Goal: Task Accomplishment & Management: Use online tool/utility

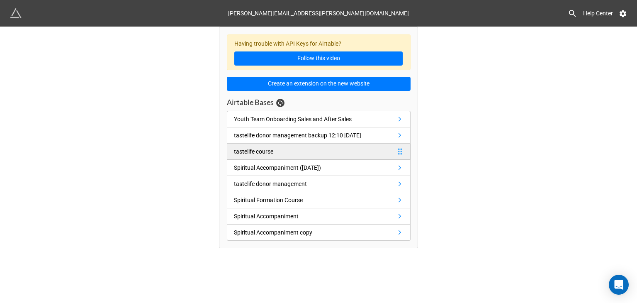
click at [344, 154] on link "tastelife course" at bounding box center [319, 152] width 184 height 16
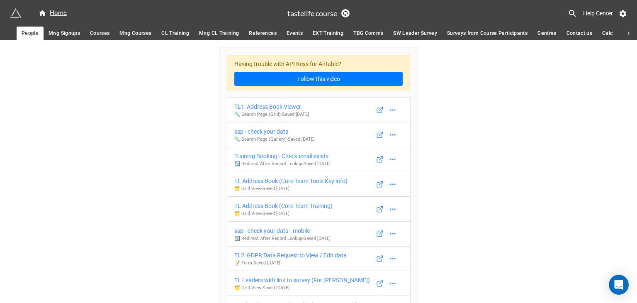
click at [226, 33] on span "Mng CL Training" at bounding box center [219, 33] width 40 height 9
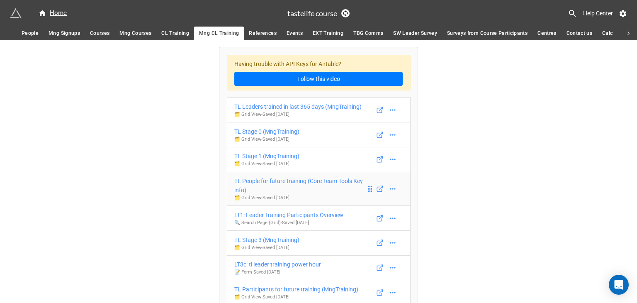
scroll to position [69, 0]
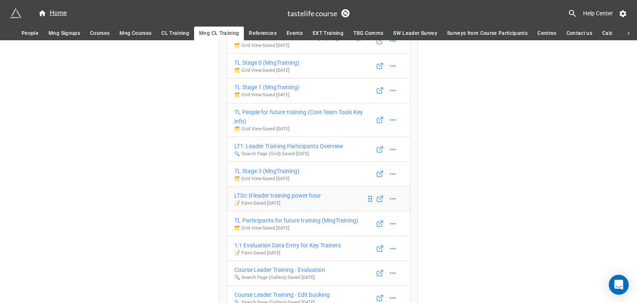
click at [312, 192] on div "LT3c: tl leader training power hour" at bounding box center [277, 195] width 87 height 9
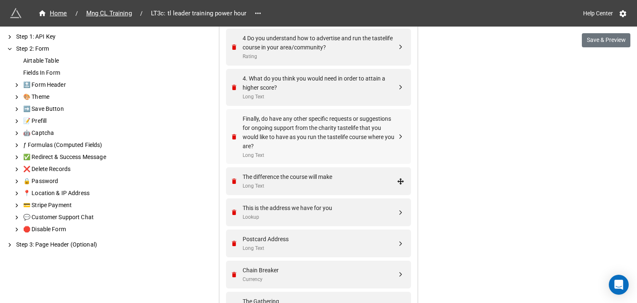
scroll to position [1176, 0]
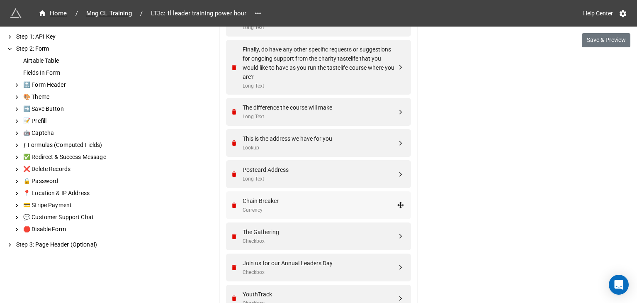
click at [289, 202] on div "Chain Breaker" at bounding box center [320, 200] width 154 height 9
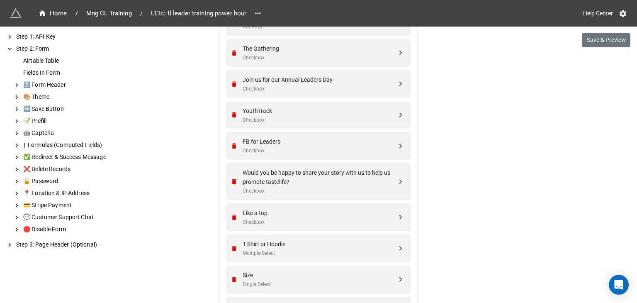
scroll to position [1552, 0]
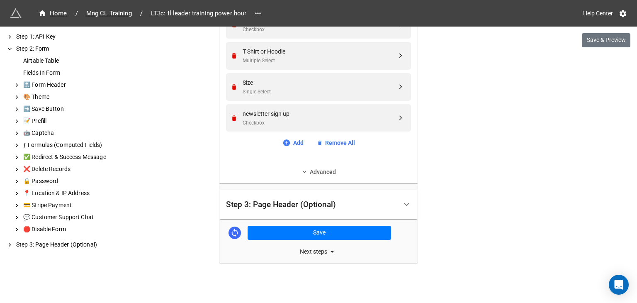
click at [312, 171] on link "Advanced" at bounding box center [318, 171] width 185 height 9
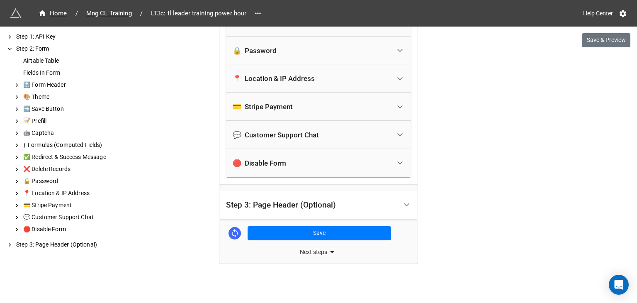
scroll to position [1915, 0]
click at [364, 204] on div "Step 3: Page Header (Optional)" at bounding box center [311, 205] width 171 height 20
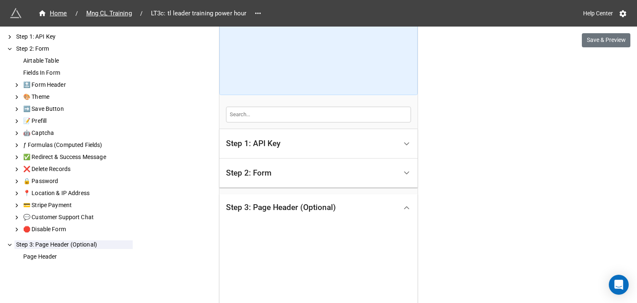
scroll to position [138, 0]
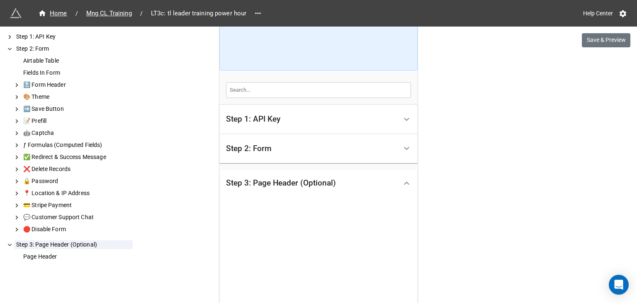
click at [272, 146] on div "Step 2: Form" at bounding box center [311, 149] width 171 height 20
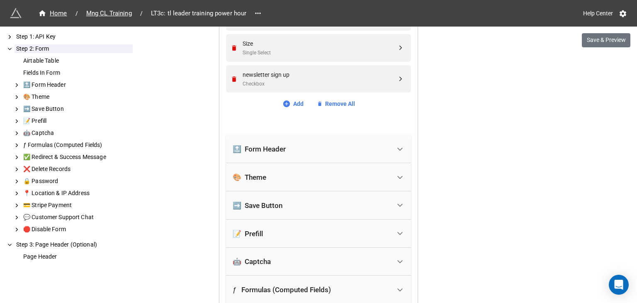
scroll to position [1521, 0]
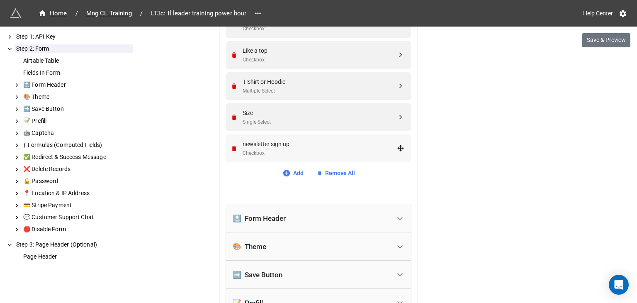
click at [320, 151] on div "Checkbox" at bounding box center [320, 153] width 154 height 8
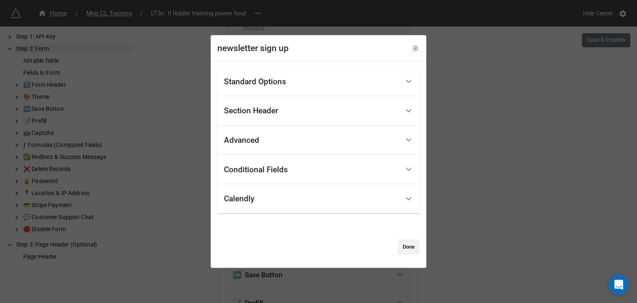
click at [273, 75] on div "Standard Options" at bounding box center [312, 82] width 176 height 20
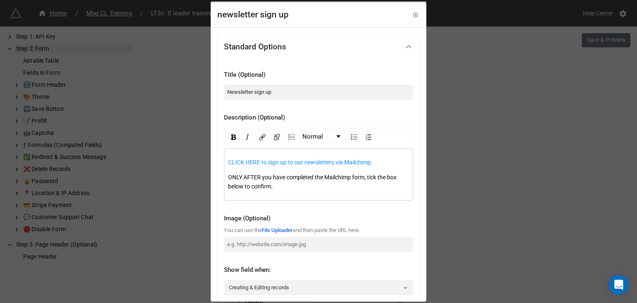
scroll to position [69, 0]
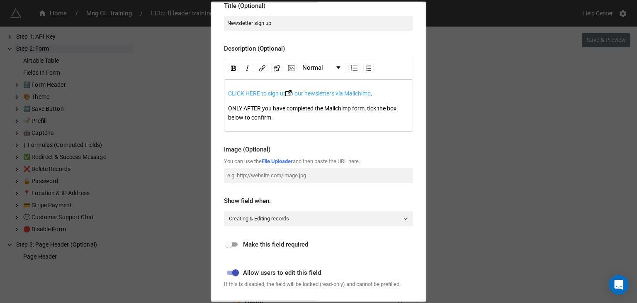
click at [271, 94] on span "CLICK HERE to sign up to our newsletters via Mailchimp" at bounding box center [299, 93] width 143 height 7
click at [286, 93] on img "rdw-editor" at bounding box center [289, 93] width 6 height 6
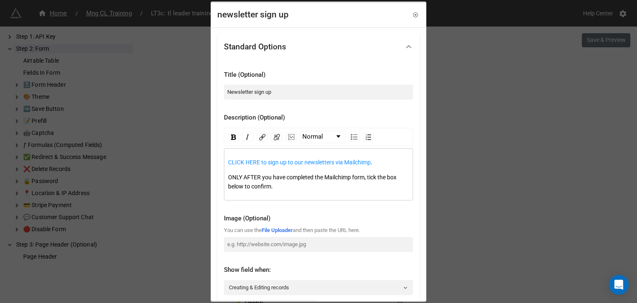
click at [405, 47] on icon at bounding box center [409, 46] width 9 height 9
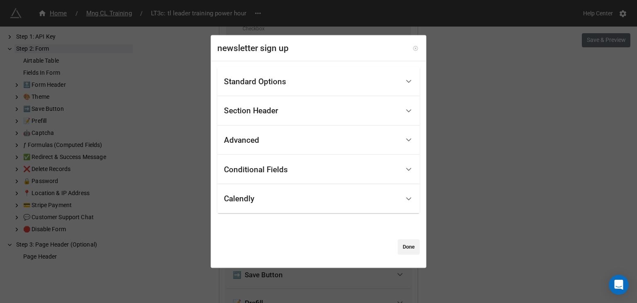
click at [414, 47] on icon at bounding box center [416, 48] width 6 height 6
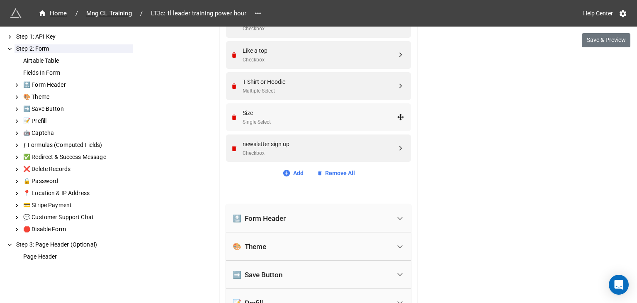
click at [319, 118] on div "Single Select" at bounding box center [320, 122] width 154 height 8
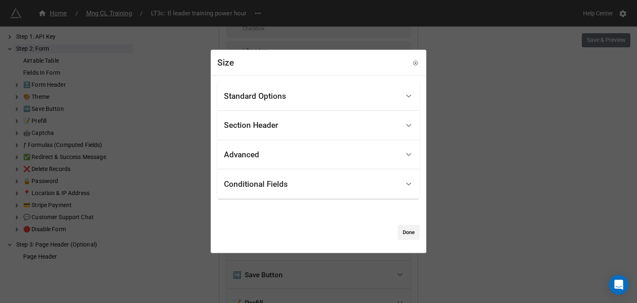
click at [318, 102] on div "Standard Options" at bounding box center [312, 96] width 176 height 20
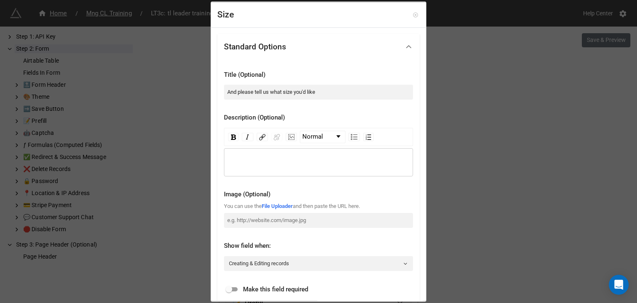
click at [414, 15] on icon at bounding box center [416, 15] width 6 height 6
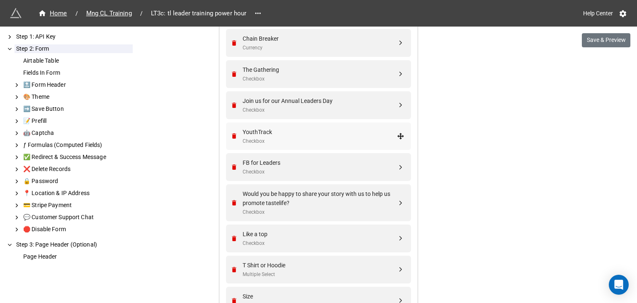
scroll to position [1314, 0]
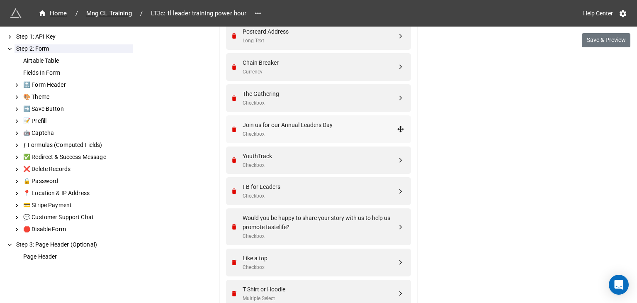
click at [300, 122] on div "Join us for our Annual Leaders Day" at bounding box center [320, 124] width 154 height 9
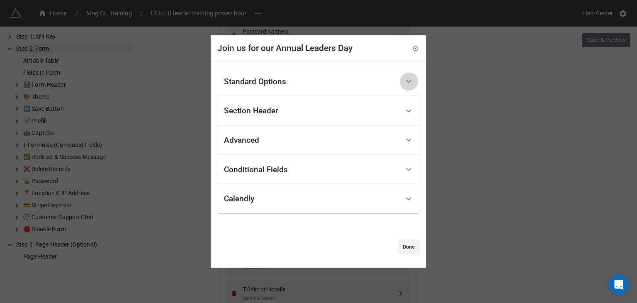
click at [405, 85] on icon at bounding box center [409, 81] width 9 height 9
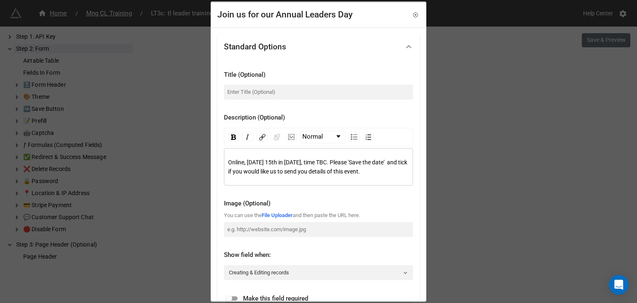
click at [295, 46] on div "Standard Options" at bounding box center [312, 47] width 176 height 20
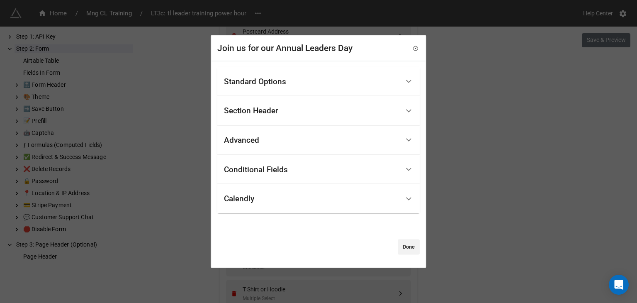
click at [295, 45] on div "Join us for our Annual Leaders Day" at bounding box center [284, 48] width 135 height 13
click at [441, 100] on div "Join us for our Annual Leaders Day Standard Options Title (Optional) Descriptio…" at bounding box center [318, 151] width 637 height 303
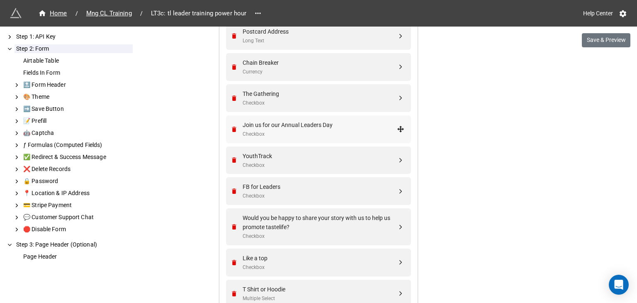
click at [271, 133] on div "Checkbox" at bounding box center [320, 134] width 154 height 8
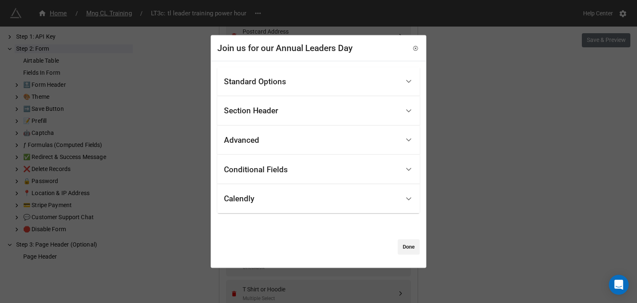
click at [271, 114] on div "Section Header" at bounding box center [251, 111] width 54 height 8
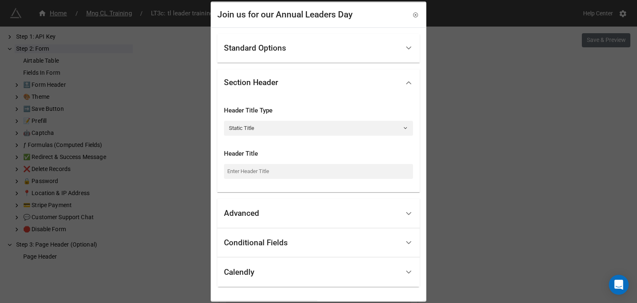
click at [267, 47] on div "Standard Options" at bounding box center [255, 48] width 62 height 8
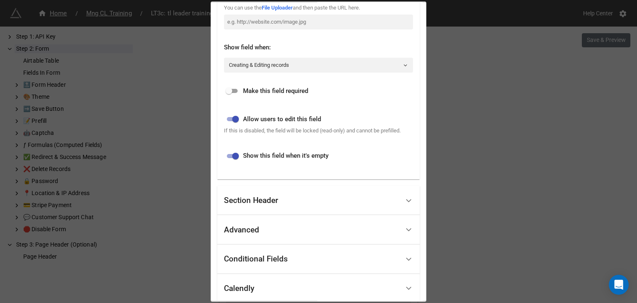
scroll to position [263, 0]
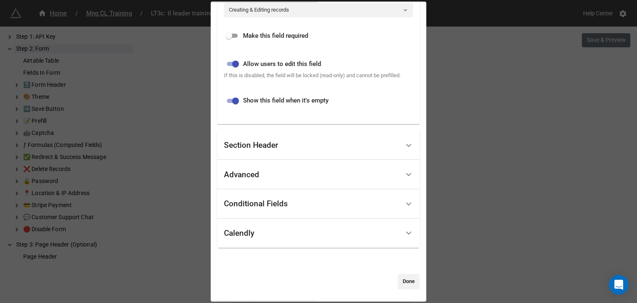
click at [477, 167] on div "Join us for our Annual Leaders Day Standard Options Title (Optional) Descriptio…" at bounding box center [318, 151] width 637 height 303
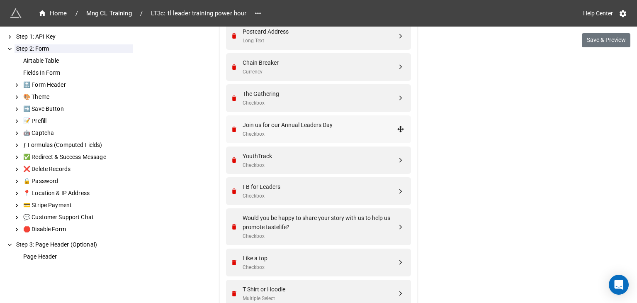
click at [304, 127] on div "Join us for our Annual Leaders Day" at bounding box center [320, 124] width 154 height 9
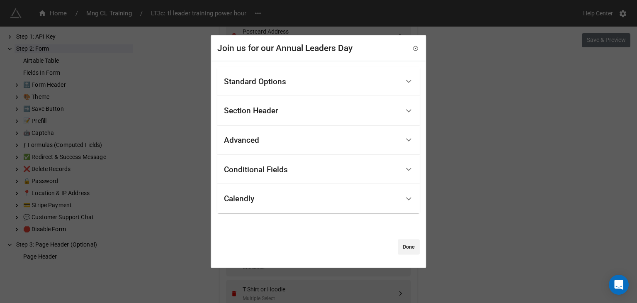
click at [332, 55] on div "Join us for our Annual Leaders Day" at bounding box center [319, 48] width 214 height 25
click at [332, 51] on div "Join us for our Annual Leaders Day" at bounding box center [284, 48] width 135 height 13
click at [321, 77] on div "Standard Options" at bounding box center [312, 82] width 176 height 20
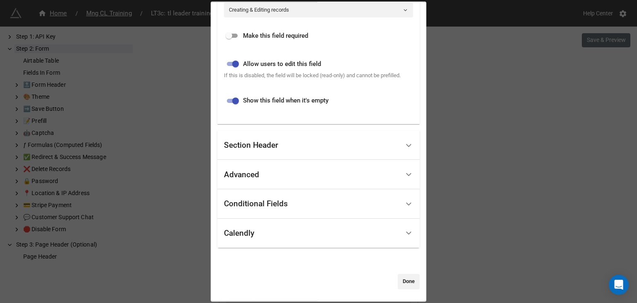
click at [305, 144] on div "Section Header" at bounding box center [312, 146] width 176 height 20
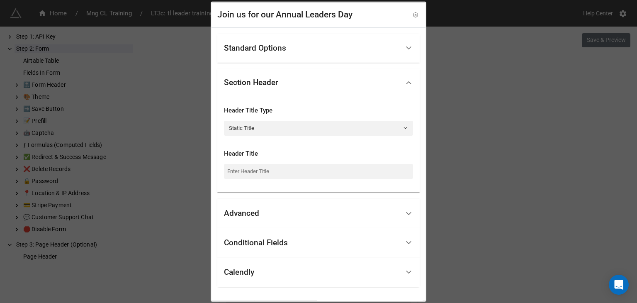
scroll to position [39, 0]
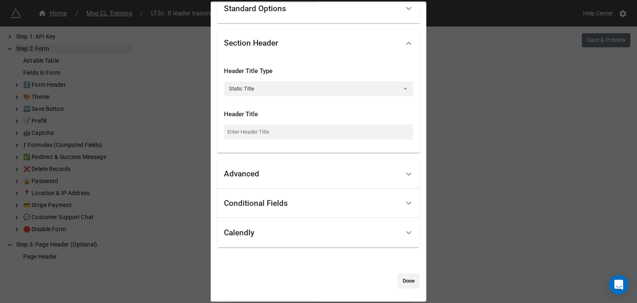
click at [314, 173] on div "Advanced" at bounding box center [312, 174] width 176 height 20
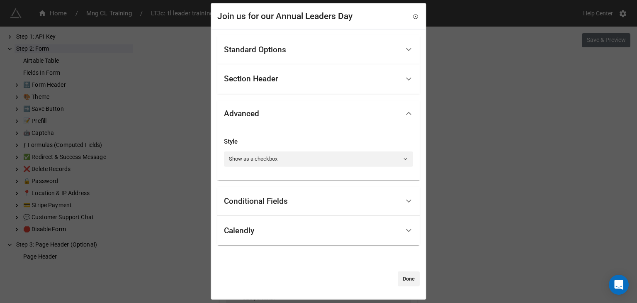
scroll to position [0, 0]
click at [310, 198] on div "Conditional Fields" at bounding box center [312, 202] width 176 height 20
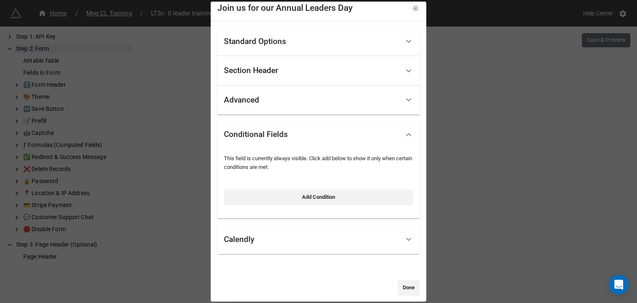
scroll to position [13, 0]
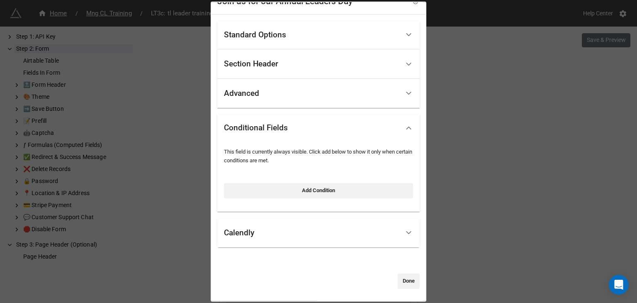
click at [303, 232] on div "Calendly" at bounding box center [312, 233] width 176 height 20
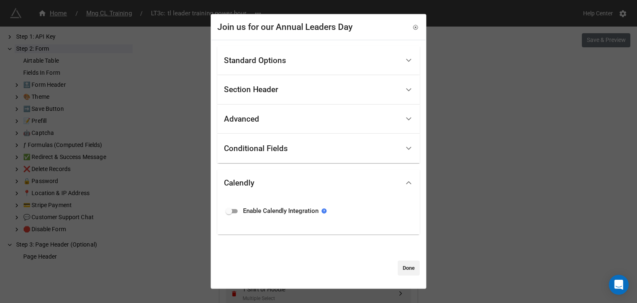
scroll to position [0, 0]
click at [481, 213] on div "Join us for our Annual Leaders Day Standard Options Title (Optional) Descriptio…" at bounding box center [318, 151] width 637 height 303
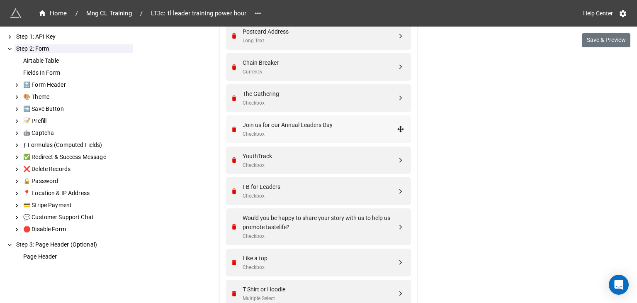
click at [227, 127] on div "Join us for our Annual Leaders Day Checkbox" at bounding box center [318, 129] width 185 height 28
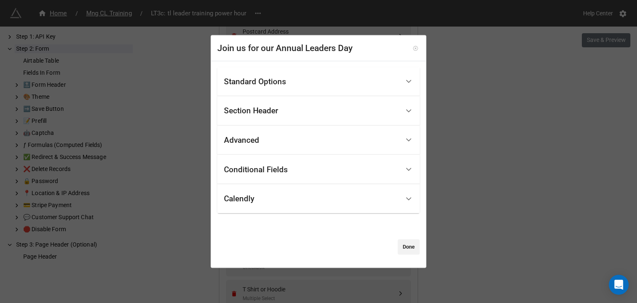
click at [413, 45] on icon at bounding box center [416, 48] width 6 height 6
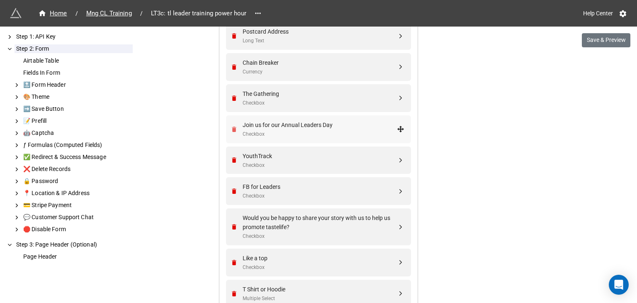
click at [232, 128] on icon "Remove" at bounding box center [234, 129] width 5 height 5
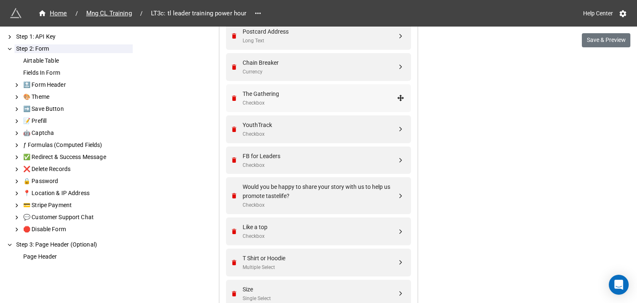
click at [287, 105] on div "Checkbox" at bounding box center [320, 103] width 154 height 8
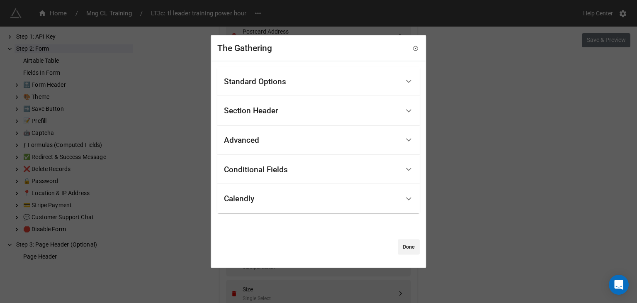
click at [290, 82] on div "Standard Options" at bounding box center [312, 82] width 176 height 20
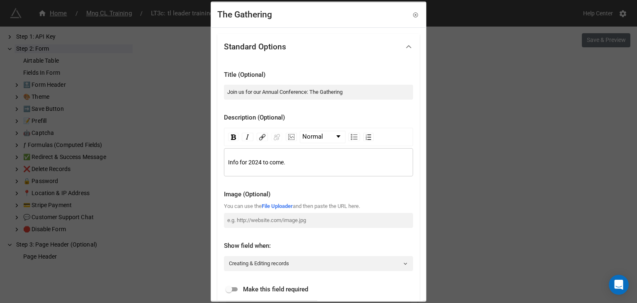
click at [251, 161] on span "Info for 2024 to come." at bounding box center [256, 162] width 57 height 7
click at [268, 159] on span "Info for 2026 to come." at bounding box center [256, 162] width 57 height 7
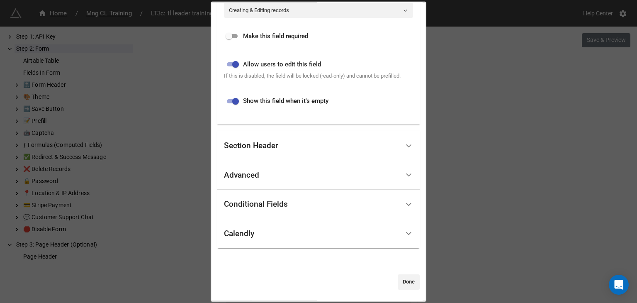
scroll to position [254, 0]
click at [408, 279] on link "Done" at bounding box center [409, 281] width 22 height 15
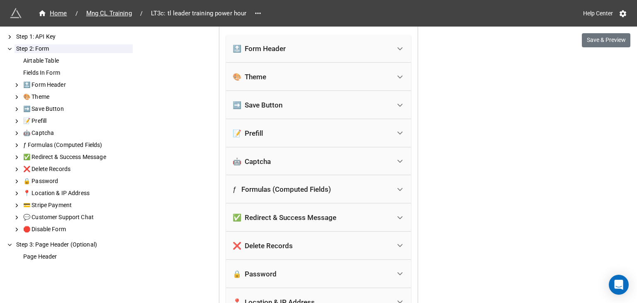
scroll to position [1729, 0]
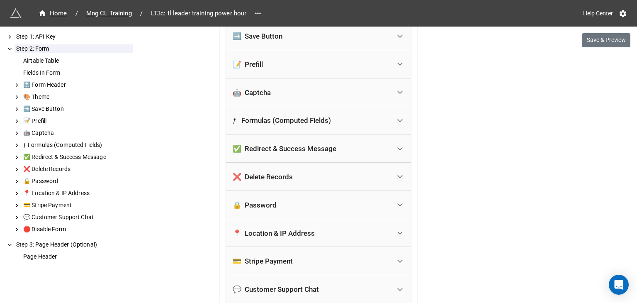
click at [288, 146] on div "✅ Redirect & Success Message" at bounding box center [285, 148] width 104 height 8
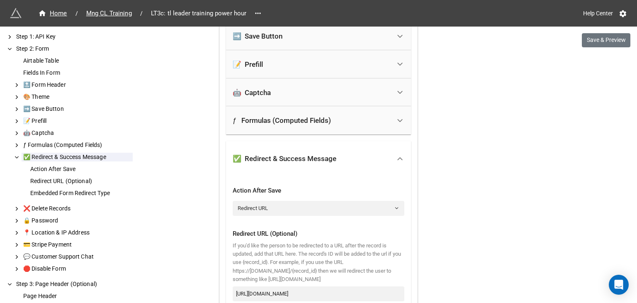
scroll to position [1798, 0]
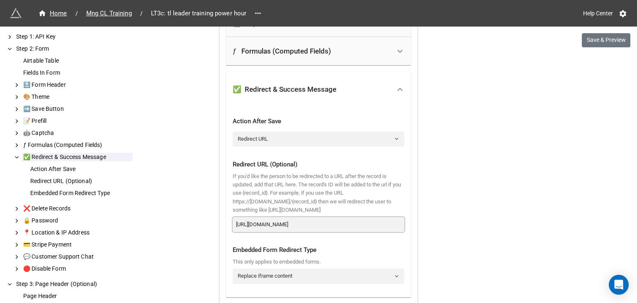
click at [319, 225] on input "[URL][DOMAIN_NAME]" at bounding box center [319, 224] width 172 height 15
paste input "[URL][DOMAIN_NAME]"
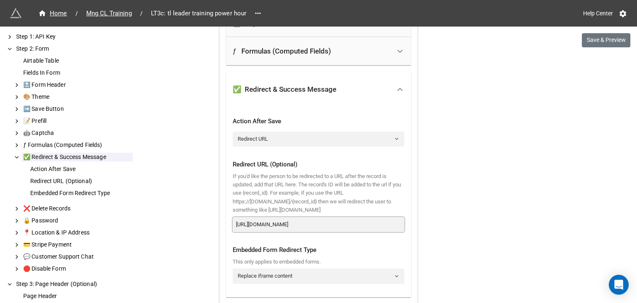
type input "[URL][DOMAIN_NAME]"
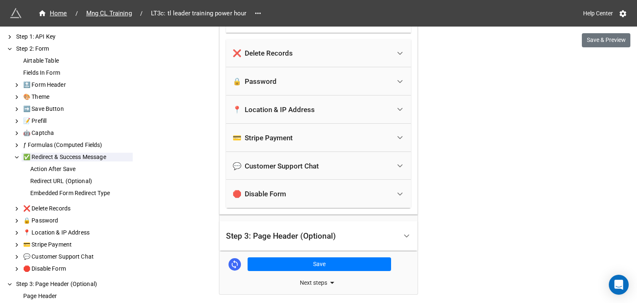
scroll to position [2075, 0]
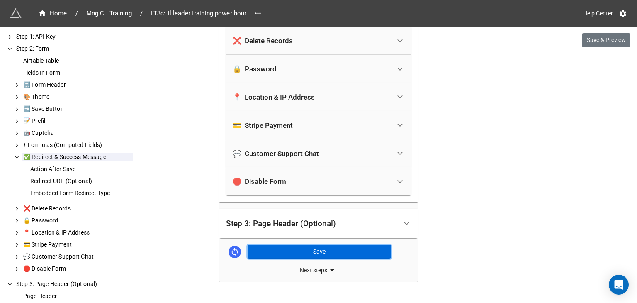
click at [369, 251] on button "Save" at bounding box center [320, 252] width 144 height 14
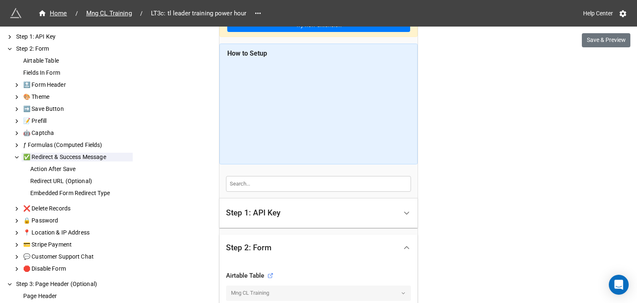
scroll to position [69, 0]
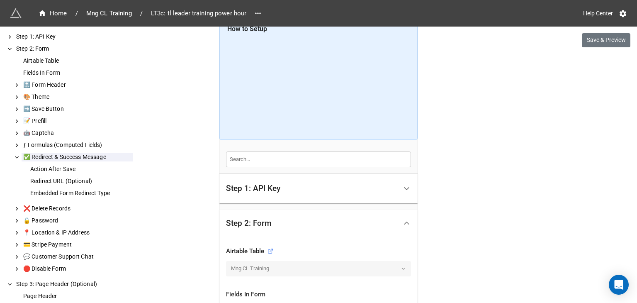
click at [272, 190] on div "Step 1: API Key" at bounding box center [253, 188] width 54 height 8
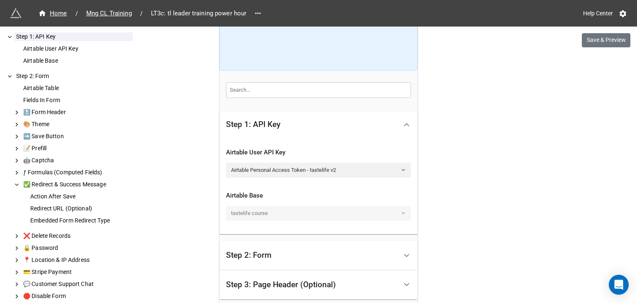
scroll to position [207, 0]
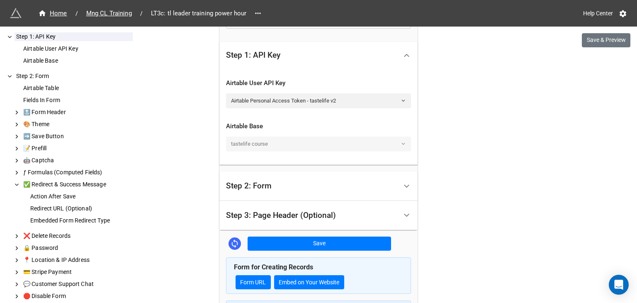
click at [282, 191] on div "Step 2: Form" at bounding box center [311, 186] width 171 height 20
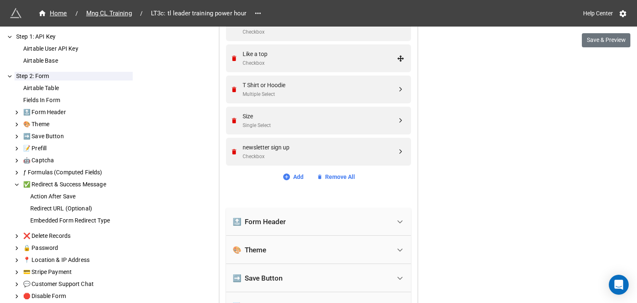
scroll to position [1521, 0]
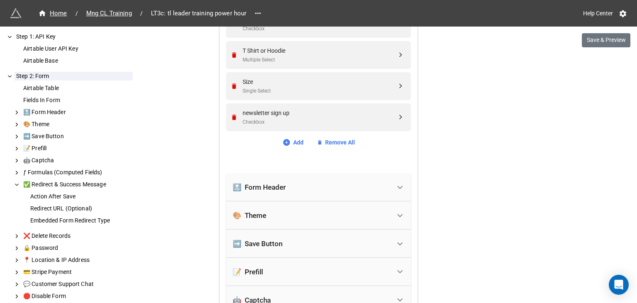
click at [329, 185] on div "🔝 Form Header" at bounding box center [312, 187] width 158 height 18
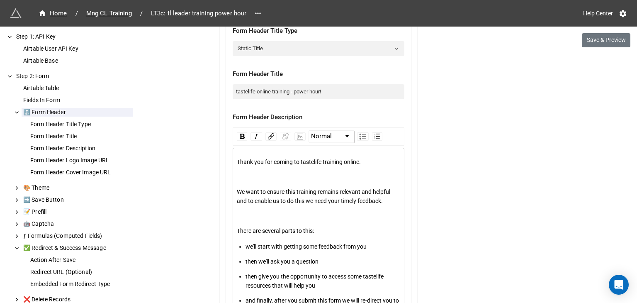
scroll to position [1729, 0]
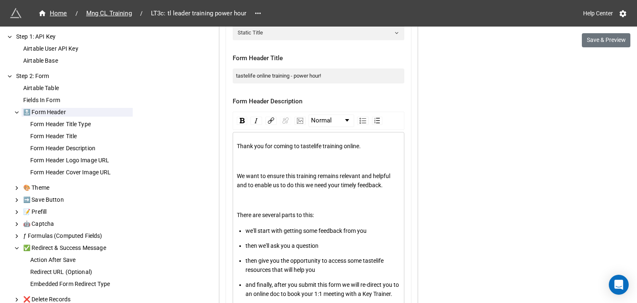
click at [320, 148] on div "Thank you for coming to tastelife training online." at bounding box center [319, 146] width 164 height 9
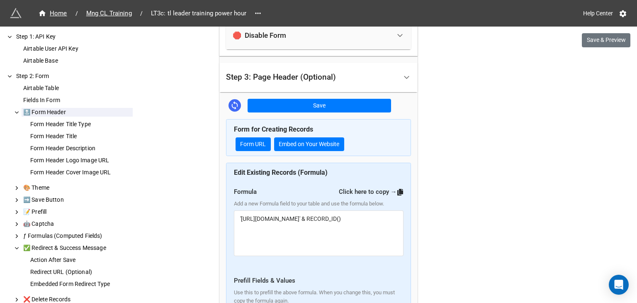
scroll to position [2421, 0]
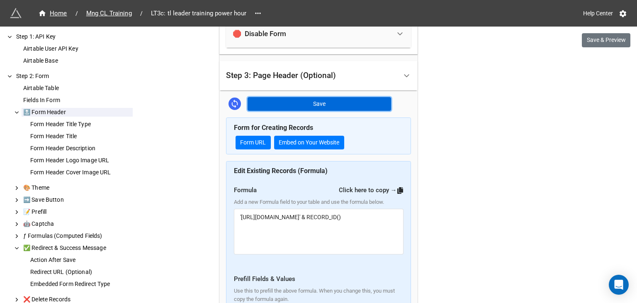
click at [269, 110] on button "Save" at bounding box center [320, 104] width 144 height 14
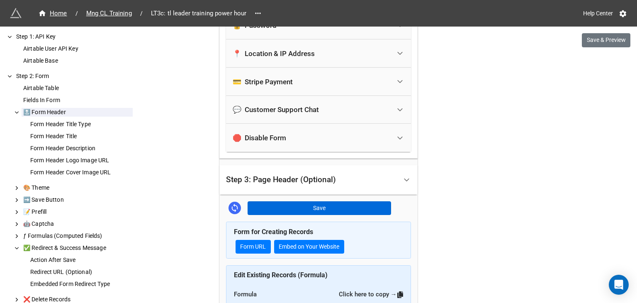
scroll to position [2301, 0]
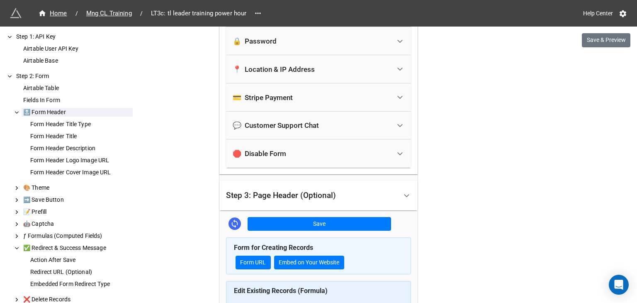
click at [299, 205] on div "Step 3: Page Header (Optional)" at bounding box center [311, 196] width 171 height 20
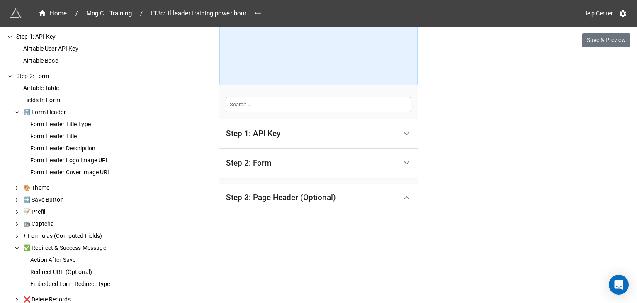
scroll to position [122, 0]
click at [305, 166] on div "Step 2: Form" at bounding box center [311, 165] width 171 height 20
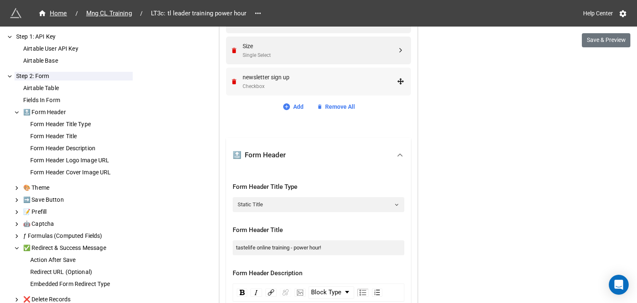
scroll to position [1574, 0]
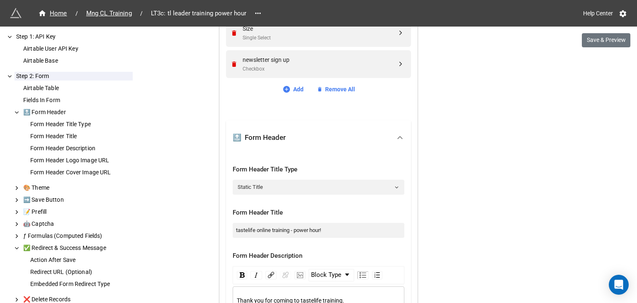
click at [250, 137] on div "🔝 Form Header" at bounding box center [259, 137] width 53 height 8
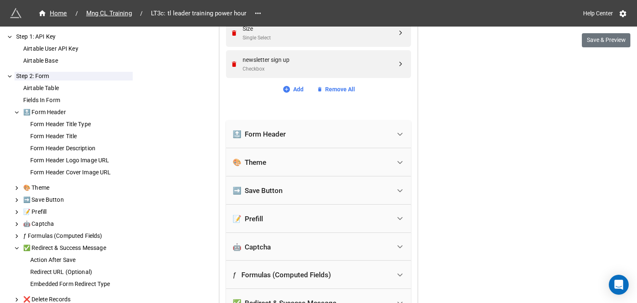
click at [250, 137] on div "🔝 Form Header" at bounding box center [259, 134] width 53 height 8
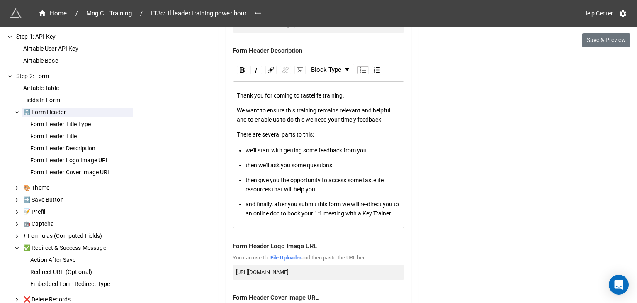
scroll to position [1851, 0]
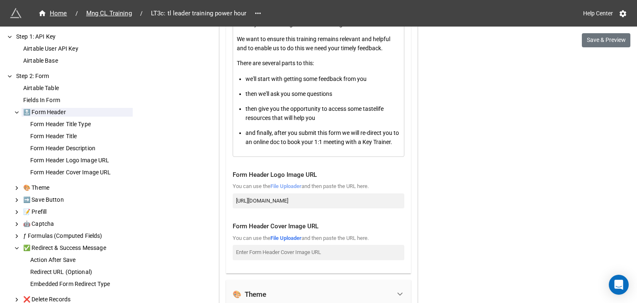
click at [279, 189] on link "File Uploader" at bounding box center [286, 186] width 31 height 6
click at [283, 241] on link "File Uploader" at bounding box center [286, 238] width 31 height 6
click at [339, 206] on input "[URL][DOMAIN_NAME]" at bounding box center [319, 200] width 172 height 15
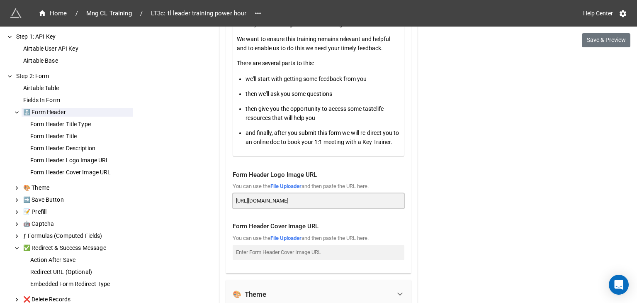
paste input "[DOMAIN_NAME][URL][DOMAIN_NAME][DATE]"
type input "[URL][DOMAIN_NAME][DOMAIN_NAME][DATE]"
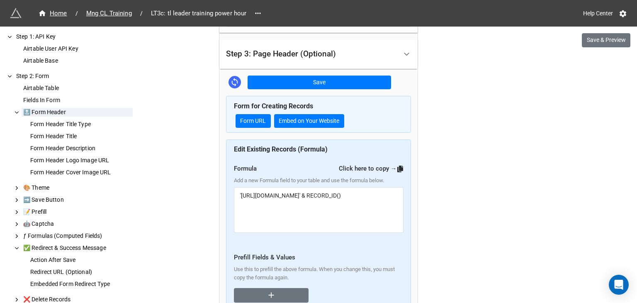
scroll to position [2370, 0]
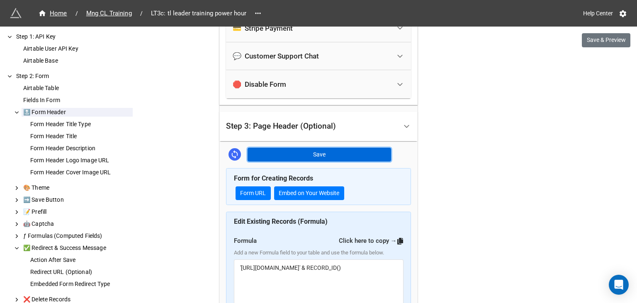
click at [341, 162] on button "Save" at bounding box center [320, 155] width 144 height 14
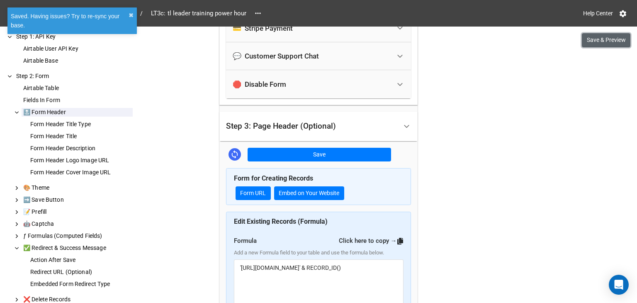
click at [598, 39] on button "Save & Preview" at bounding box center [606, 40] width 49 height 14
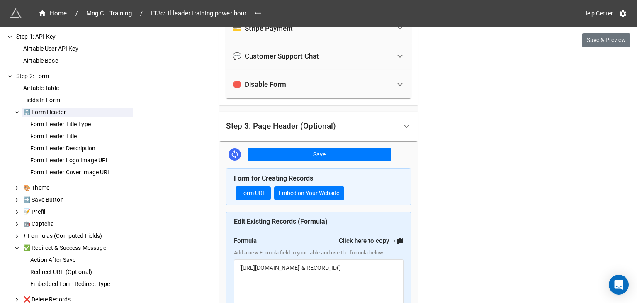
click at [404, 136] on div at bounding box center [407, 126] width 19 height 19
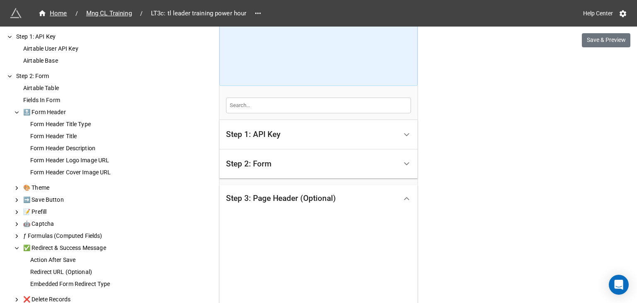
scroll to position [122, 0]
click at [406, 156] on div at bounding box center [407, 164] width 19 height 19
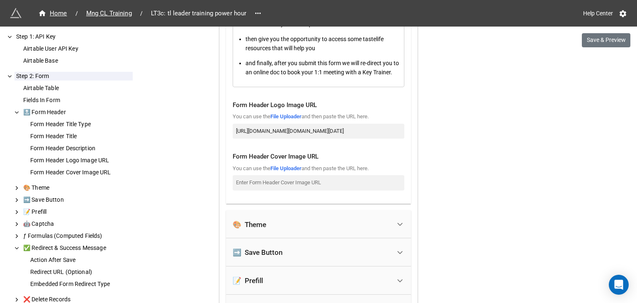
scroll to position [1851, 0]
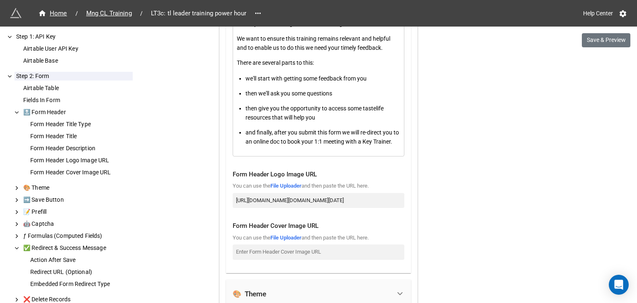
click at [343, 146] on div "and finally, after you submit this form we will re-direct you to an online doc …" at bounding box center [323, 137] width 155 height 18
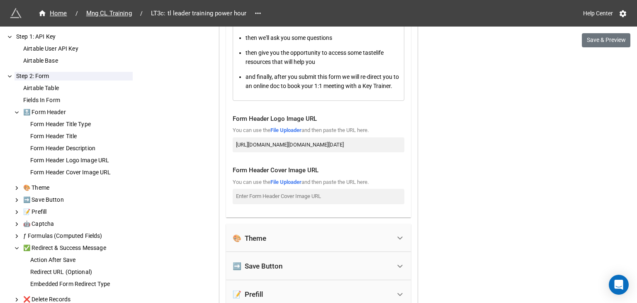
scroll to position [1921, 0]
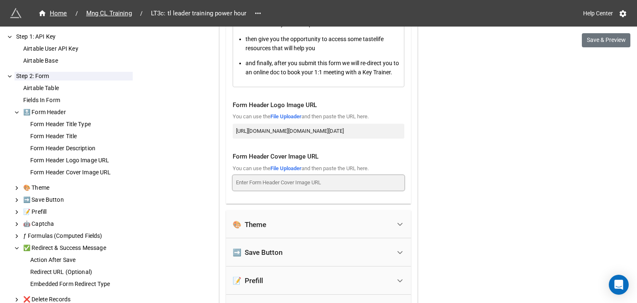
click at [310, 190] on input at bounding box center [319, 182] width 172 height 15
paste input "[URL][DOMAIN_NAME][DOMAIN_NAME][DATE]"
type input "[URL][DOMAIN_NAME][DOMAIN_NAME][DATE]"
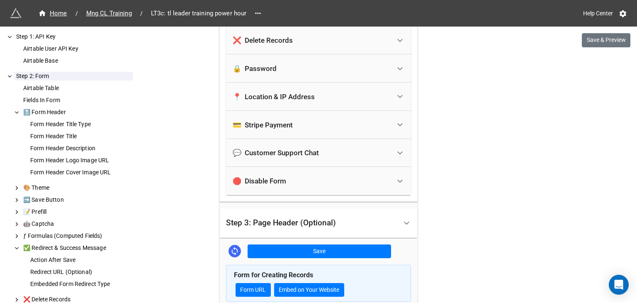
scroll to position [2404, 0]
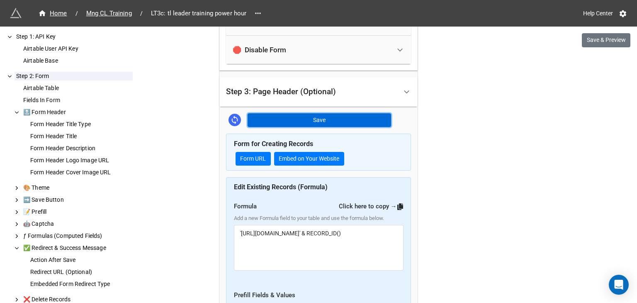
click at [356, 127] on button "Save" at bounding box center [320, 120] width 144 height 14
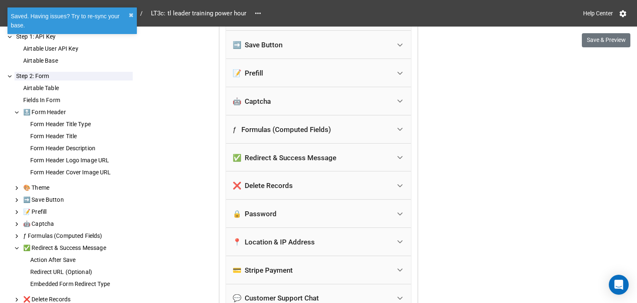
scroll to position [1989, 0]
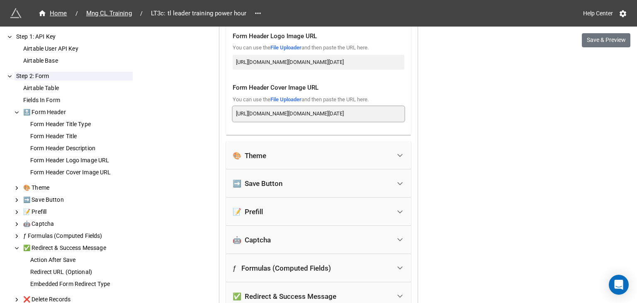
click at [378, 118] on input "[URL][DOMAIN_NAME][DOMAIN_NAME][DATE]" at bounding box center [319, 113] width 172 height 15
click at [297, 51] on link "File Uploader" at bounding box center [286, 47] width 31 height 6
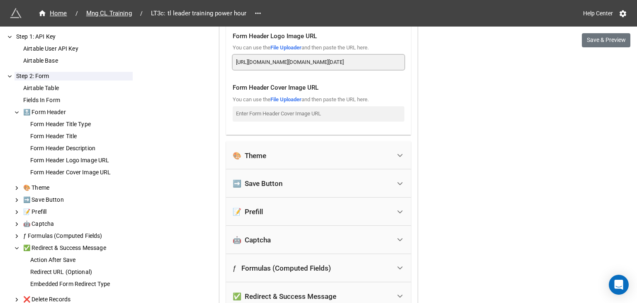
click at [300, 70] on input "[URL][DOMAIN_NAME][DOMAIN_NAME][DATE]" at bounding box center [319, 62] width 172 height 15
paste input "vMA6QIi4rf%[DATE]%20Banner%20Training%20Preview%20(Presentation).jpg?alt=media&…"
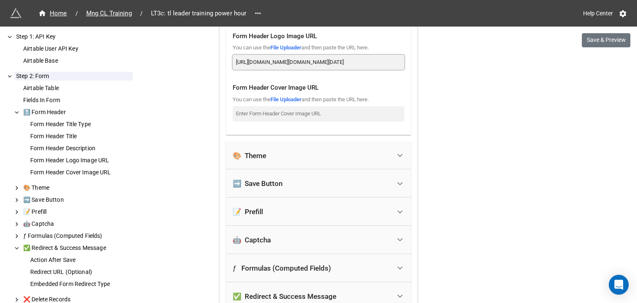
type input "[URL][DOMAIN_NAME][DOMAIN_NAME][DATE]"
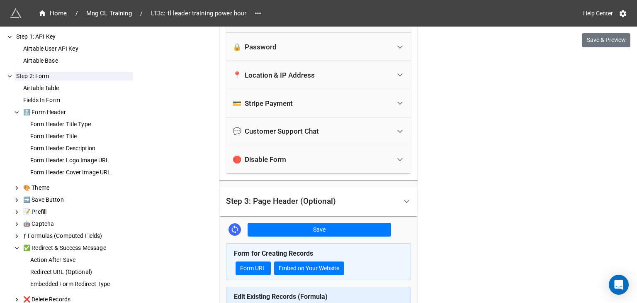
scroll to position [2336, 0]
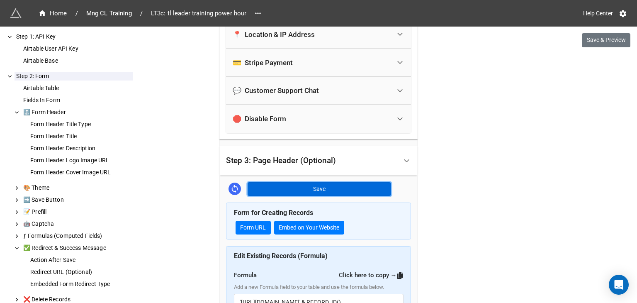
click at [354, 196] on button "Save" at bounding box center [320, 189] width 144 height 14
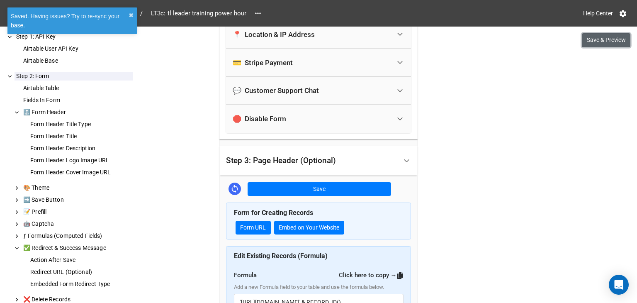
click at [594, 39] on button "Save & Preview" at bounding box center [606, 40] width 49 height 14
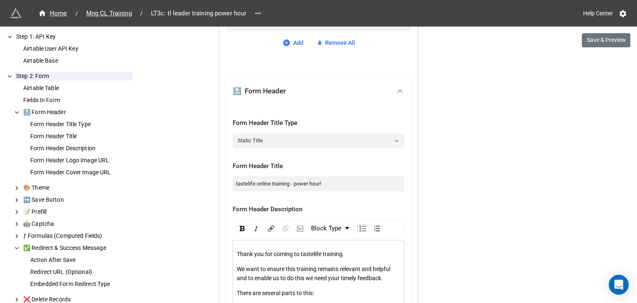
scroll to position [1644, 0]
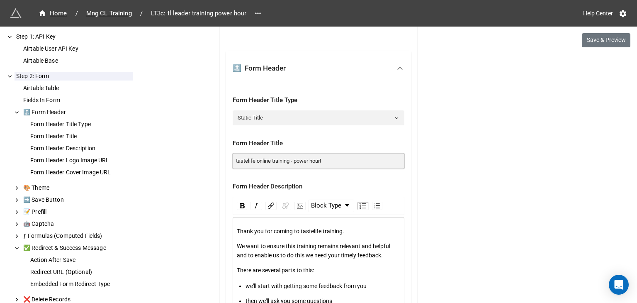
click at [299, 163] on input "tastelife online training - power hour!" at bounding box center [319, 161] width 172 height 15
type input "tastelife online training - POWER HOUR!"
click at [337, 247] on span "We want to ensure this training remains relevant and helpful and to enable us t…" at bounding box center [314, 251] width 155 height 16
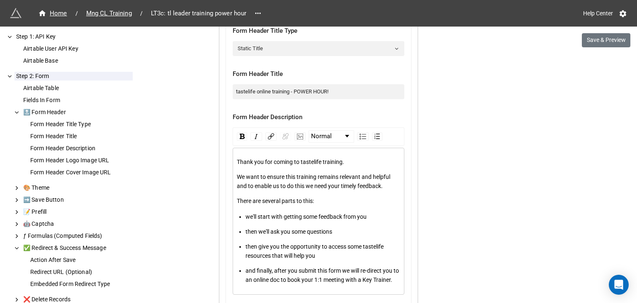
scroll to position [1782, 0]
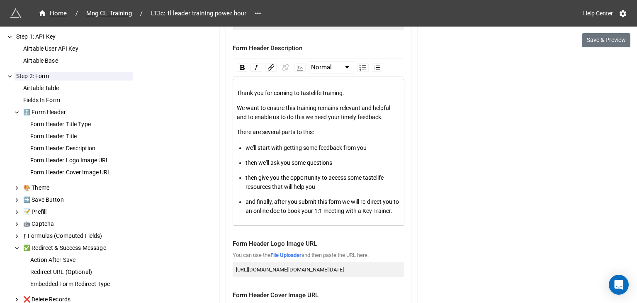
click at [284, 215] on div "and finally, after you submit this form we will re-direct you to an online doc …" at bounding box center [323, 206] width 155 height 18
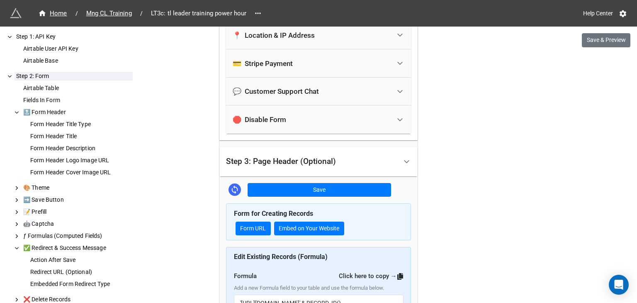
scroll to position [2336, 0]
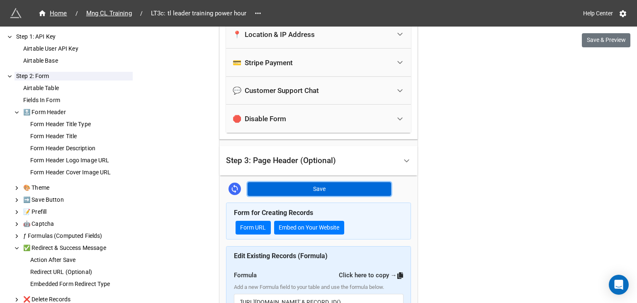
click at [314, 190] on button "Save" at bounding box center [320, 189] width 144 height 14
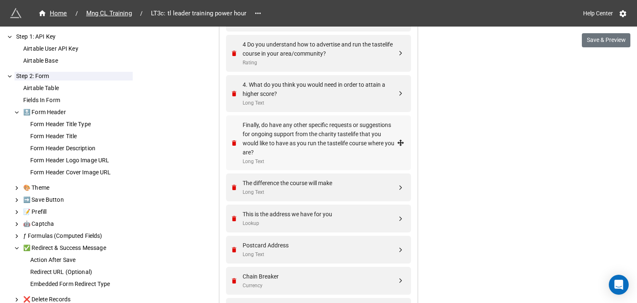
scroll to position [1115, 0]
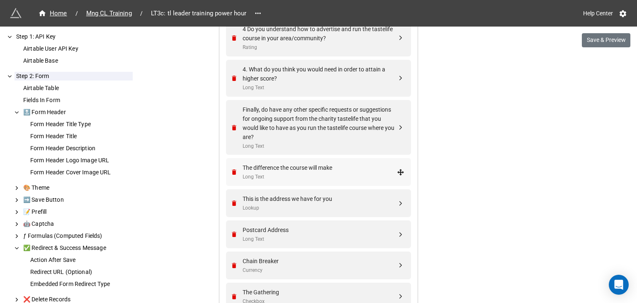
click at [290, 168] on div "The difference the course will make" at bounding box center [320, 167] width 154 height 9
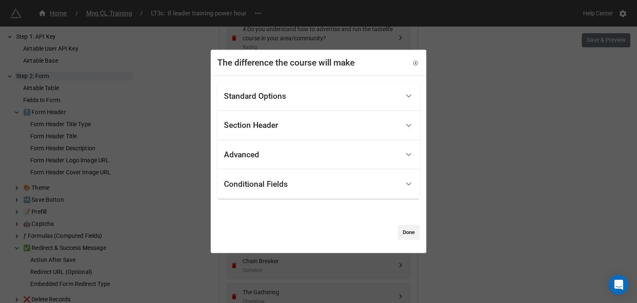
click at [293, 97] on div "Standard Options" at bounding box center [312, 96] width 176 height 20
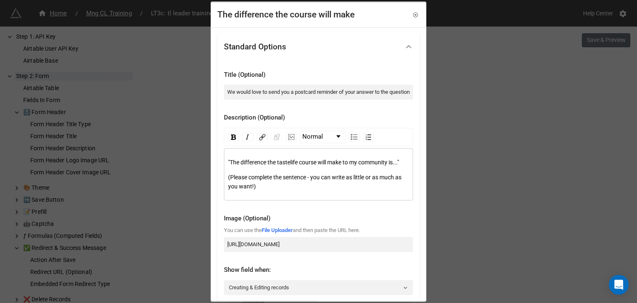
scroll to position [69, 0]
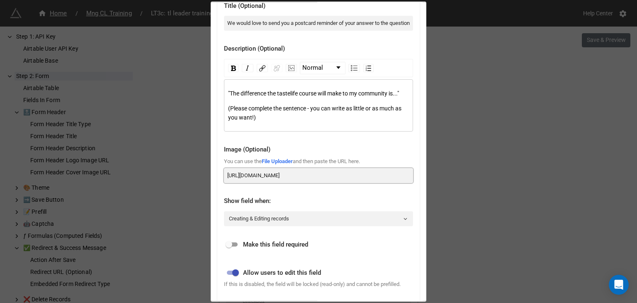
click at [293, 175] on input "[URL][DOMAIN_NAME]" at bounding box center [318, 175] width 189 height 15
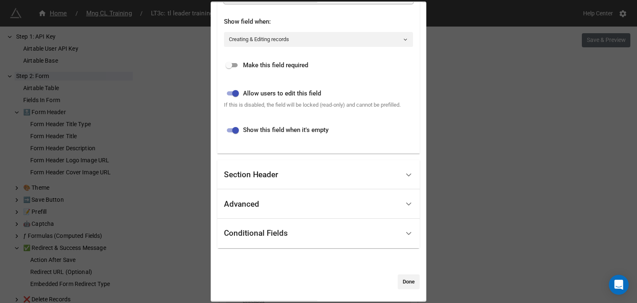
scroll to position [249, 0]
click at [398, 284] on link "Done" at bounding box center [409, 280] width 22 height 15
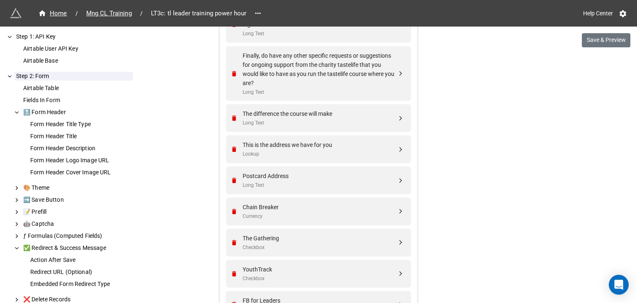
scroll to position [1185, 0]
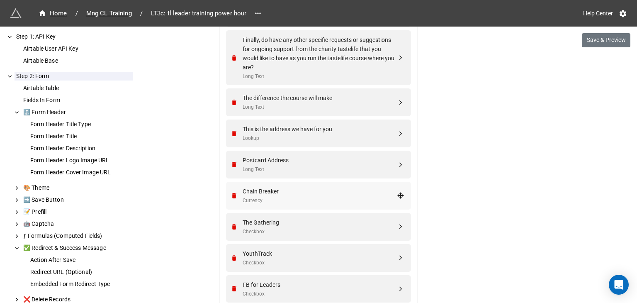
click at [311, 191] on div "Chain Breaker" at bounding box center [320, 191] width 154 height 9
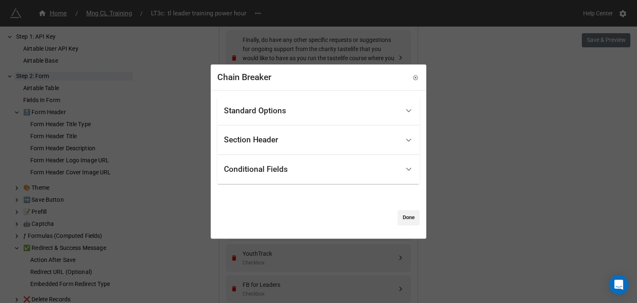
click at [305, 106] on div "Standard Options" at bounding box center [312, 111] width 176 height 20
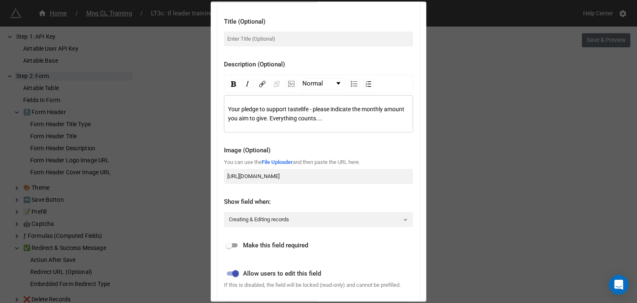
scroll to position [69, 0]
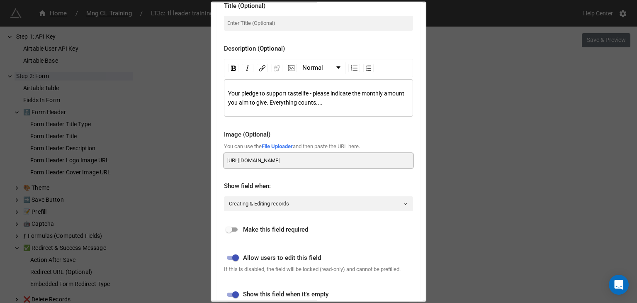
click at [286, 158] on input "[URL][DOMAIN_NAME]" at bounding box center [318, 160] width 189 height 15
paste input "[DOMAIN_NAME][URL]"
type input "[URL][DOMAIN_NAME]"
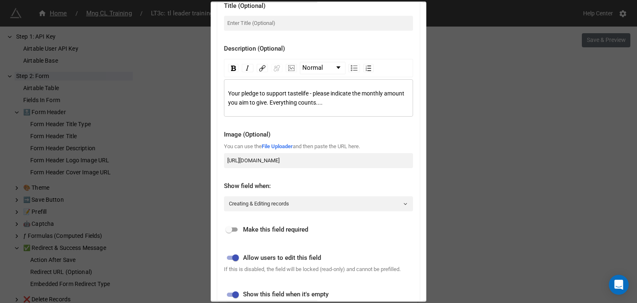
click at [341, 178] on div "Show field when:" at bounding box center [318, 184] width 189 height 18
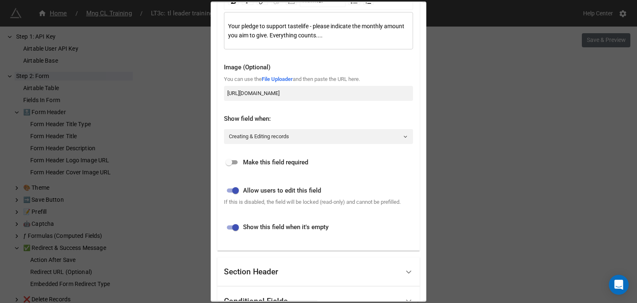
scroll to position [204, 0]
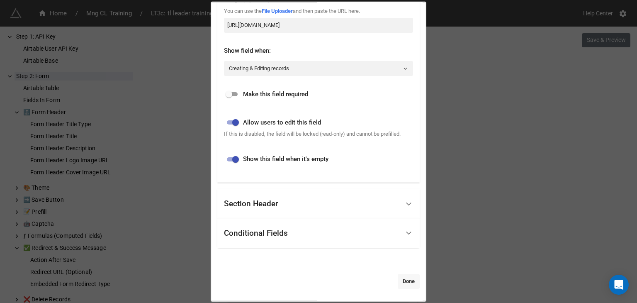
click at [411, 282] on link "Done" at bounding box center [409, 281] width 22 height 15
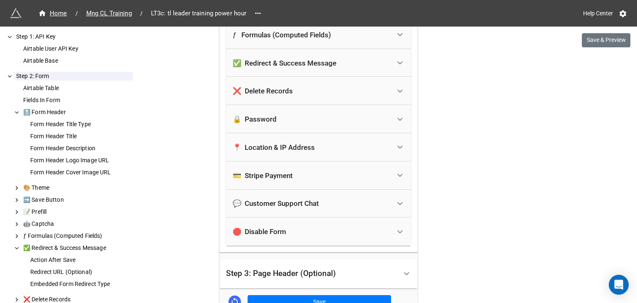
scroll to position [2292, 0]
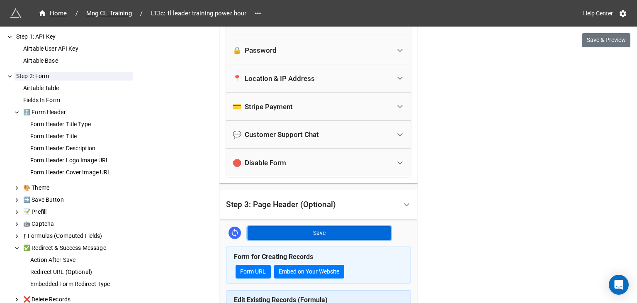
click at [318, 229] on button "Save" at bounding box center [320, 233] width 144 height 14
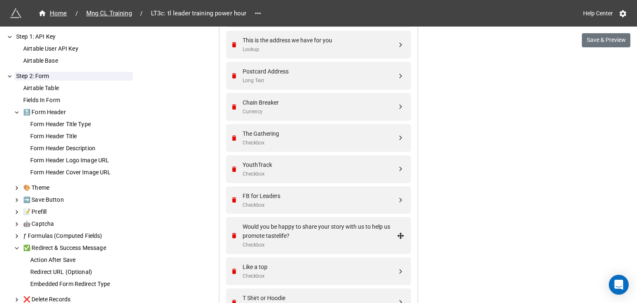
scroll to position [1254, 0]
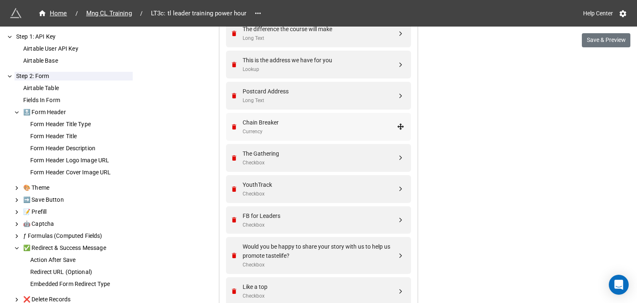
click at [302, 126] on div "Chain Breaker Currency" at bounding box center [320, 127] width 154 height 18
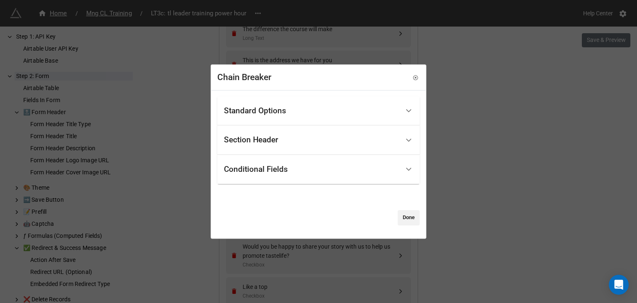
click at [289, 110] on div "Standard Options" at bounding box center [312, 111] width 176 height 20
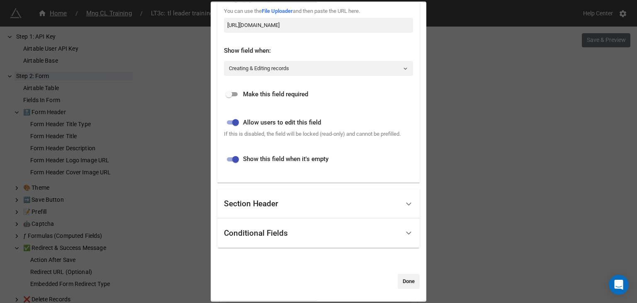
scroll to position [66, 0]
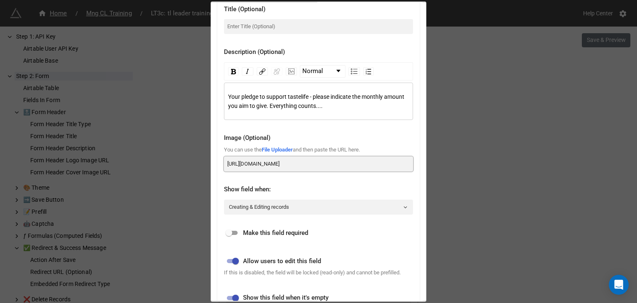
click at [307, 162] on input "[URL][DOMAIN_NAME]" at bounding box center [318, 163] width 189 height 15
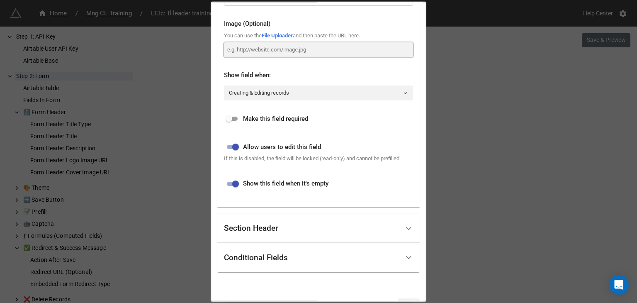
scroll to position [204, 0]
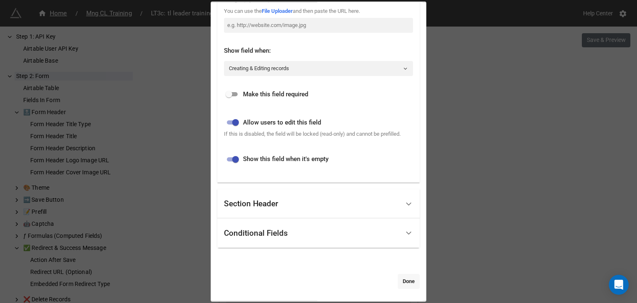
click at [408, 279] on link "Done" at bounding box center [409, 281] width 22 height 15
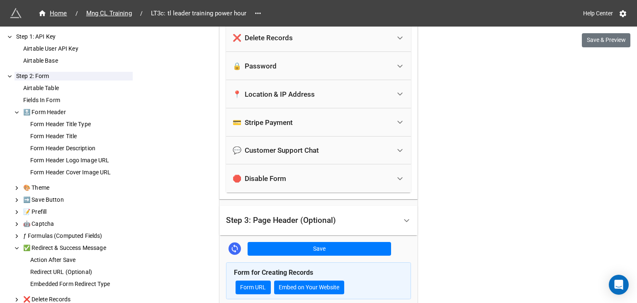
scroll to position [2292, 0]
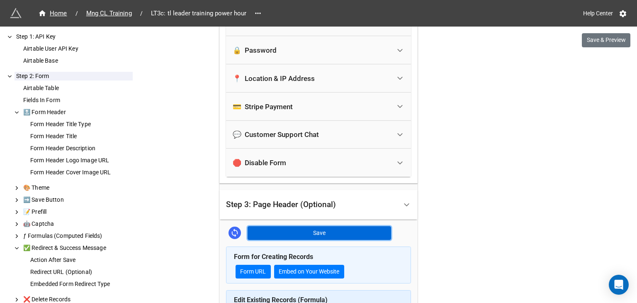
click at [363, 233] on button "Save" at bounding box center [320, 233] width 144 height 14
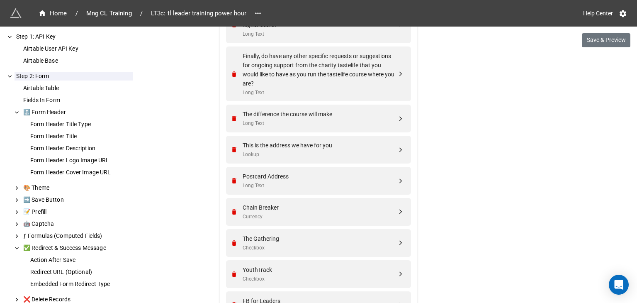
scroll to position [1185, 0]
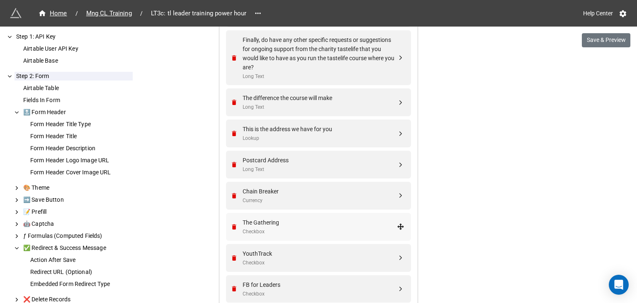
click at [330, 216] on div "The Gathering Checkbox" at bounding box center [317, 227] width 174 height 28
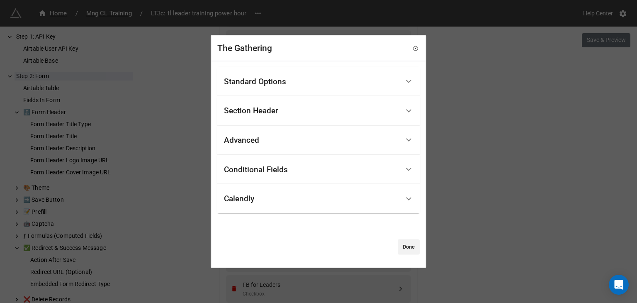
click at [288, 83] on div "Standard Options" at bounding box center [312, 82] width 176 height 20
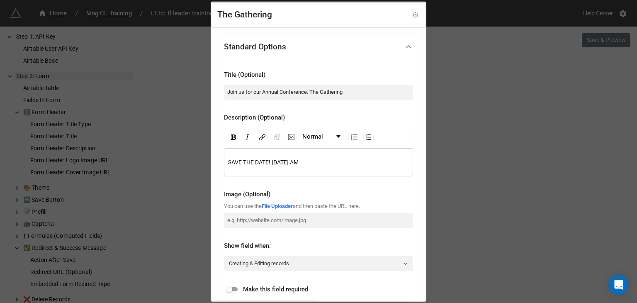
click at [267, 163] on span "SAVE THE DATE! [DATE] AM" at bounding box center [263, 162] width 71 height 7
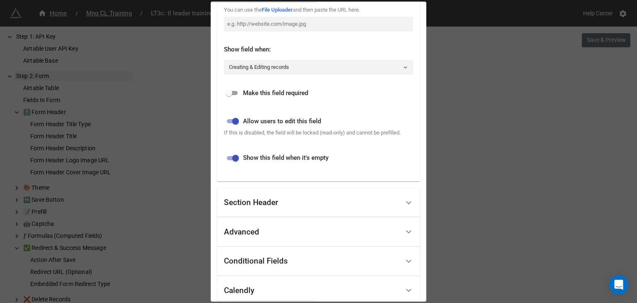
scroll to position [254, 0]
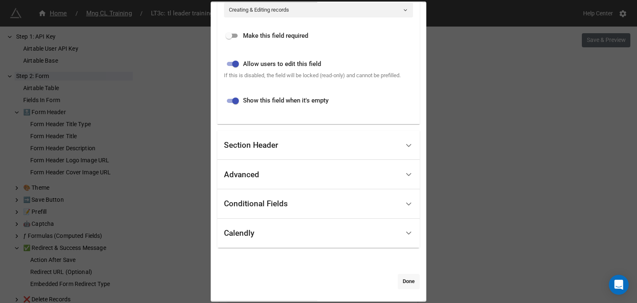
click at [398, 279] on link "Done" at bounding box center [409, 281] width 22 height 15
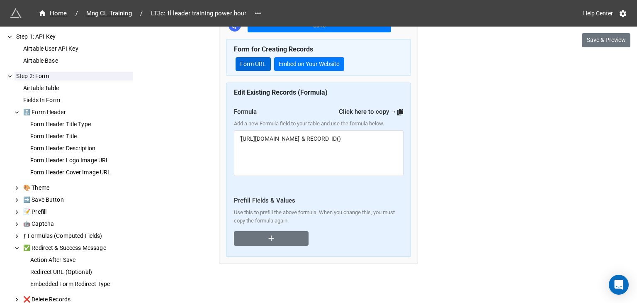
scroll to position [2430, 0]
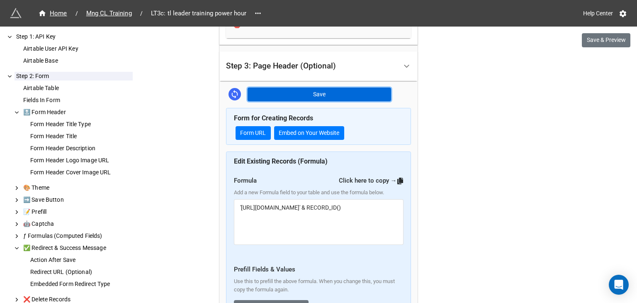
click at [269, 93] on button "Save" at bounding box center [320, 95] width 144 height 14
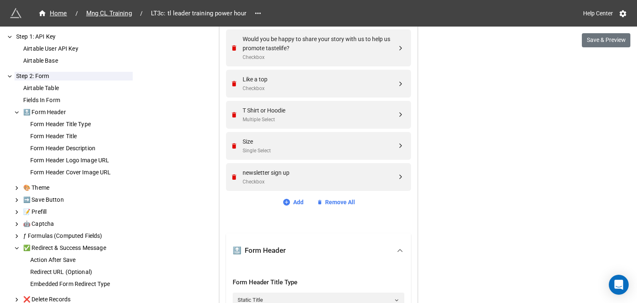
scroll to position [1530, 0]
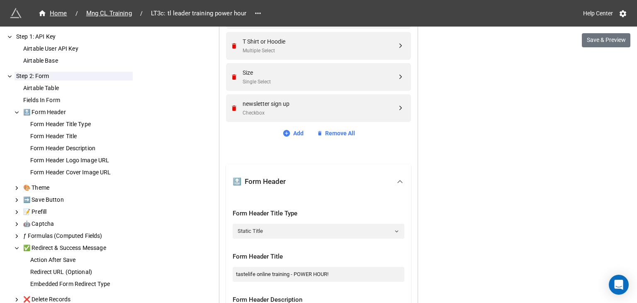
click at [396, 183] on icon at bounding box center [400, 181] width 9 height 9
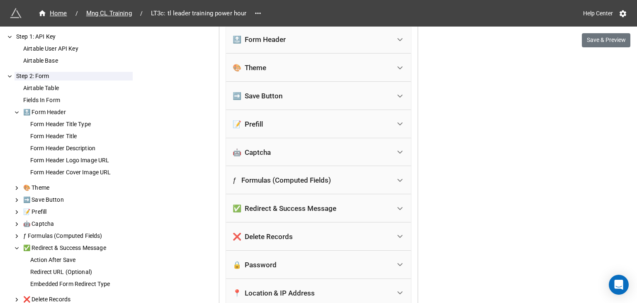
scroll to position [1738, 0]
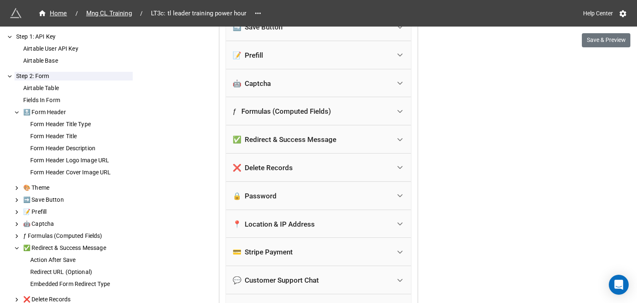
click at [397, 132] on div at bounding box center [400, 139] width 19 height 19
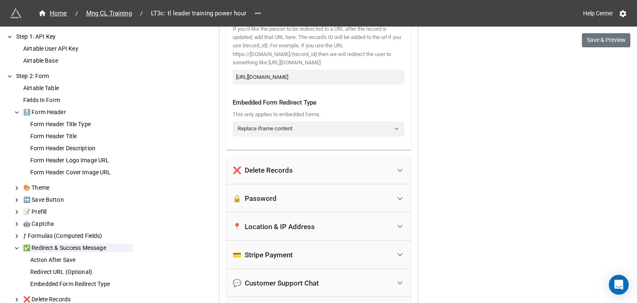
scroll to position [1877, 0]
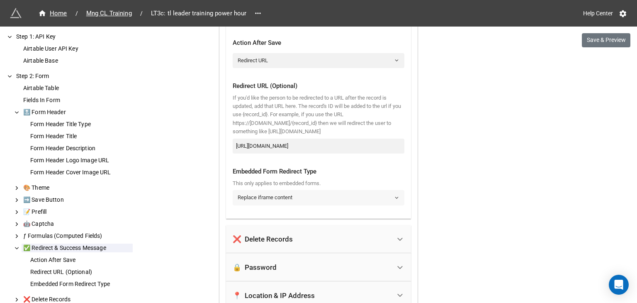
click at [395, 198] on icon at bounding box center [396, 197] width 5 height 5
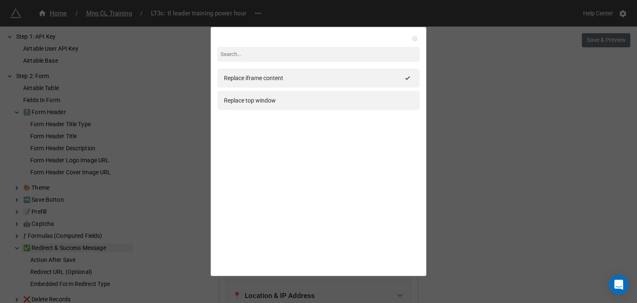
click at [413, 39] on icon at bounding box center [414, 38] width 5 height 5
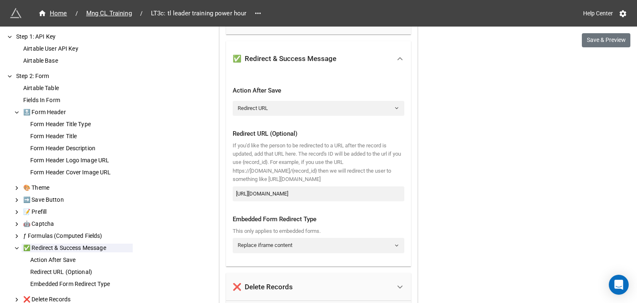
scroll to position [1808, 0]
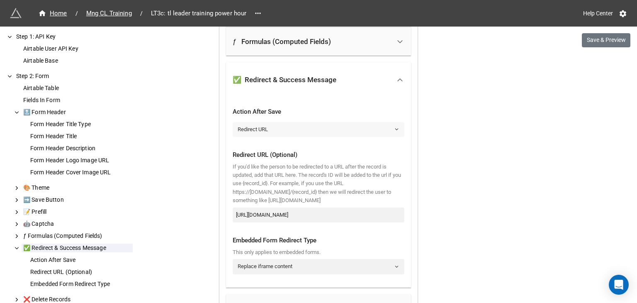
click at [370, 129] on link "Redirect URL" at bounding box center [319, 129] width 172 height 15
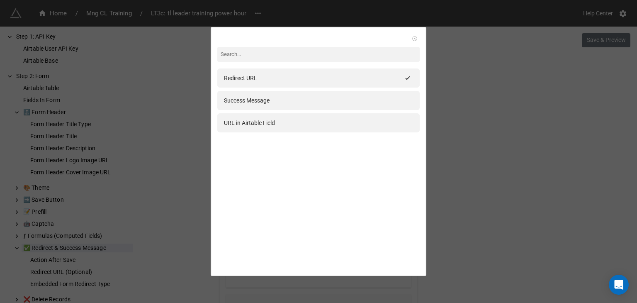
click at [412, 37] on icon at bounding box center [415, 39] width 6 height 6
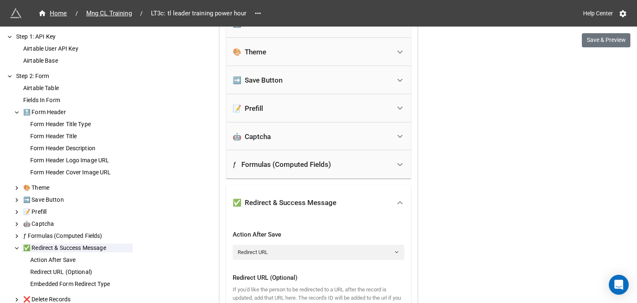
scroll to position [1669, 0]
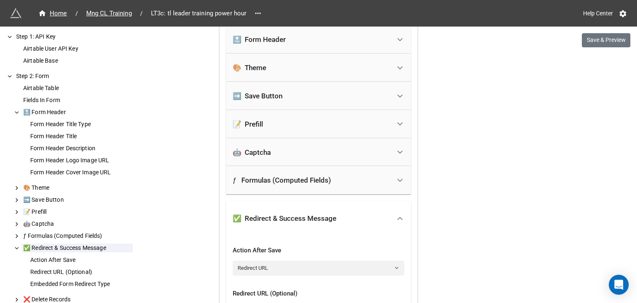
click at [396, 181] on icon at bounding box center [400, 180] width 9 height 9
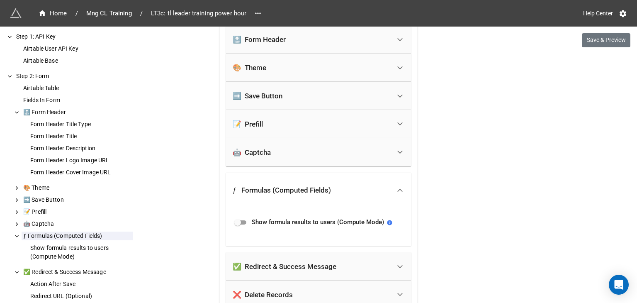
click at [400, 181] on div at bounding box center [400, 190] width 19 height 19
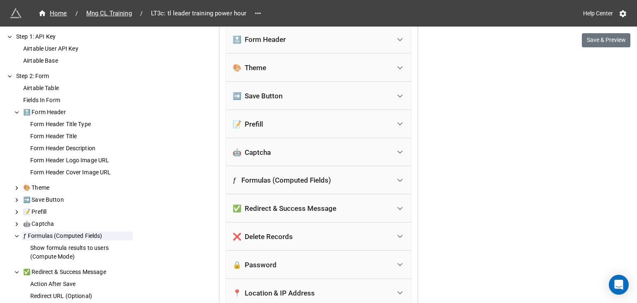
click at [400, 123] on polyline at bounding box center [400, 124] width 5 height 2
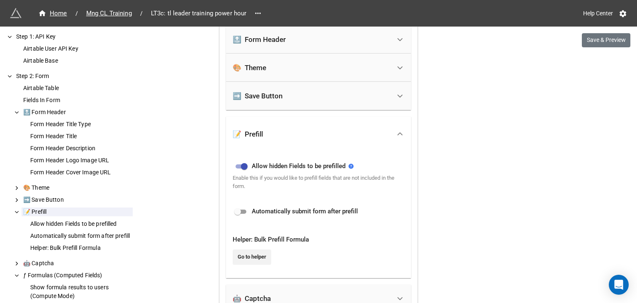
click at [401, 133] on icon at bounding box center [400, 133] width 9 height 9
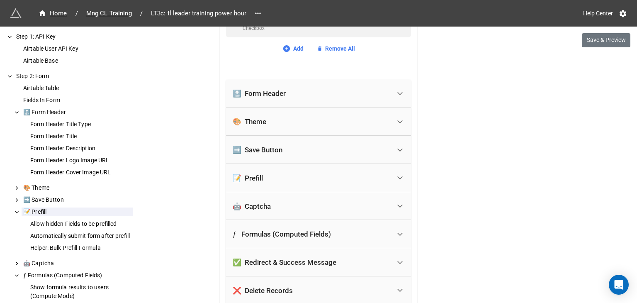
scroll to position [1600, 0]
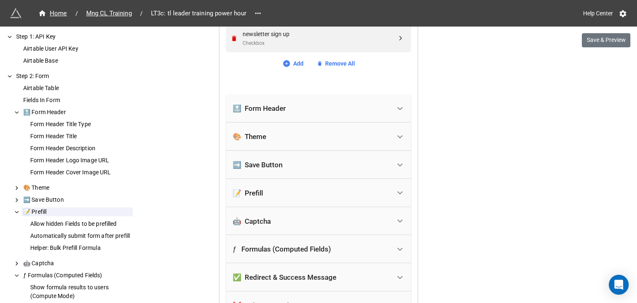
click at [401, 161] on icon at bounding box center [400, 165] width 9 height 9
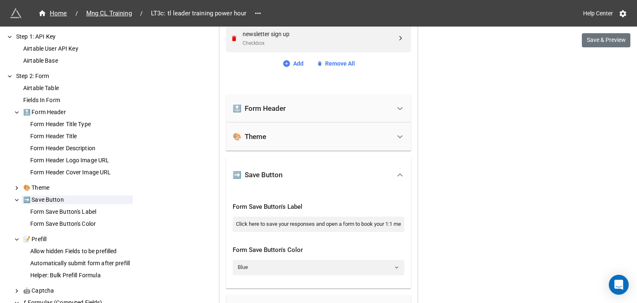
click at [398, 174] on polyline at bounding box center [400, 174] width 5 height 2
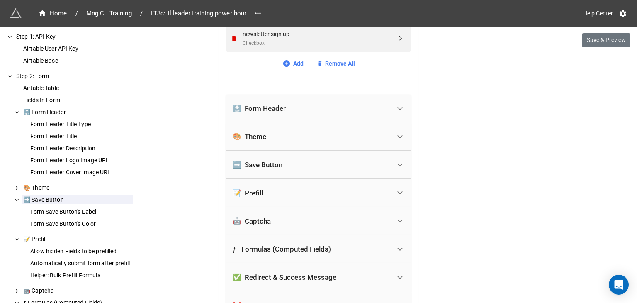
click at [397, 168] on div at bounding box center [400, 165] width 19 height 19
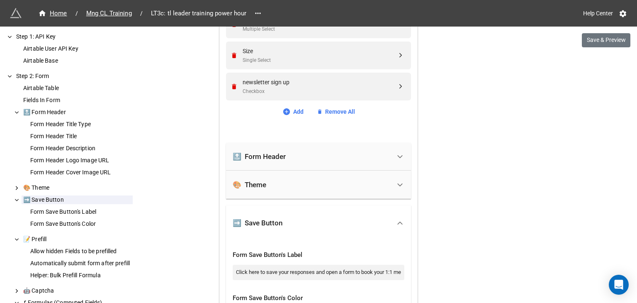
scroll to position [1530, 0]
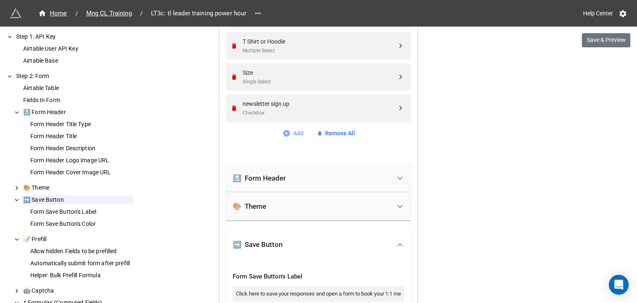
click at [290, 131] on link "Add" at bounding box center [293, 133] width 21 height 9
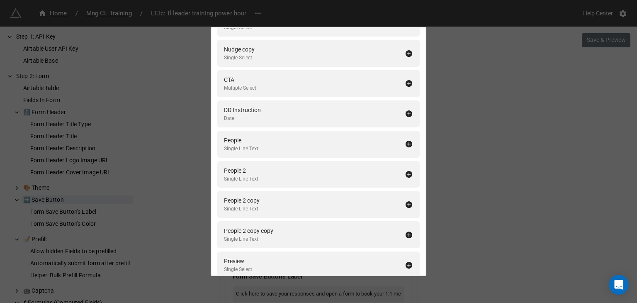
scroll to position [6880, 0]
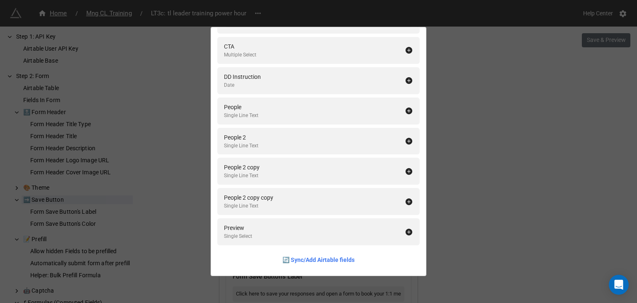
click at [466, 114] on div "Fields In Form Add All Training Record Autonumber Timestamp Single Line Text Av…" at bounding box center [318, 151] width 637 height 303
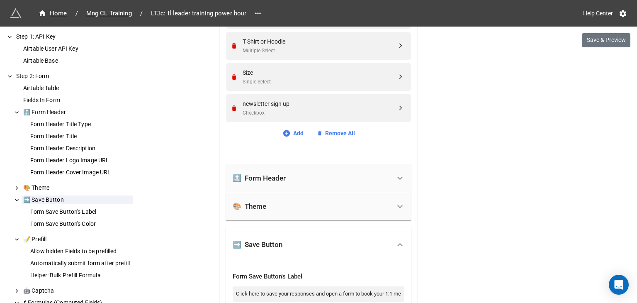
scroll to position [1462, 0]
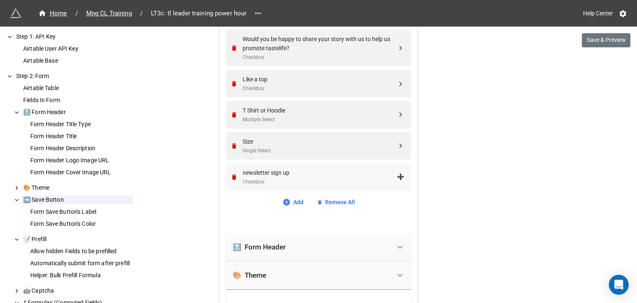
click at [309, 170] on div "newsletter sign up" at bounding box center [320, 172] width 154 height 9
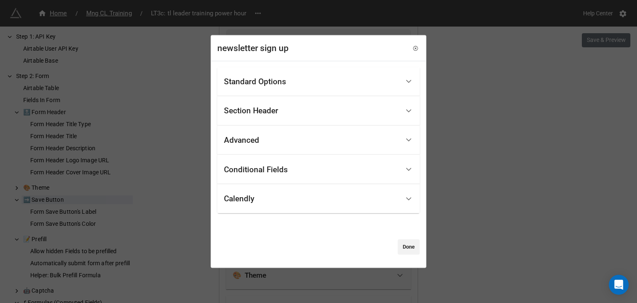
click at [304, 198] on div "Calendly" at bounding box center [312, 199] width 176 height 20
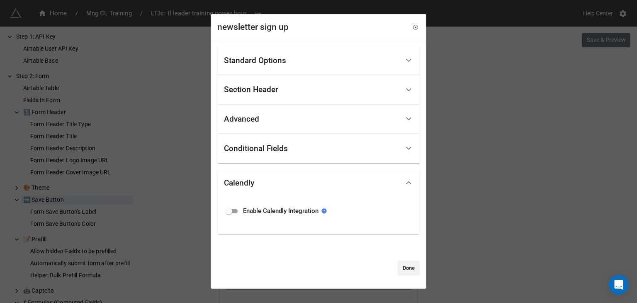
click at [400, 180] on div at bounding box center [409, 182] width 19 height 19
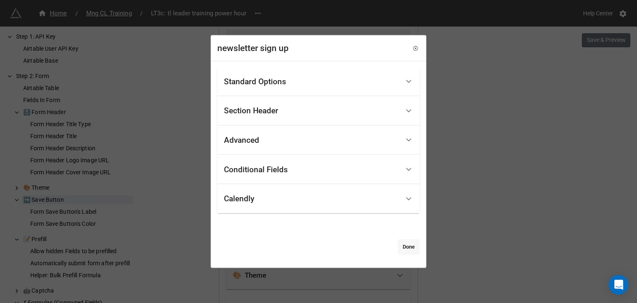
click at [400, 249] on link "Done" at bounding box center [409, 246] width 22 height 15
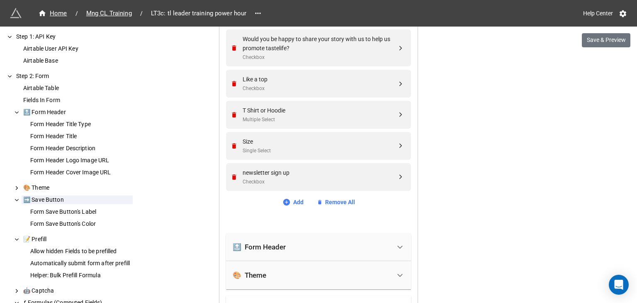
click at [294, 205] on link "Add" at bounding box center [293, 202] width 21 height 9
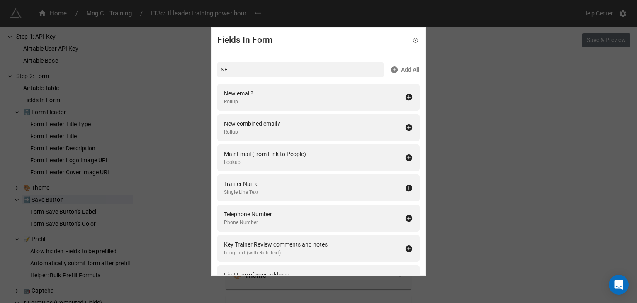
type input "N"
type input "n"
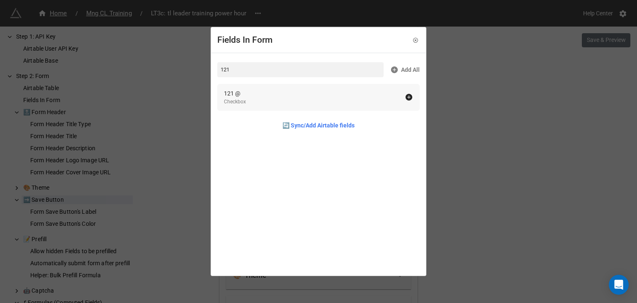
type input "121"
click at [320, 90] on div "121 @ Checkbox" at bounding box center [314, 97] width 181 height 17
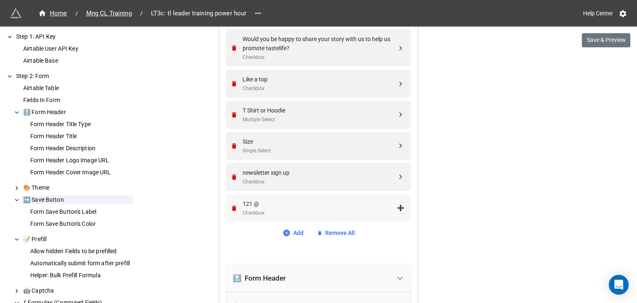
click at [311, 205] on div "121 @" at bounding box center [320, 203] width 154 height 9
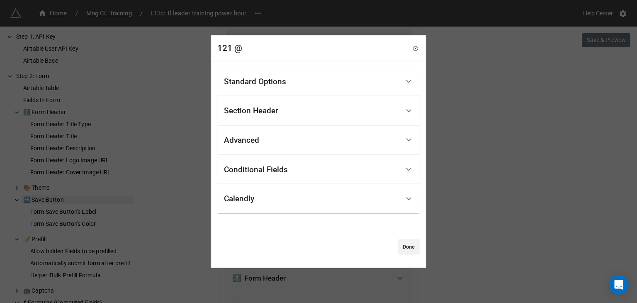
click at [311, 205] on div "Calendly" at bounding box center [312, 199] width 176 height 20
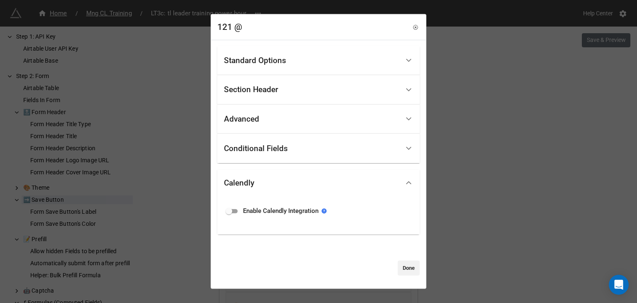
click at [231, 210] on input "checkbox" at bounding box center [229, 211] width 30 height 10
checkbox input "true"
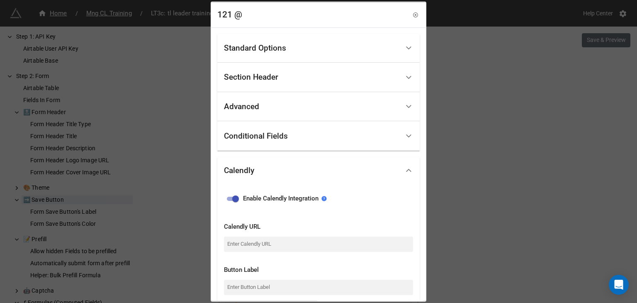
scroll to position [69, 0]
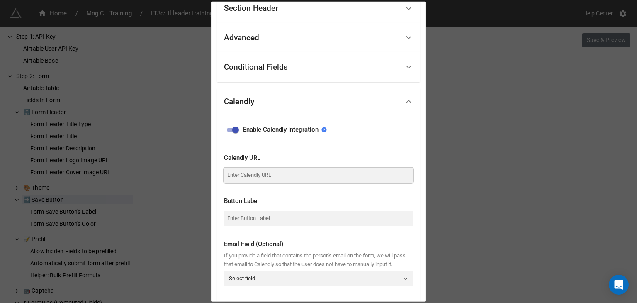
click at [270, 175] on input at bounding box center [318, 175] width 189 height 15
paste input "[URL][DOMAIN_NAME][PERSON_NAME]"
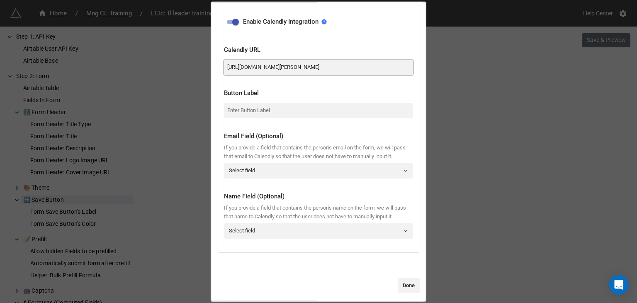
scroll to position [198, 0]
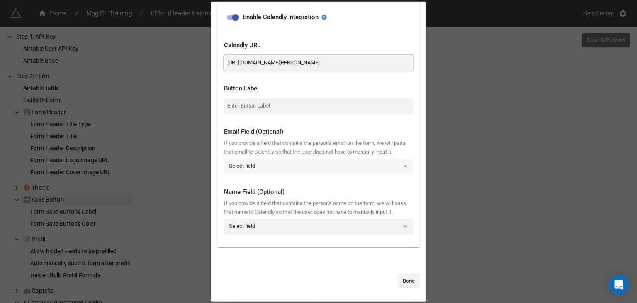
type input "[URL][DOMAIN_NAME][PERSON_NAME]"
click at [355, 159] on link "Select field" at bounding box center [318, 166] width 189 height 15
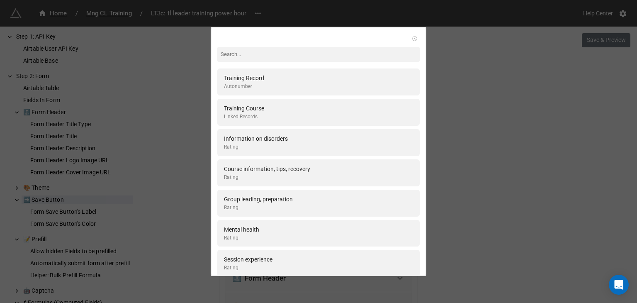
click at [412, 37] on icon at bounding box center [415, 39] width 6 height 6
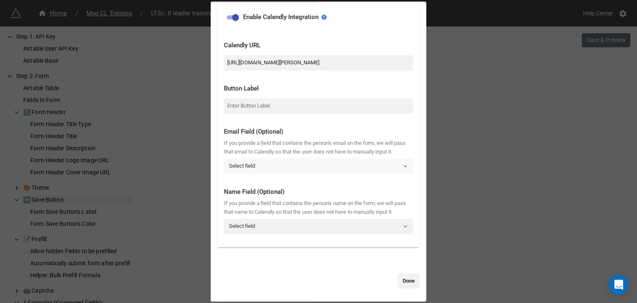
click at [289, 159] on link "Select field" at bounding box center [318, 166] width 189 height 15
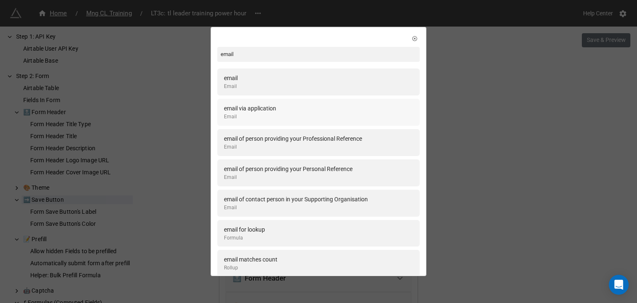
type input "email"
click at [284, 111] on div "email via application Email" at bounding box center [318, 112] width 189 height 17
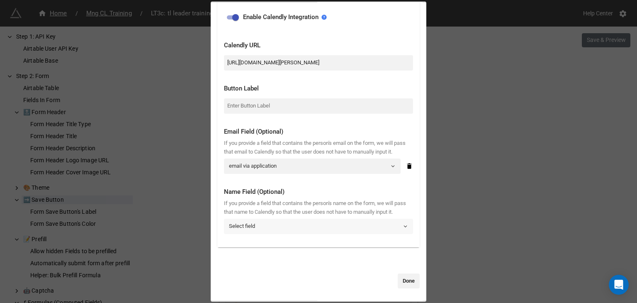
click at [273, 223] on link "Select field" at bounding box center [318, 226] width 189 height 15
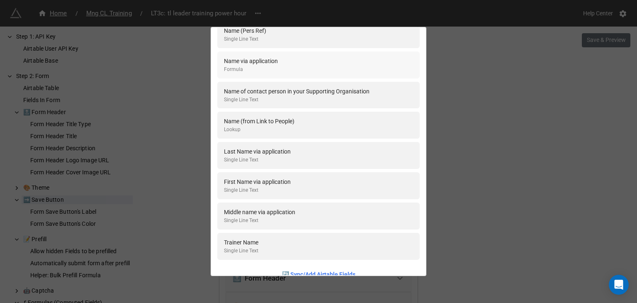
scroll to position [152, 0]
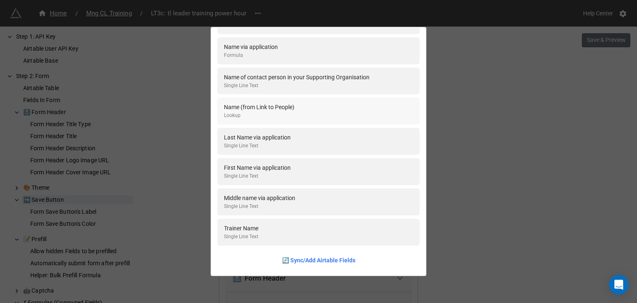
type input "Name"
click at [293, 108] on div "Name (from Link to People)" at bounding box center [259, 107] width 71 height 9
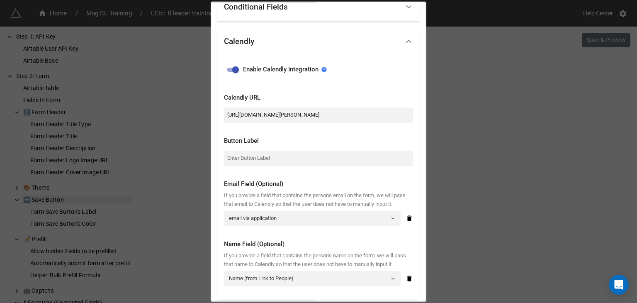
scroll to position [60, 0]
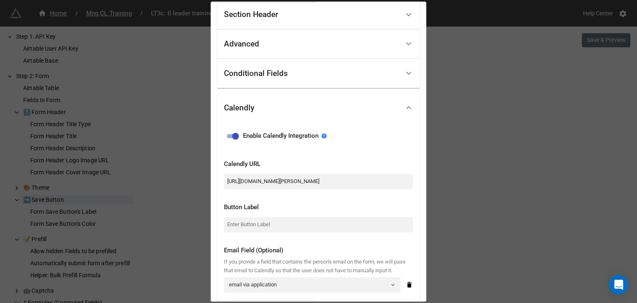
click at [304, 161] on div "Enable Calendly Integration Calendly URL [URL][DOMAIN_NAME][PERSON_NAME] Button…" at bounding box center [318, 241] width 189 height 235
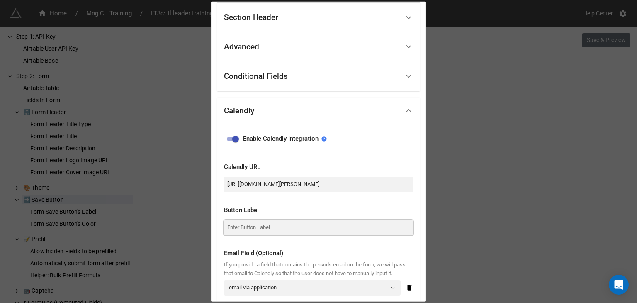
click at [272, 228] on input at bounding box center [318, 227] width 189 height 15
type input "b"
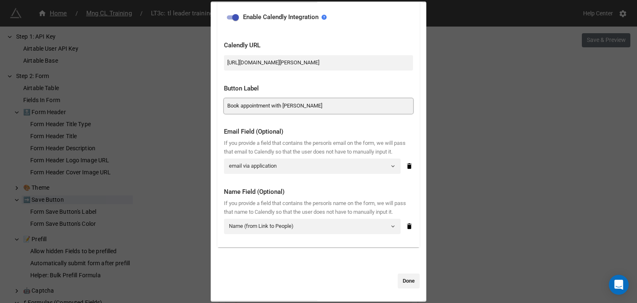
scroll to position [198, 0]
type input "Book appointment with [PERSON_NAME]"
click at [405, 283] on link "Done" at bounding box center [409, 280] width 22 height 15
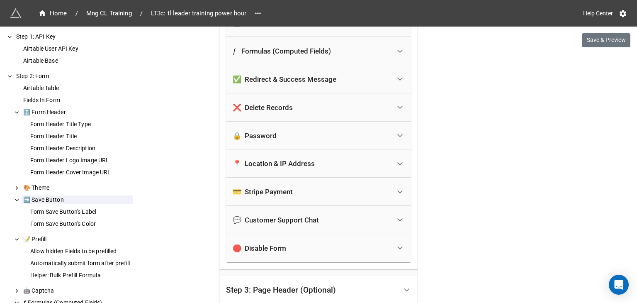
scroll to position [2015, 0]
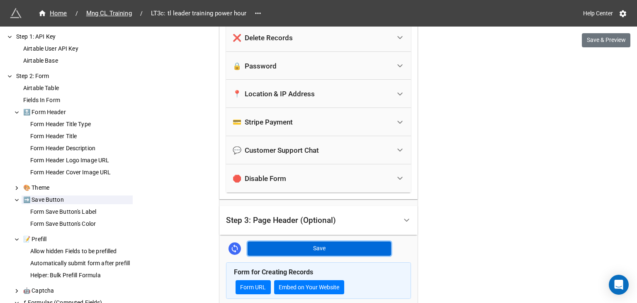
click at [325, 246] on button "Save" at bounding box center [320, 249] width 144 height 14
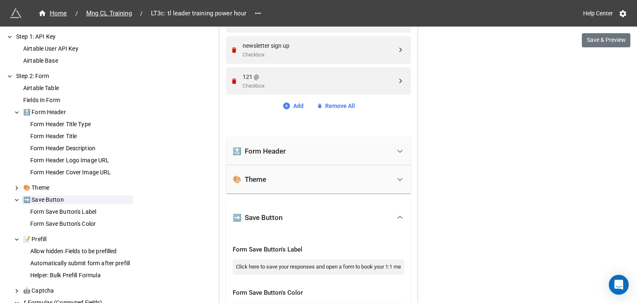
scroll to position [1530, 0]
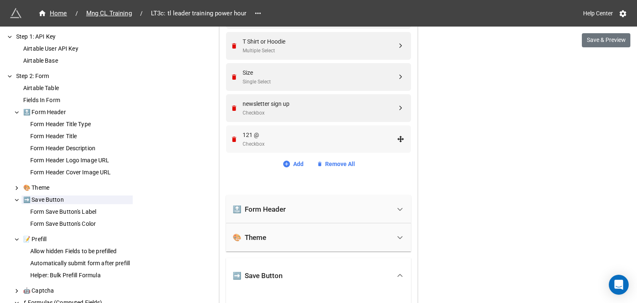
click at [255, 135] on div "121 @" at bounding box center [320, 134] width 154 height 9
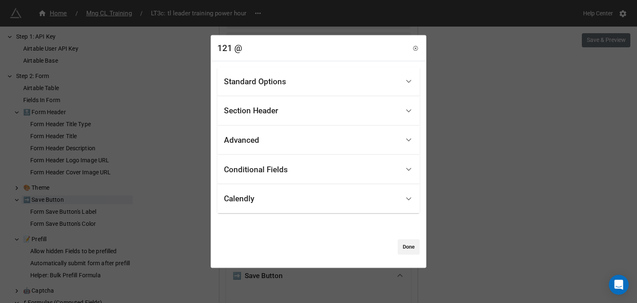
click at [259, 79] on div "Standard Options" at bounding box center [255, 81] width 62 height 8
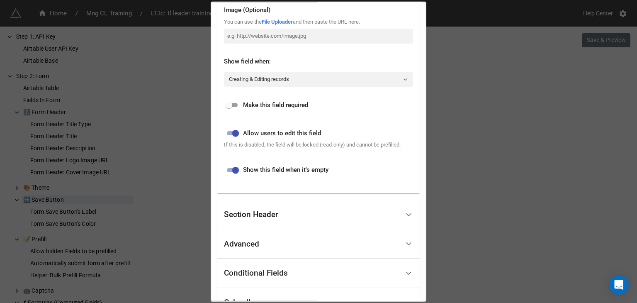
scroll to position [207, 0]
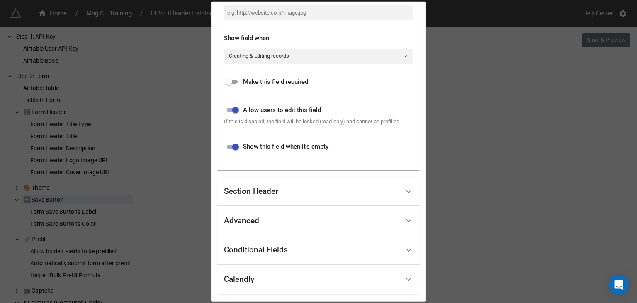
click at [297, 187] on div "Section Header" at bounding box center [312, 192] width 176 height 20
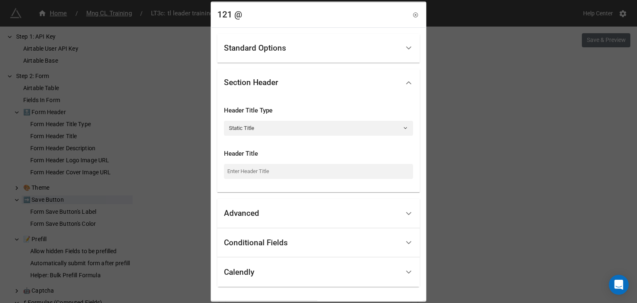
click at [295, 211] on div "Advanced" at bounding box center [312, 214] width 176 height 20
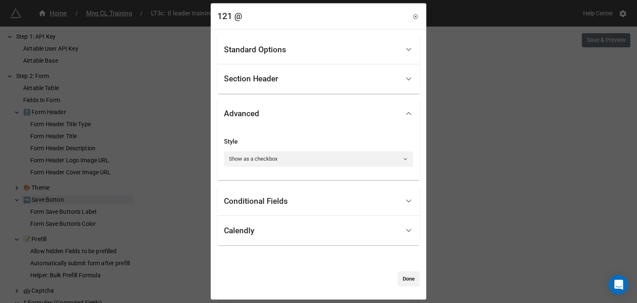
click at [295, 202] on div "Conditional Fields" at bounding box center [312, 202] width 176 height 20
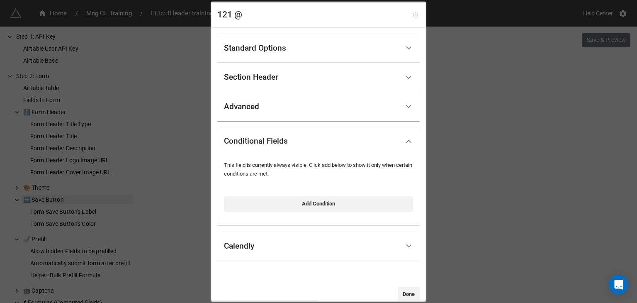
click at [413, 15] on icon at bounding box center [416, 15] width 6 height 6
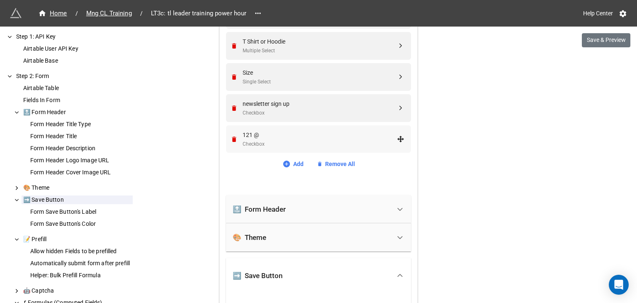
click at [341, 127] on div "121 @ Checkbox" at bounding box center [317, 139] width 174 height 28
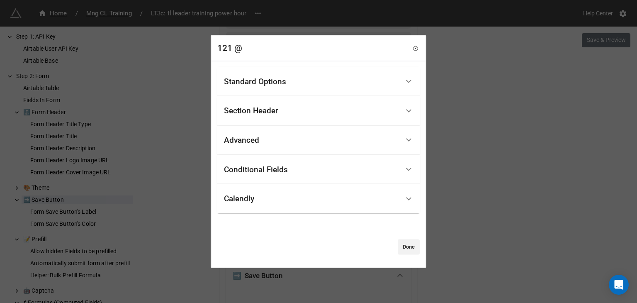
click at [228, 47] on div "121 @" at bounding box center [229, 48] width 25 height 13
click at [415, 48] on icon at bounding box center [416, 48] width 2 height 2
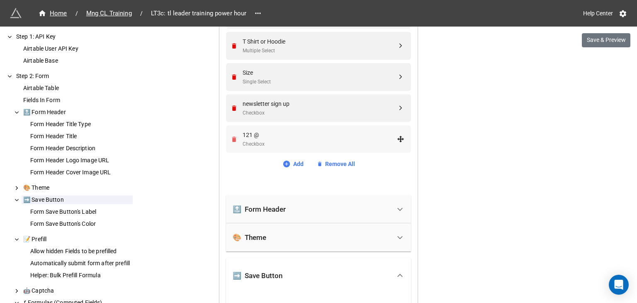
click at [232, 138] on icon "Remove" at bounding box center [234, 139] width 5 height 5
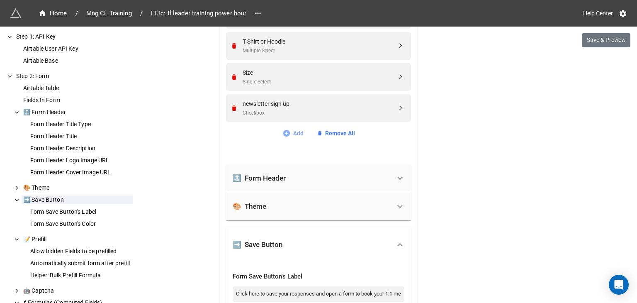
click at [290, 129] on link "Add" at bounding box center [293, 133] width 21 height 9
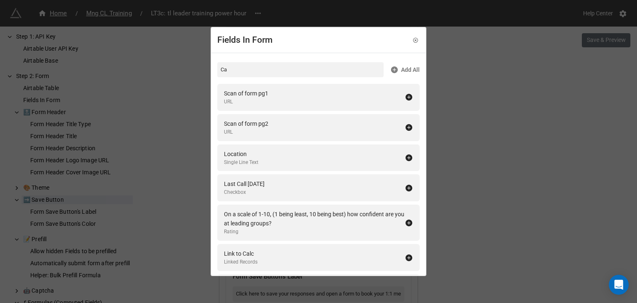
type input "C"
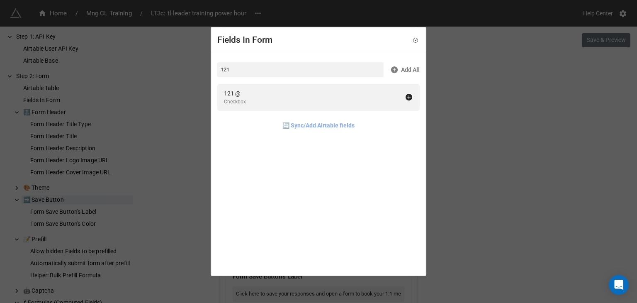
type input "121"
click at [298, 123] on link "🔄 Sync/Add Airtable fields" at bounding box center [319, 125] width 72 height 9
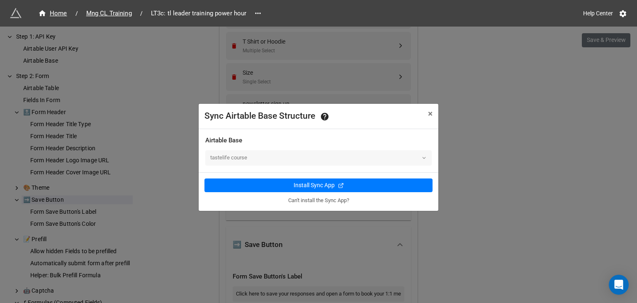
click at [298, 157] on div "tastelife course" at bounding box center [318, 157] width 227 height 15
click at [425, 158] on div "tastelife course" at bounding box center [318, 157] width 227 height 15
click at [429, 114] on span "×" at bounding box center [430, 114] width 5 height 10
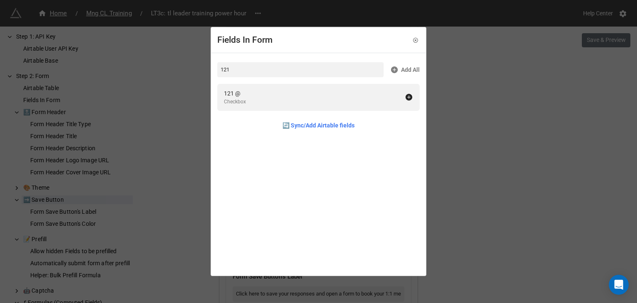
click at [458, 144] on div "Fields In Form 121 Add All 121 @ Checkbox 🔄 Sync/Add Airtable fields" at bounding box center [318, 151] width 637 height 303
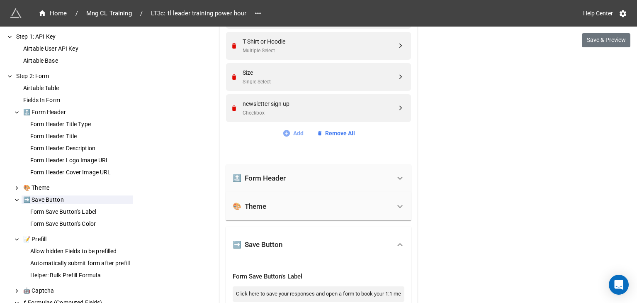
click at [288, 132] on icon at bounding box center [287, 133] width 8 height 8
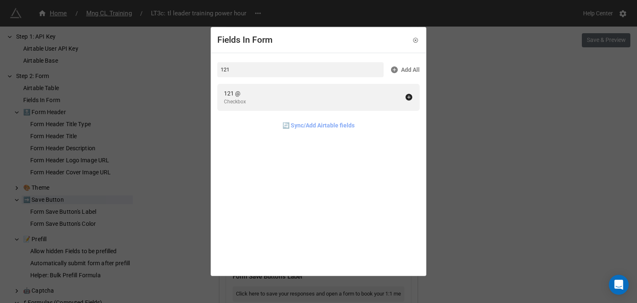
type input "121"
click at [293, 126] on link "🔄 Sync/Add Airtable fields" at bounding box center [319, 125] width 72 height 9
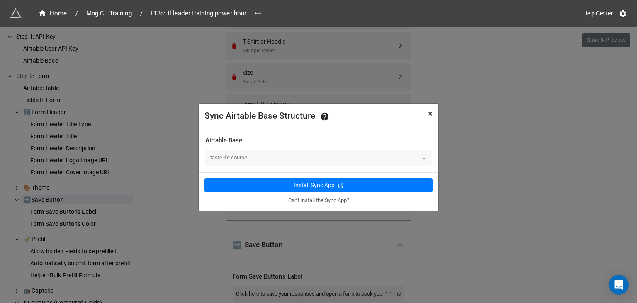
click at [430, 112] on span "×" at bounding box center [430, 114] width 5 height 10
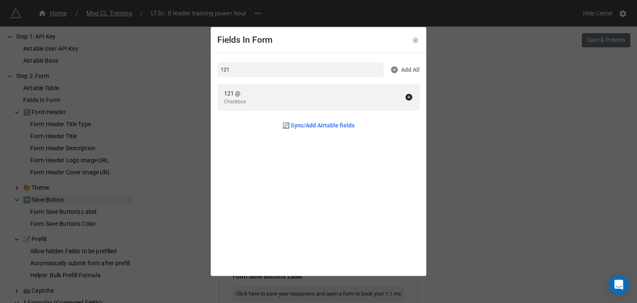
click at [475, 114] on div "Fields In Form 121 Add All 121 @ Checkbox 🔄 Sync/Add Airtable fields" at bounding box center [318, 151] width 637 height 303
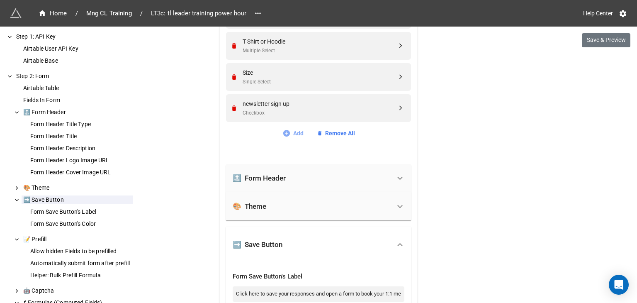
click at [286, 129] on icon at bounding box center [286, 132] width 7 height 7
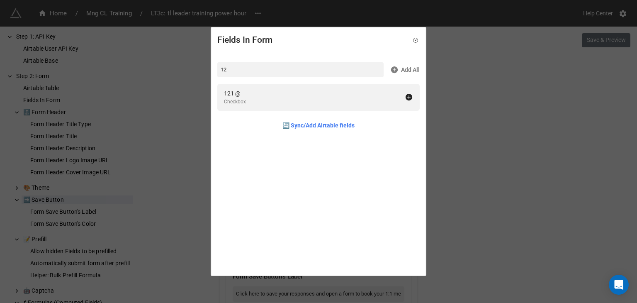
type input "1"
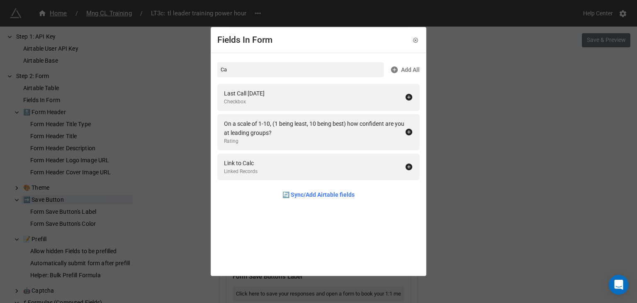
type input "C"
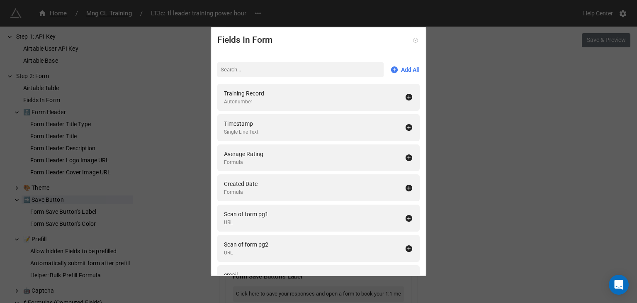
click at [413, 42] on icon at bounding box center [416, 40] width 6 height 6
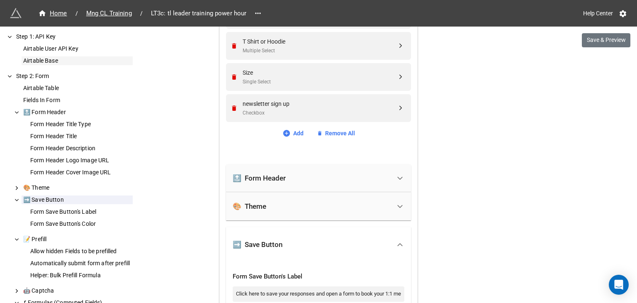
click at [55, 64] on div "Airtable Base" at bounding box center [77, 60] width 111 height 9
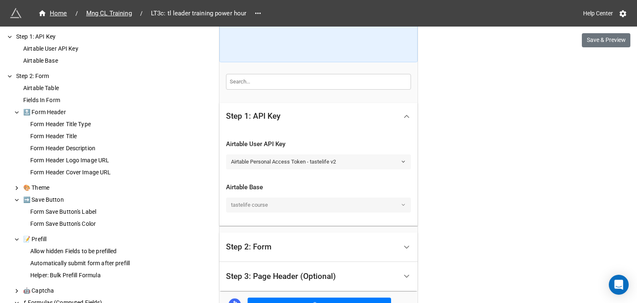
scroll to position [122, 0]
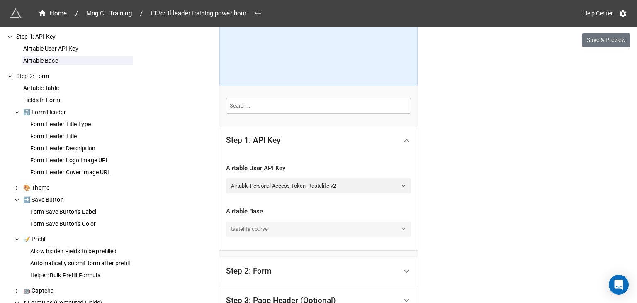
click at [261, 102] on input "text" at bounding box center [318, 106] width 185 height 16
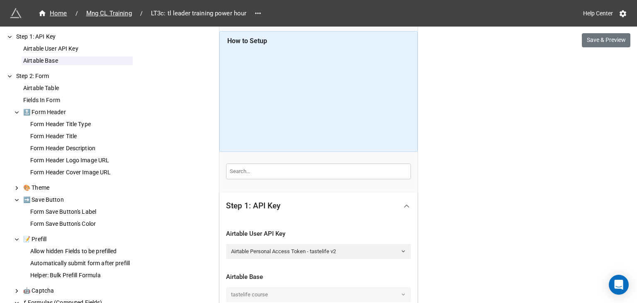
scroll to position [0, 0]
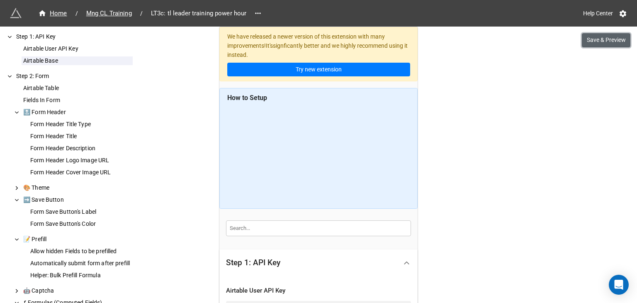
click at [595, 44] on button "Save & Preview" at bounding box center [606, 40] width 49 height 14
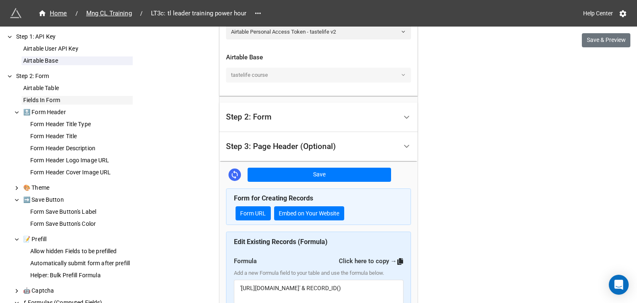
click at [110, 100] on div "Fields In Form" at bounding box center [77, 100] width 111 height 9
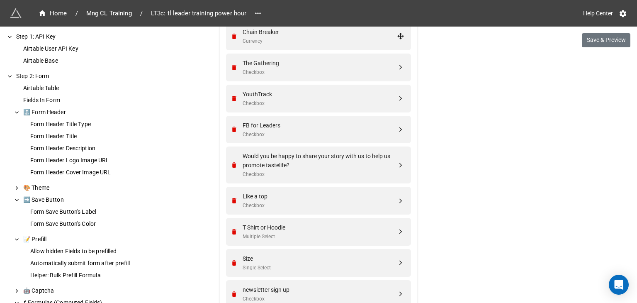
scroll to position [1483, 0]
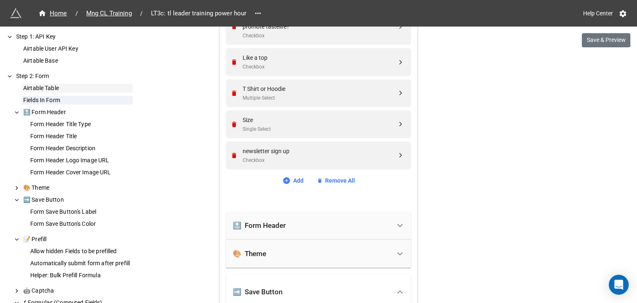
click at [63, 87] on div "Airtable Table" at bounding box center [77, 88] width 111 height 9
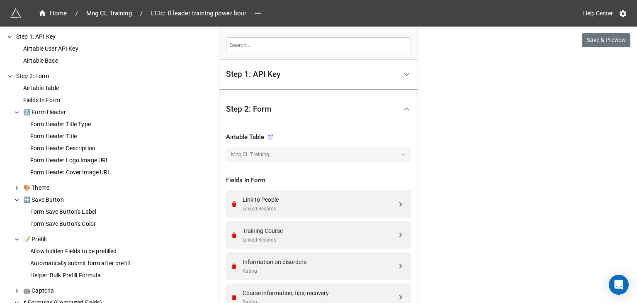
scroll to position [178, 0]
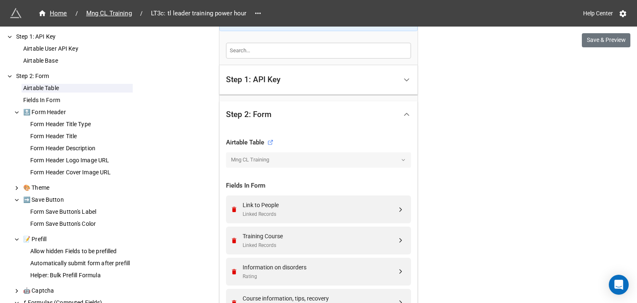
click at [276, 159] on div "Mng CL Training" at bounding box center [318, 159] width 185 height 15
click at [282, 161] on div "Mng CL Training" at bounding box center [318, 159] width 185 height 15
click at [268, 142] on icon at bounding box center [271, 142] width 6 height 6
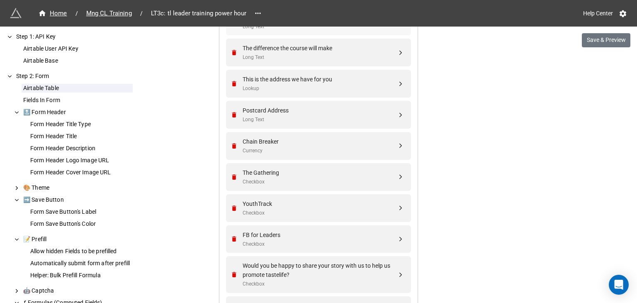
scroll to position [1423, 0]
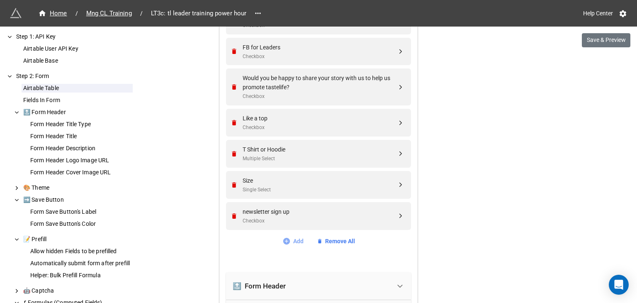
click at [292, 240] on link "Add" at bounding box center [293, 241] width 21 height 9
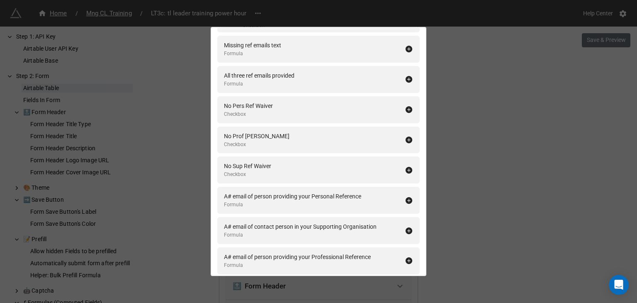
scroll to position [6880, 0]
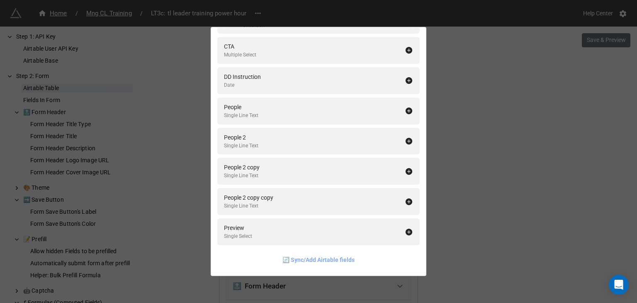
click at [324, 258] on link "🔄 Sync/Add Airtable fields" at bounding box center [319, 259] width 72 height 9
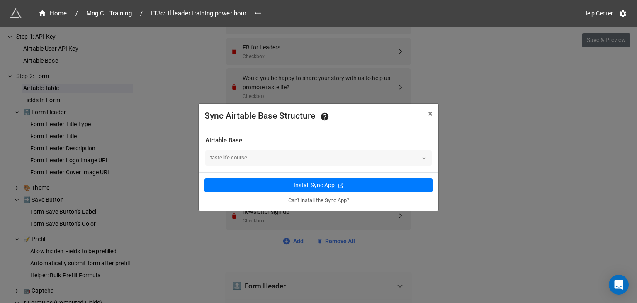
click at [319, 156] on div "tastelife course" at bounding box center [318, 157] width 227 height 15
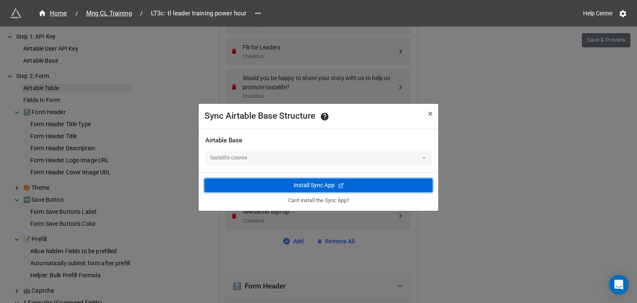
click at [320, 185] on div "Install Sync App" at bounding box center [314, 185] width 41 height 9
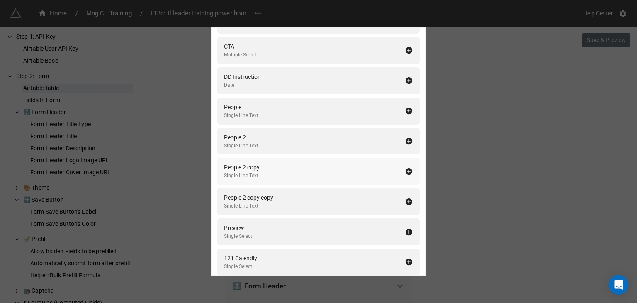
scroll to position [6910, 0]
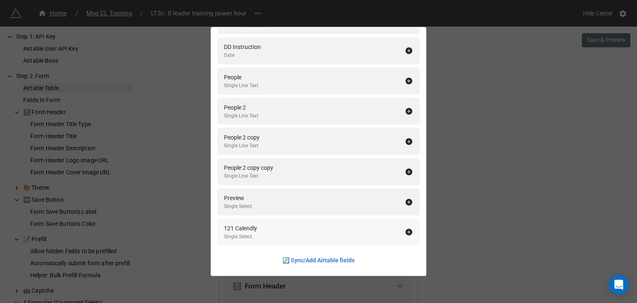
click at [362, 233] on div "121 Calendly Single Select" at bounding box center [314, 232] width 181 height 17
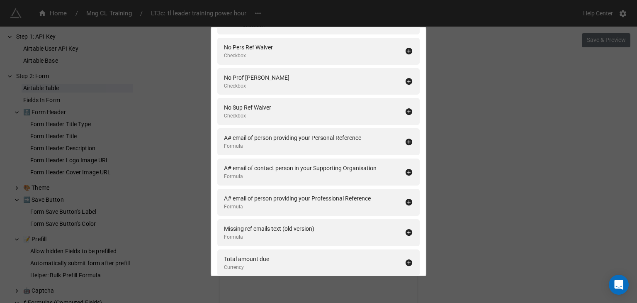
scroll to position [6534, 0]
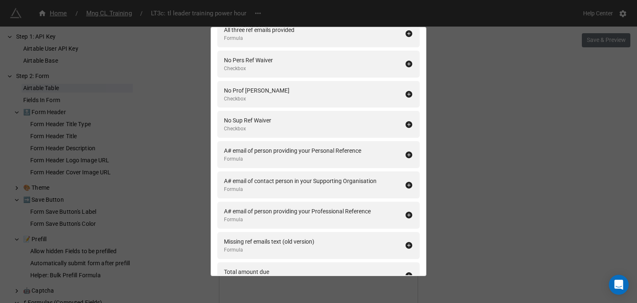
click at [520, 201] on div "Fields In Form Add All Training Record Autonumber Timestamp Single Line Text Av…" at bounding box center [318, 151] width 637 height 303
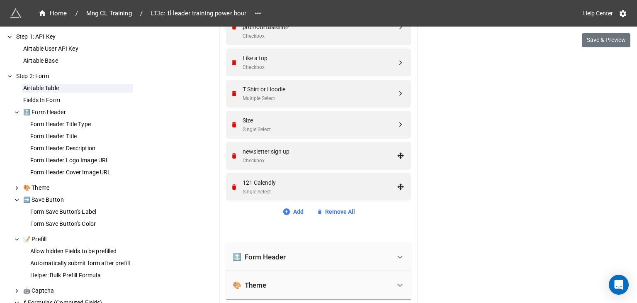
scroll to position [1561, 0]
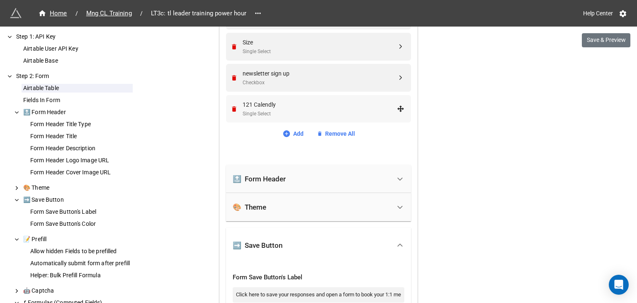
click at [299, 108] on div "121 Calendly Single Select" at bounding box center [320, 109] width 154 height 18
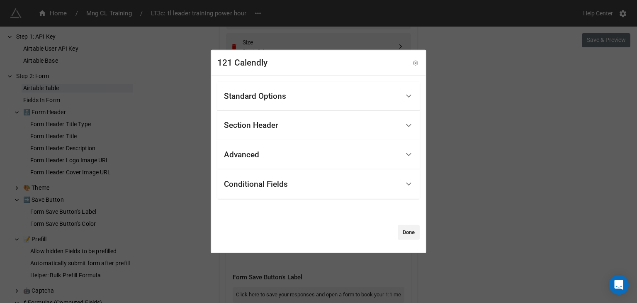
click at [283, 92] on div "Standard Options" at bounding box center [255, 96] width 62 height 8
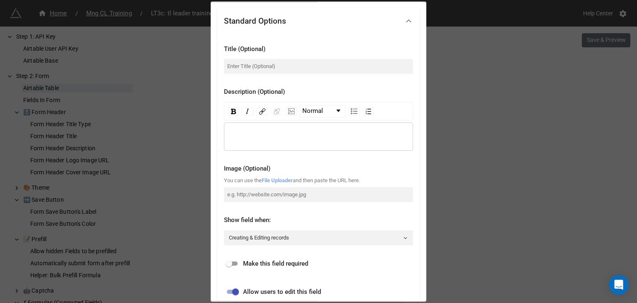
scroll to position [0, 0]
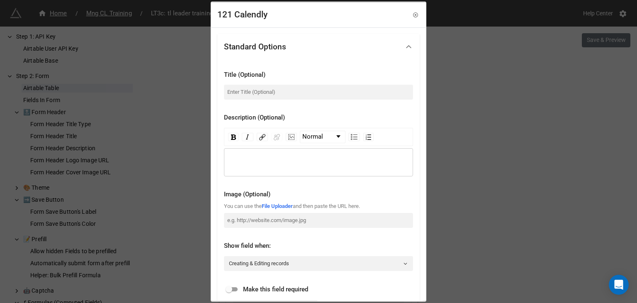
click at [269, 47] on div "Standard Options" at bounding box center [255, 46] width 62 height 8
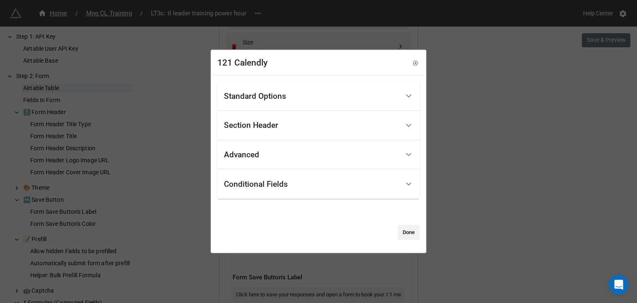
click at [268, 94] on div "Standard Options" at bounding box center [255, 96] width 62 height 8
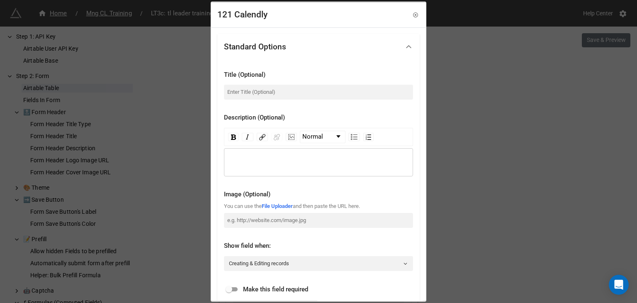
scroll to position [69, 0]
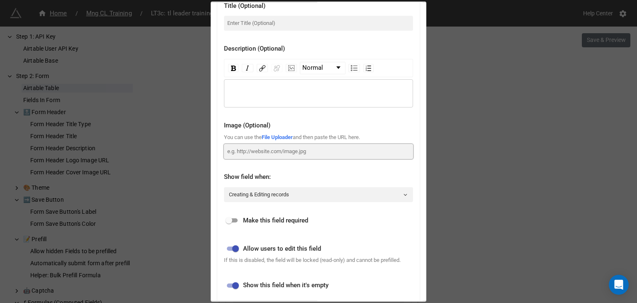
click at [257, 153] on input at bounding box center [318, 151] width 189 height 15
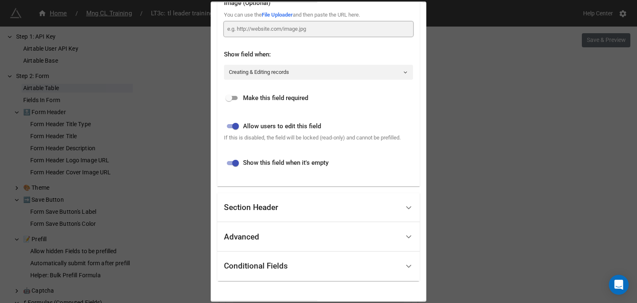
scroll to position [207, 0]
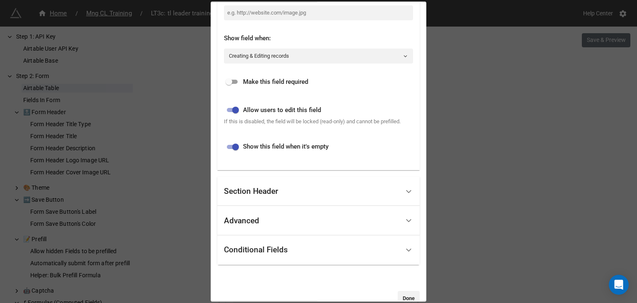
click at [274, 192] on div "Section Header" at bounding box center [251, 191] width 54 height 8
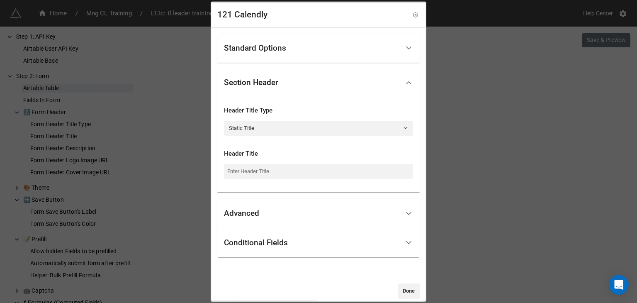
click at [256, 220] on div "Advanced" at bounding box center [312, 214] width 176 height 20
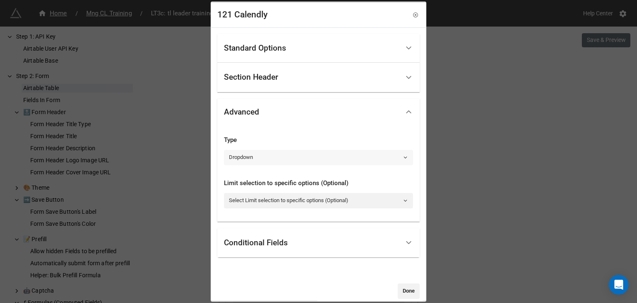
click at [247, 159] on link "Dropdown" at bounding box center [318, 157] width 189 height 15
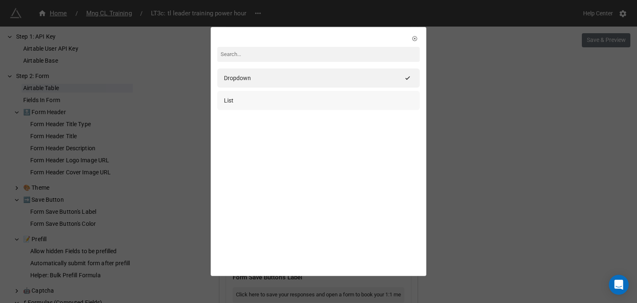
click at [299, 100] on div "List" at bounding box center [318, 100] width 189 height 9
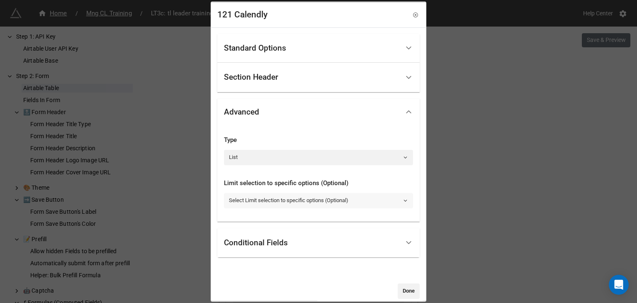
click at [283, 200] on link "Select Limit selection to specific options (Optional)" at bounding box center [318, 200] width 189 height 15
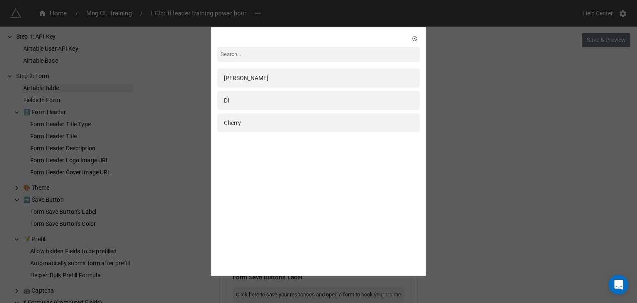
click at [284, 190] on div "[PERSON_NAME]" at bounding box center [319, 151] width 216 height 249
click at [414, 38] on icon at bounding box center [415, 39] width 6 height 6
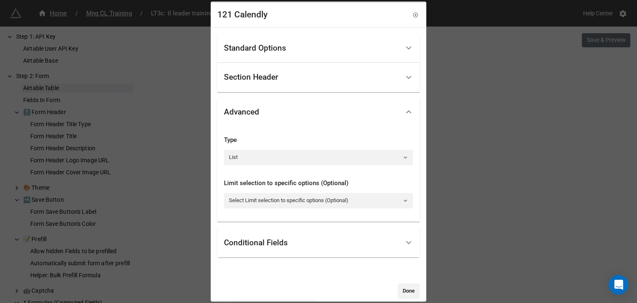
scroll to position [10, 0]
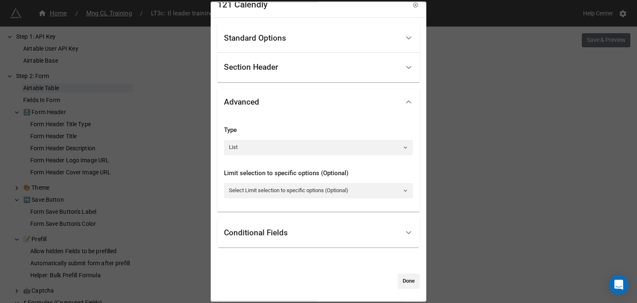
click at [264, 234] on div "Conditional Fields" at bounding box center [256, 233] width 64 height 8
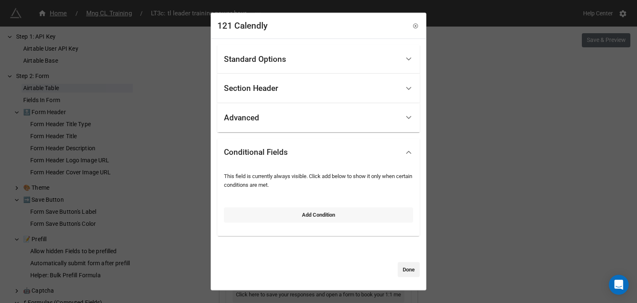
click at [264, 215] on link "Add Condition" at bounding box center [318, 214] width 189 height 15
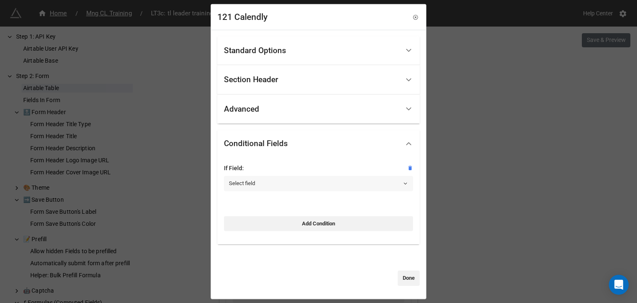
click at [260, 186] on link "Select field" at bounding box center [318, 183] width 189 height 15
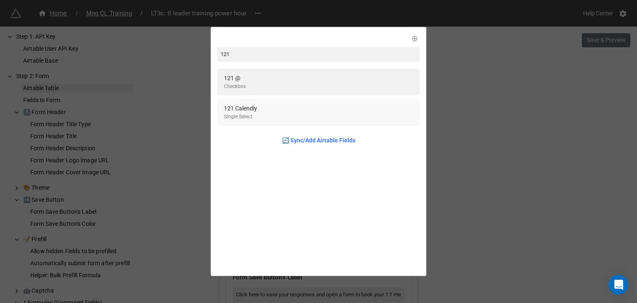
type input "121"
click at [268, 120] on div "121 Calendly Single Select" at bounding box center [318, 112] width 189 height 17
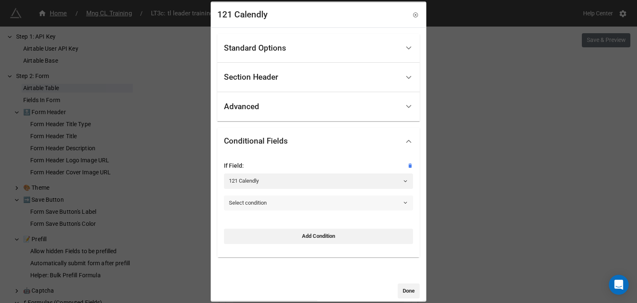
click at [270, 206] on link "Select condition" at bounding box center [318, 202] width 189 height 15
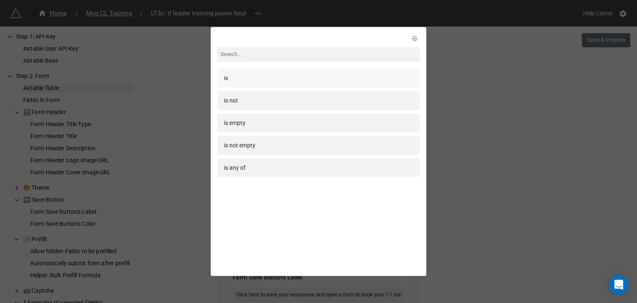
click at [237, 82] on div "is" at bounding box center [318, 77] width 189 height 9
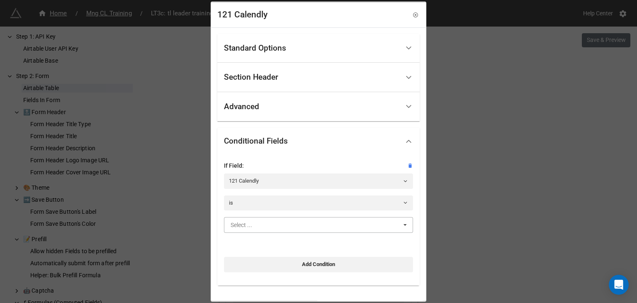
click at [254, 222] on input "text" at bounding box center [319, 224] width 188 height 15
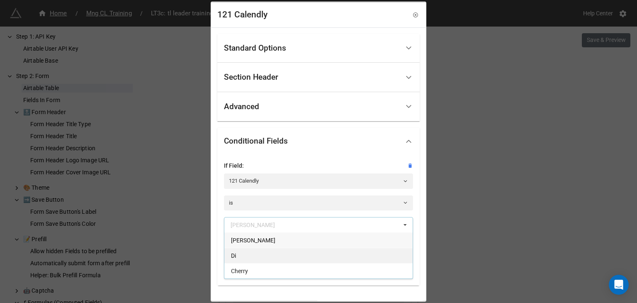
click at [249, 261] on div "Di" at bounding box center [319, 255] width 188 height 15
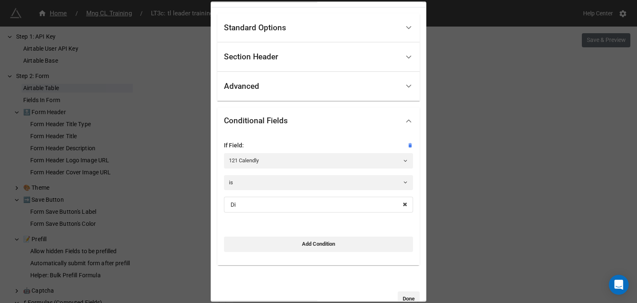
scroll to position [38, 0]
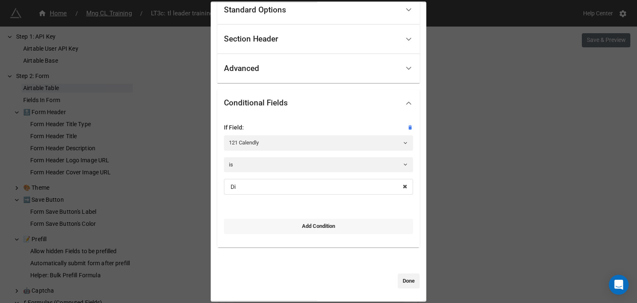
click at [308, 225] on link "Add Condition" at bounding box center [318, 226] width 189 height 15
select select "all-are-met"
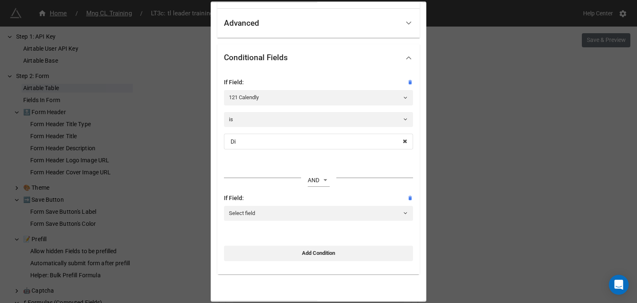
scroll to position [107, 0]
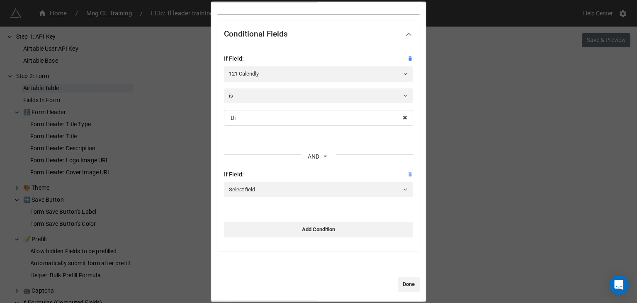
click at [409, 172] on icon at bounding box center [411, 174] width 4 height 5
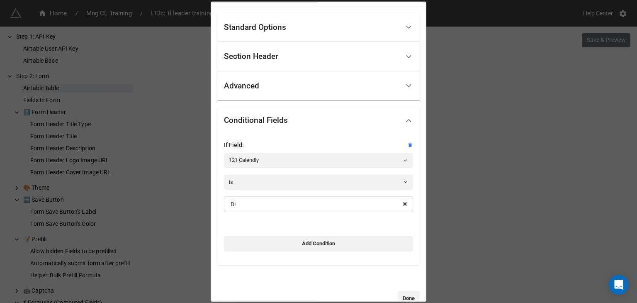
scroll to position [38, 0]
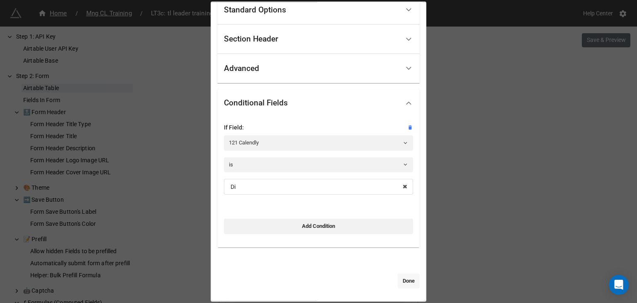
click at [398, 279] on link "Done" at bounding box center [409, 280] width 22 height 15
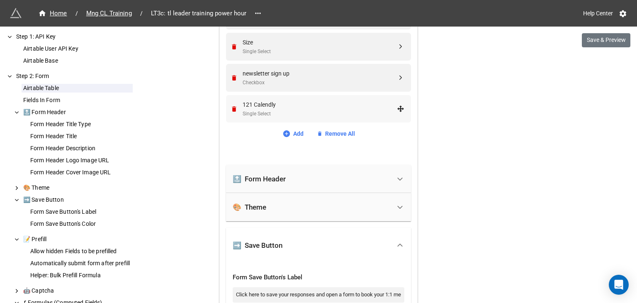
click at [278, 105] on div "121 Calendly" at bounding box center [320, 104] width 154 height 9
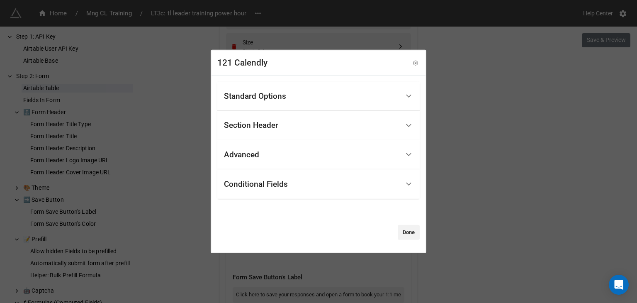
click at [273, 100] on div "Standard Options" at bounding box center [255, 96] width 62 height 8
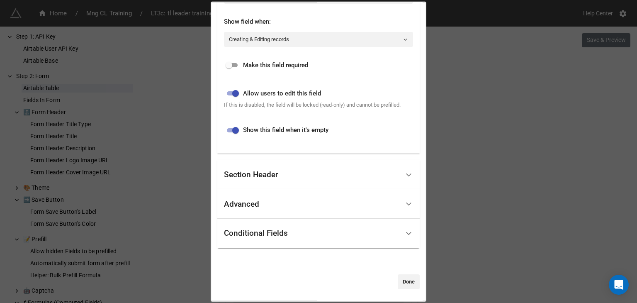
scroll to position [224, 0]
click at [283, 176] on div "Section Header" at bounding box center [312, 175] width 176 height 20
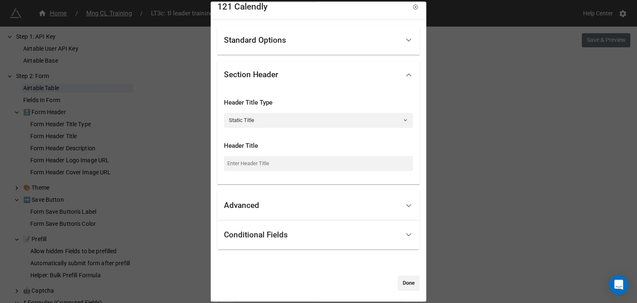
scroll to position [10, 0]
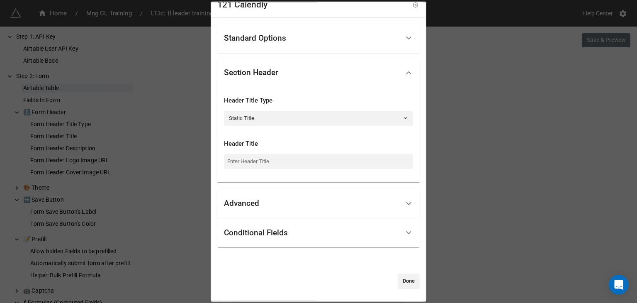
click at [271, 205] on div "Advanced" at bounding box center [312, 204] width 176 height 20
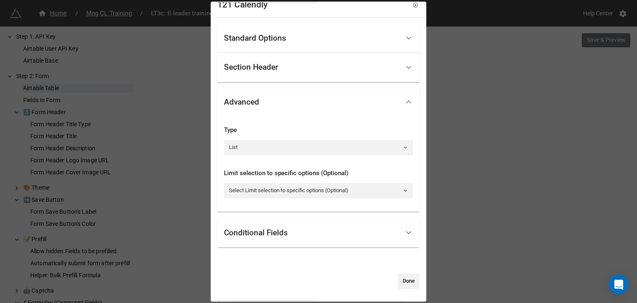
click at [278, 231] on div "Conditional Fields" at bounding box center [256, 233] width 64 height 8
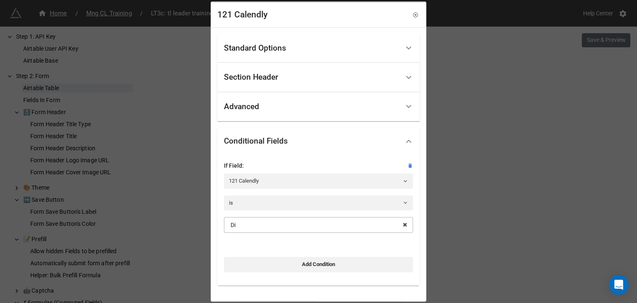
scroll to position [38, 0]
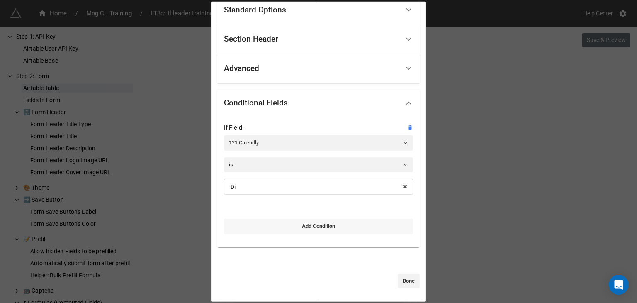
click at [317, 226] on link "Add Condition" at bounding box center [318, 226] width 189 height 15
select select "all-are-met"
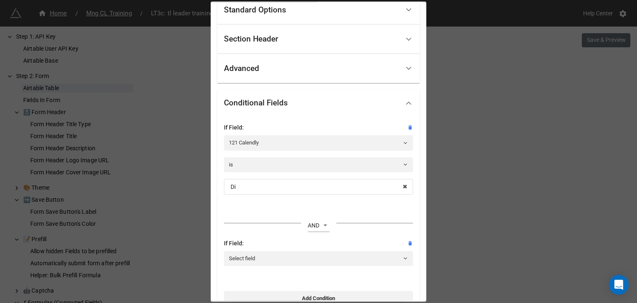
scroll to position [107, 0]
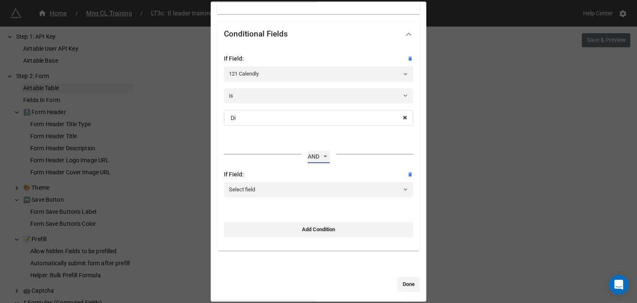
click at [324, 156] on select "OR AND" at bounding box center [319, 157] width 22 height 12
click at [408, 173] on icon at bounding box center [411, 174] width 6 height 6
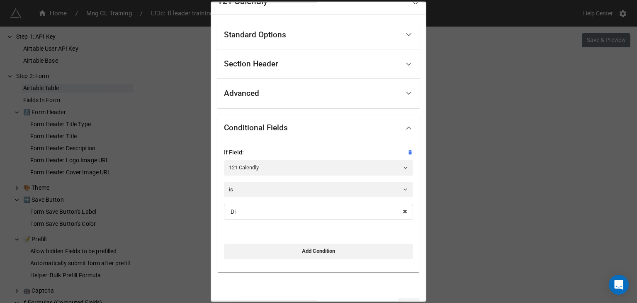
scroll to position [0, 0]
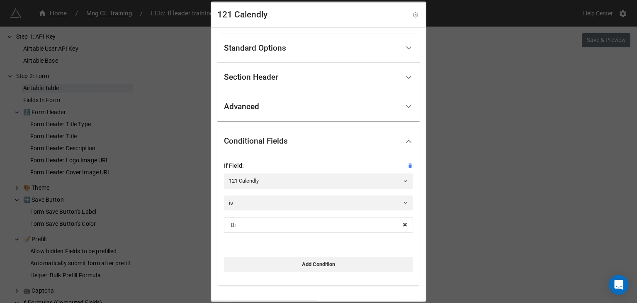
click at [319, 80] on div "Section Header" at bounding box center [312, 78] width 176 height 20
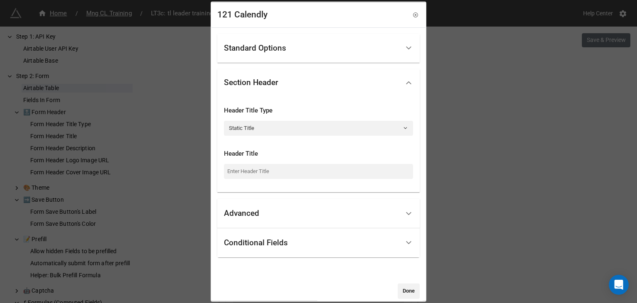
click at [271, 44] on div "Standard Options" at bounding box center [255, 48] width 62 height 8
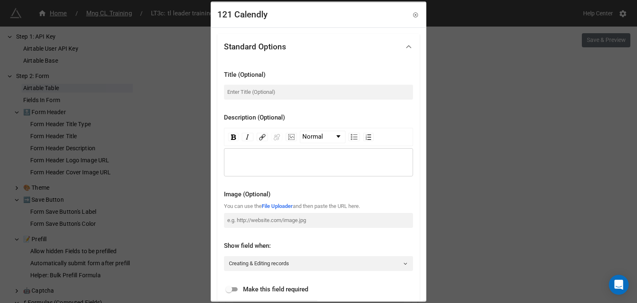
click at [489, 151] on div "121 Calendly Standard Options Title (Optional) Description (Optional) Normal Im…" at bounding box center [318, 151] width 637 height 303
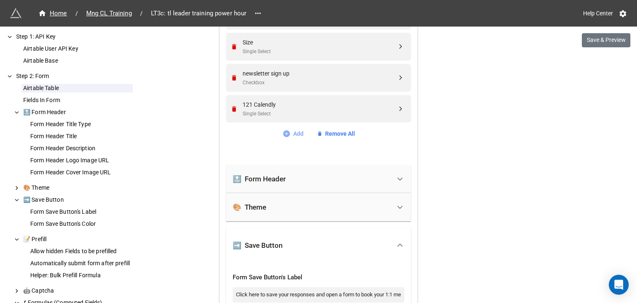
click at [297, 137] on link "Add" at bounding box center [293, 133] width 21 height 9
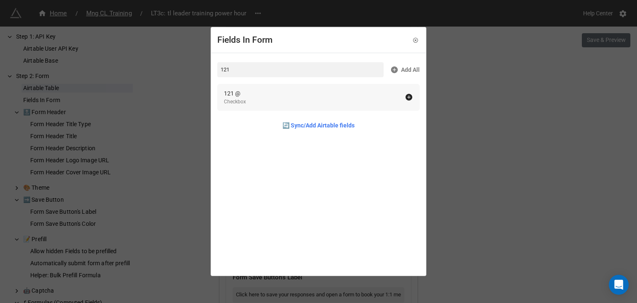
type input "121"
click at [289, 93] on div "121 @ Checkbox" at bounding box center [314, 97] width 181 height 17
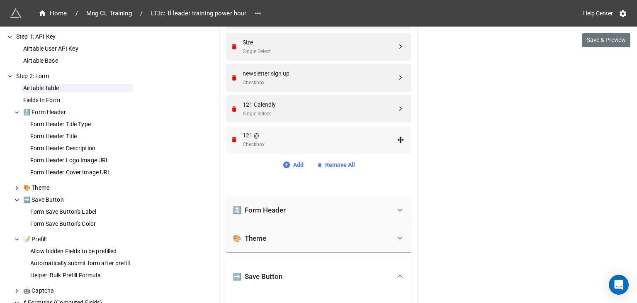
click at [277, 132] on div "121 @" at bounding box center [320, 135] width 154 height 9
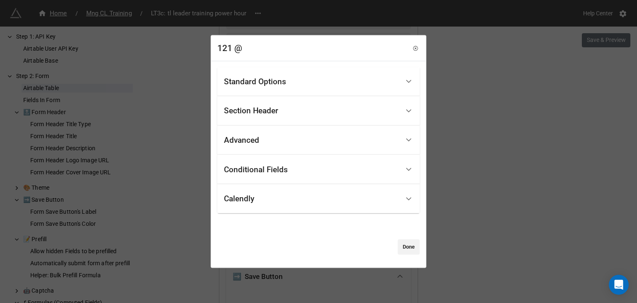
click at [508, 190] on div "121 @ Standard Options Title (Optional) Description (Optional) Normal Image (Op…" at bounding box center [318, 151] width 637 height 303
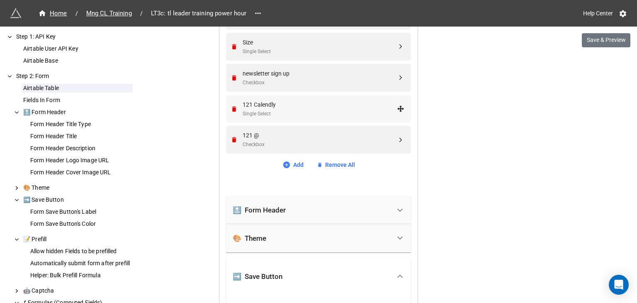
click at [292, 110] on div "Single Select" at bounding box center [320, 114] width 154 height 8
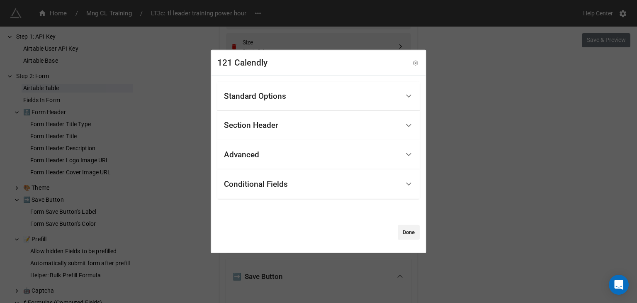
click at [508, 160] on div "121 Calendly Standard Options Title (Optional) Description (Optional) Normal Im…" at bounding box center [318, 151] width 637 height 303
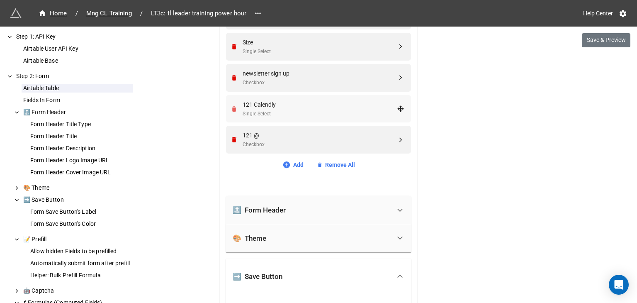
click at [232, 108] on icon "Remove" at bounding box center [234, 108] width 5 height 5
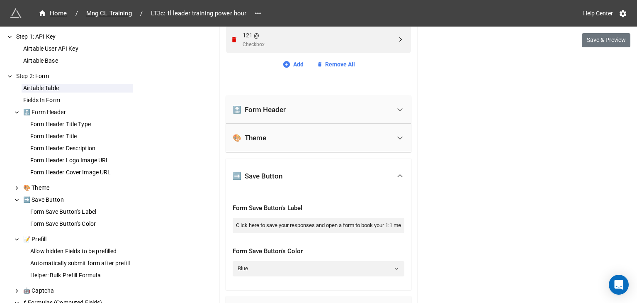
scroll to position [1561, 0]
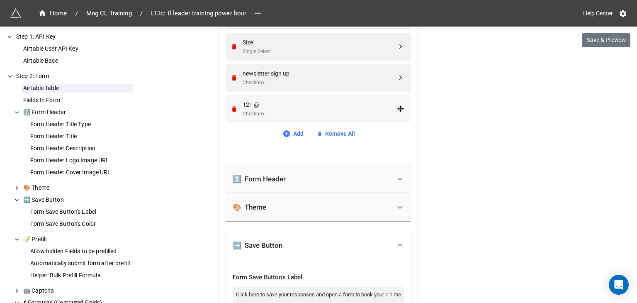
click at [269, 103] on div "121 @" at bounding box center [320, 104] width 154 height 9
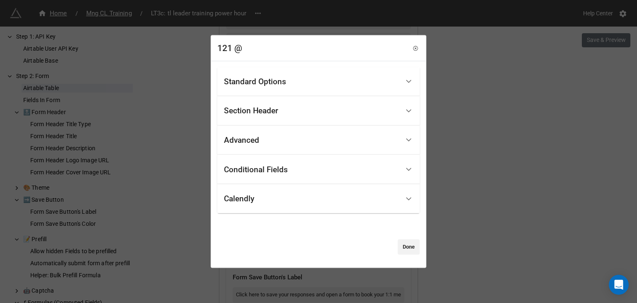
click at [293, 183] on div "Conditional Fields" at bounding box center [318, 169] width 203 height 29
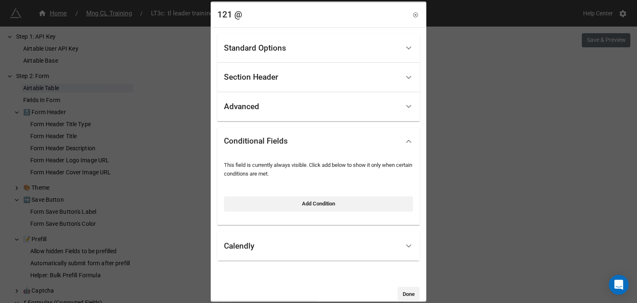
scroll to position [13, 0]
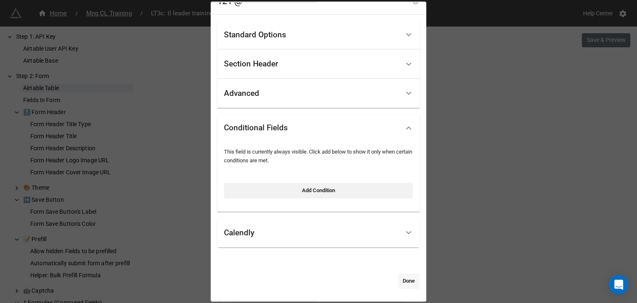
click at [407, 283] on link "Done" at bounding box center [409, 280] width 22 height 15
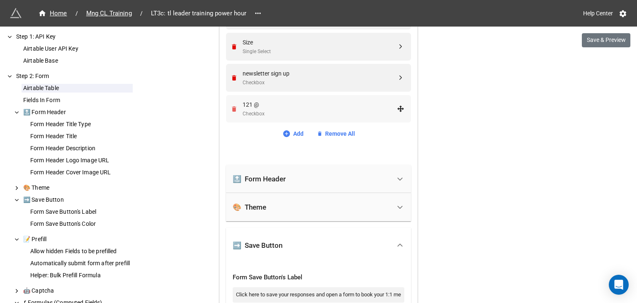
click at [233, 106] on icon "Remove" at bounding box center [234, 108] width 7 height 7
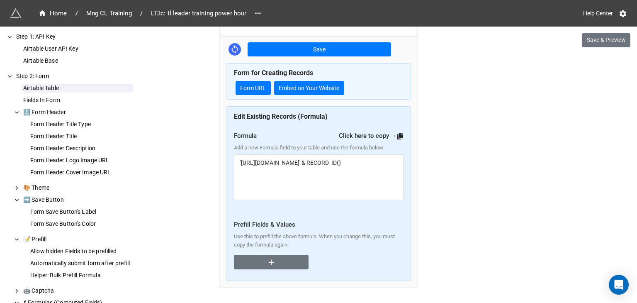
scroll to position [2114, 0]
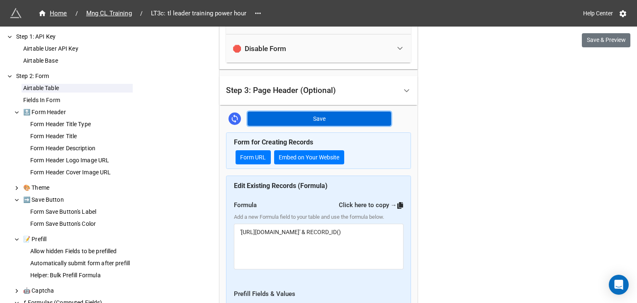
click at [339, 117] on button "Save" at bounding box center [320, 119] width 144 height 14
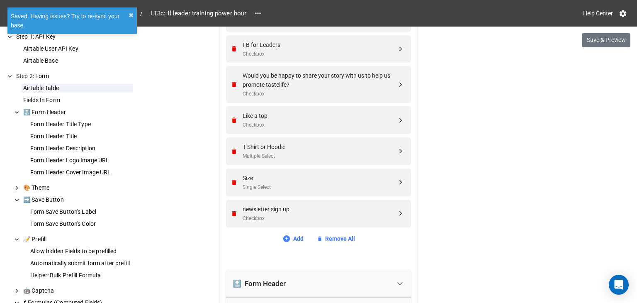
scroll to position [1423, 0]
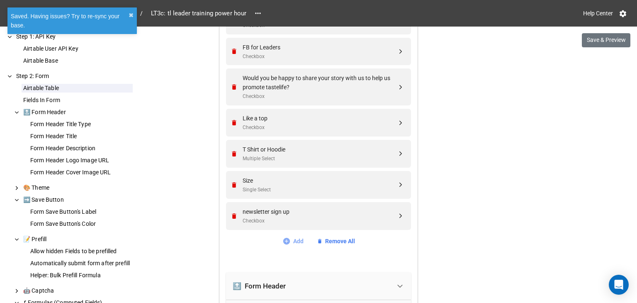
click at [290, 243] on link "Add" at bounding box center [293, 241] width 21 height 9
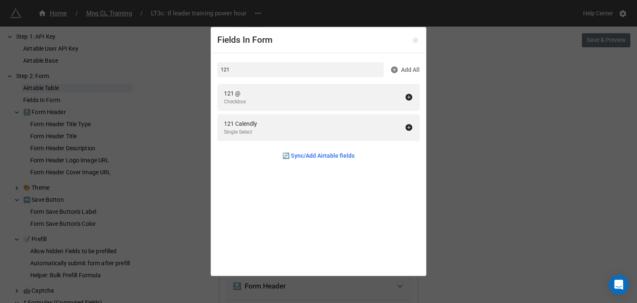
type input "121"
click at [415, 39] on icon at bounding box center [416, 40] width 2 height 2
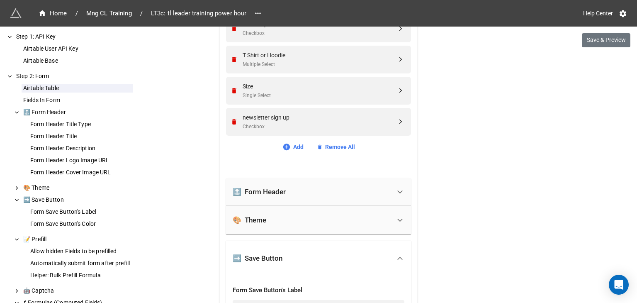
scroll to position [1516, 0]
click at [295, 144] on link "Add" at bounding box center [293, 147] width 21 height 9
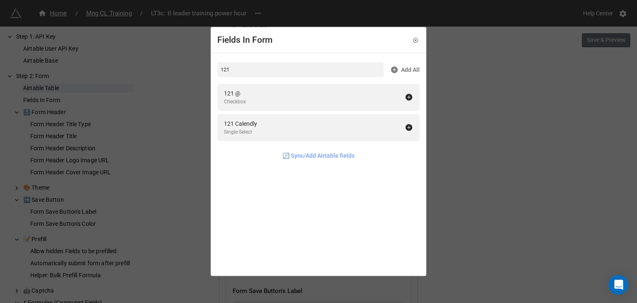
type input "121"
click at [290, 157] on link "🔄 Sync/Add Airtable fields" at bounding box center [319, 155] width 72 height 9
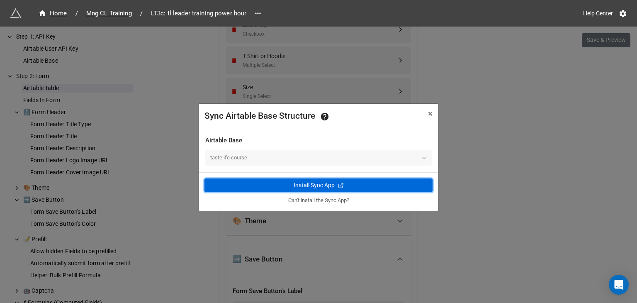
click at [322, 185] on div "Install Sync App" at bounding box center [314, 185] width 41 height 9
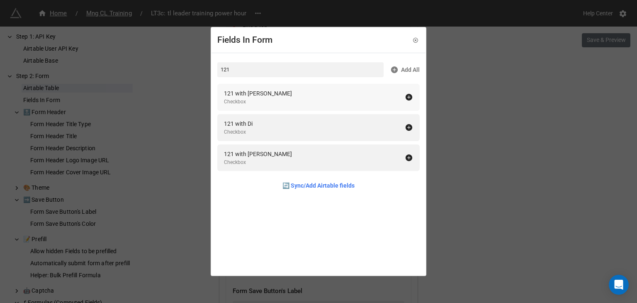
click at [265, 100] on div "121 with [PERSON_NAME] Checkbox" at bounding box center [314, 97] width 181 height 17
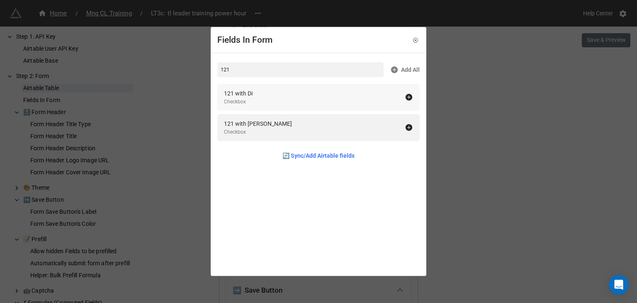
click at [408, 97] on icon at bounding box center [409, 97] width 7 height 7
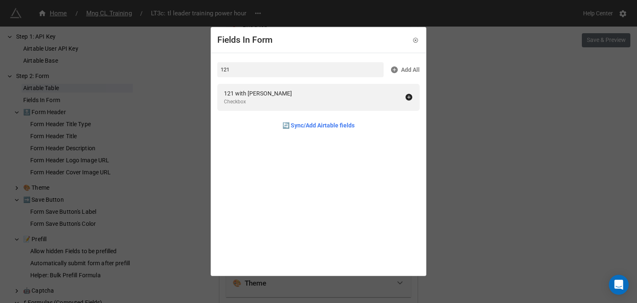
click at [408, 97] on icon at bounding box center [409, 97] width 7 height 7
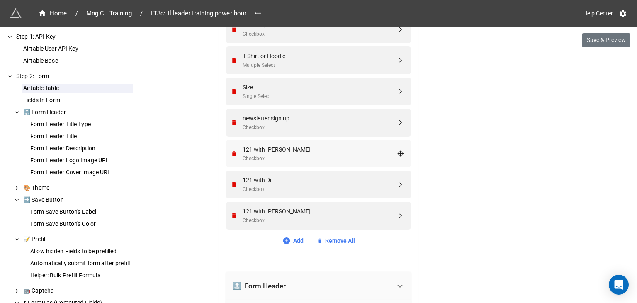
click at [295, 156] on div "Checkbox" at bounding box center [320, 159] width 154 height 8
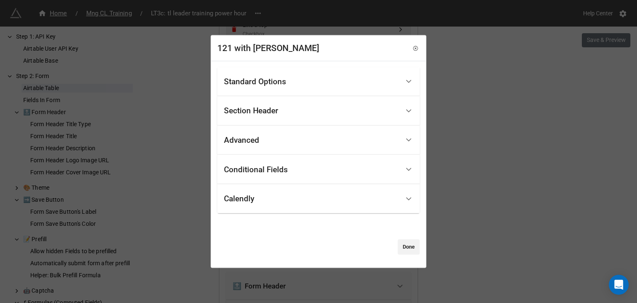
click at [287, 202] on div "Calendly" at bounding box center [312, 199] width 176 height 20
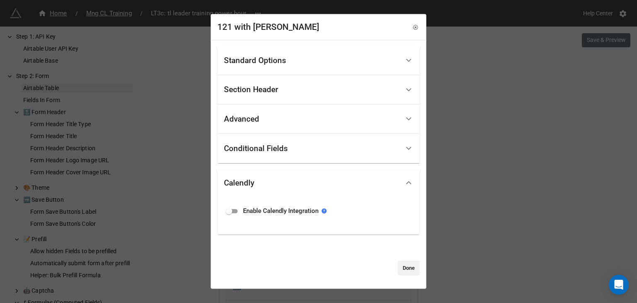
click at [229, 210] on input "checkbox" at bounding box center [229, 211] width 30 height 10
checkbox input "true"
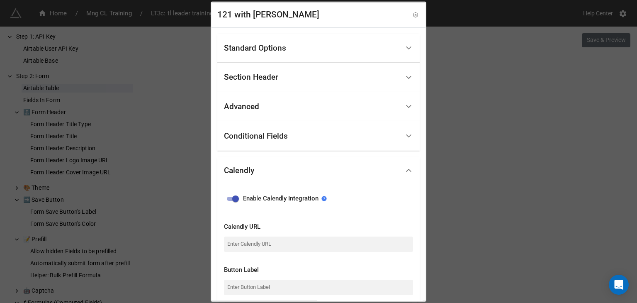
scroll to position [69, 0]
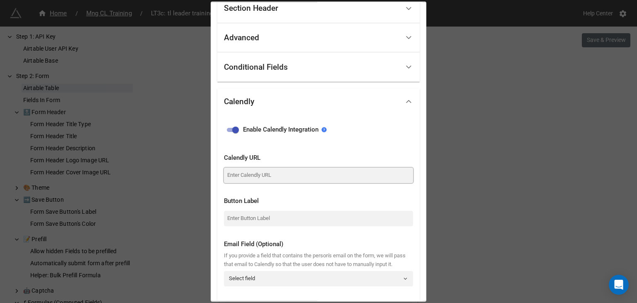
click at [288, 176] on input at bounding box center [318, 175] width 189 height 15
paste input "[URL][DOMAIN_NAME][PERSON_NAME]"
type input "[URL][DOMAIN_NAME][PERSON_NAME]"
click at [276, 220] on input at bounding box center [318, 218] width 189 height 15
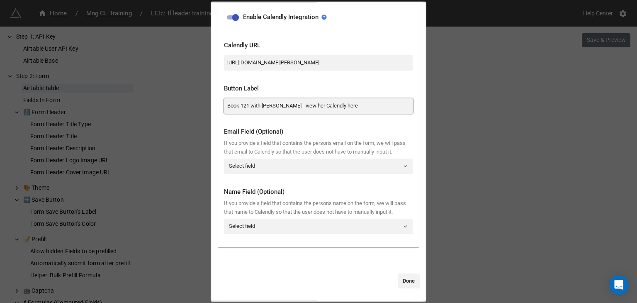
scroll to position [198, 0]
type input "Book 121 with [PERSON_NAME] - view her Calendly here"
click at [403, 280] on link "Done" at bounding box center [409, 280] width 22 height 15
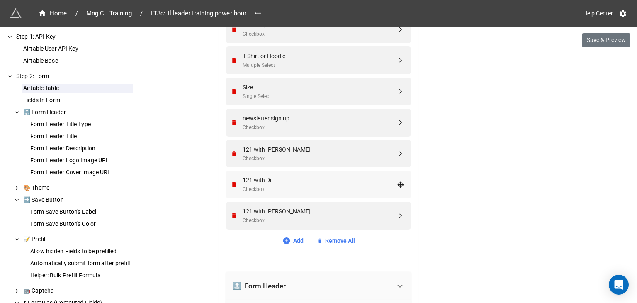
click at [342, 182] on div "121 with Di" at bounding box center [320, 180] width 154 height 9
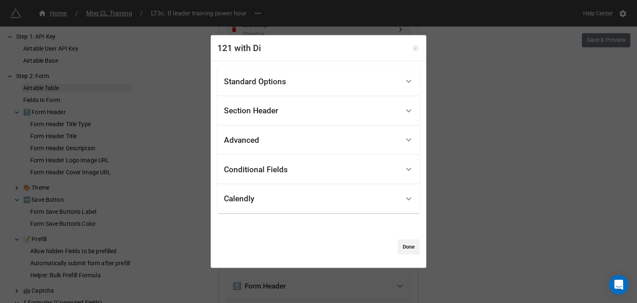
click at [414, 46] on icon at bounding box center [416, 48] width 6 height 6
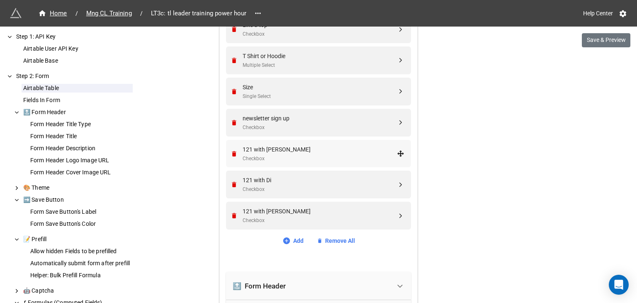
click at [302, 156] on div "Checkbox" at bounding box center [320, 159] width 154 height 8
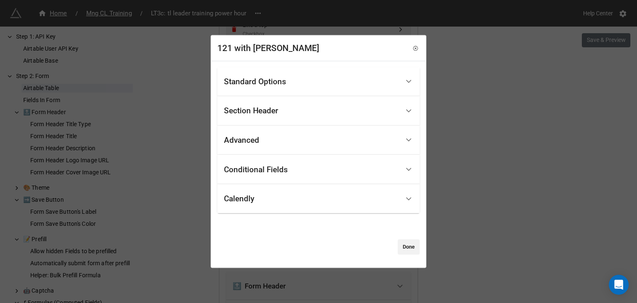
click at [285, 200] on div "Calendly" at bounding box center [312, 199] width 176 height 20
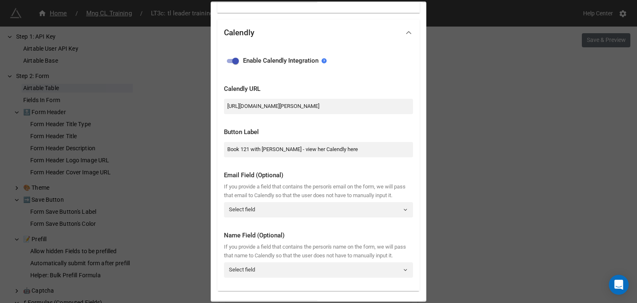
scroll to position [138, 0]
click at [280, 150] on input "Book 121 with [PERSON_NAME] - view her Calendly here" at bounding box center [318, 149] width 189 height 15
click at [307, 215] on link "Select field" at bounding box center [318, 209] width 189 height 15
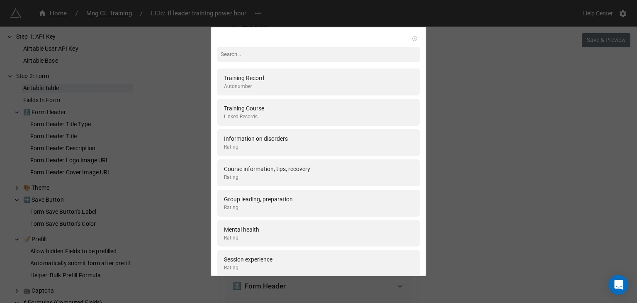
click at [412, 38] on icon at bounding box center [415, 39] width 6 height 6
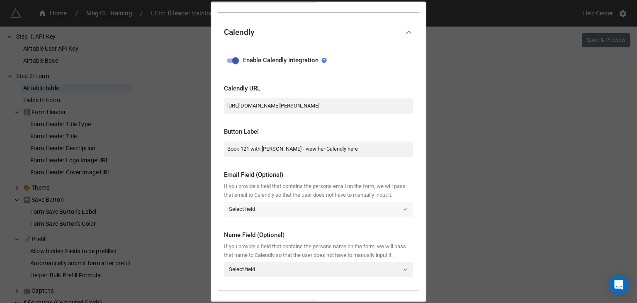
click at [271, 214] on link "Select field" at bounding box center [318, 209] width 189 height 15
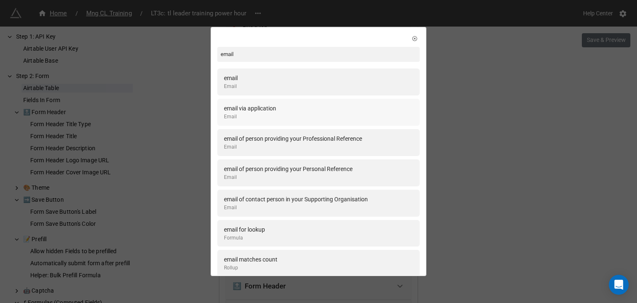
type input "email"
click at [232, 116] on div "Email" at bounding box center [250, 117] width 52 height 8
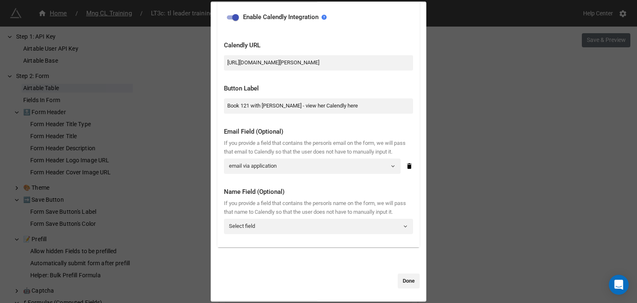
scroll to position [198, 0]
click at [280, 226] on link "Select field" at bounding box center [318, 226] width 189 height 15
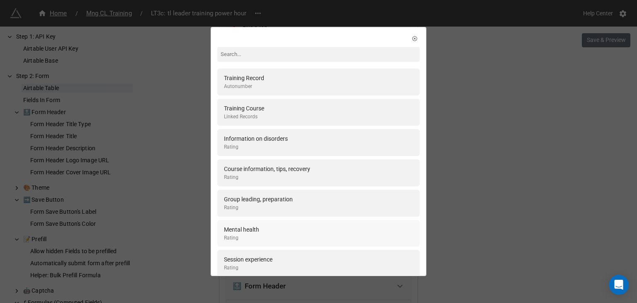
type input "m"
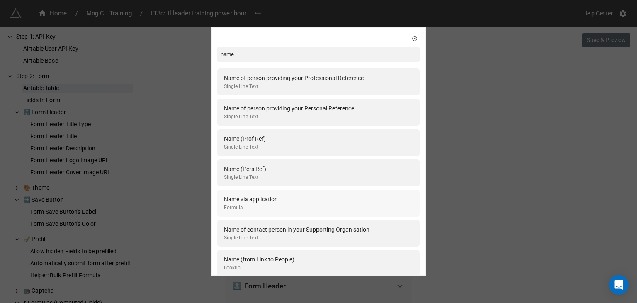
type input "name"
click at [269, 206] on div "Formula" at bounding box center [251, 208] width 54 height 8
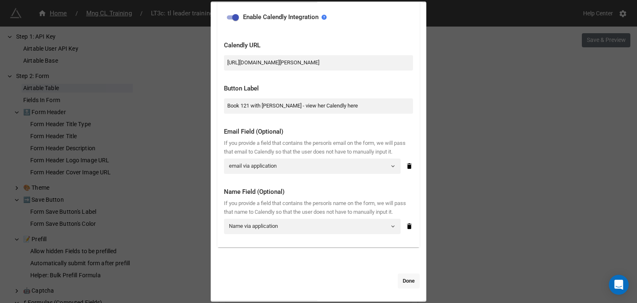
click at [398, 280] on link "Done" at bounding box center [409, 280] width 22 height 15
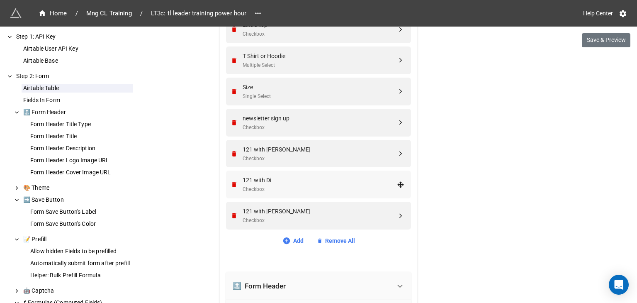
click at [295, 177] on div "121 with Di" at bounding box center [320, 180] width 154 height 9
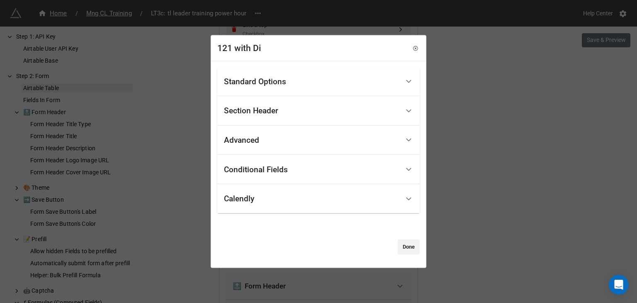
click at [272, 200] on div "Calendly" at bounding box center [312, 199] width 176 height 20
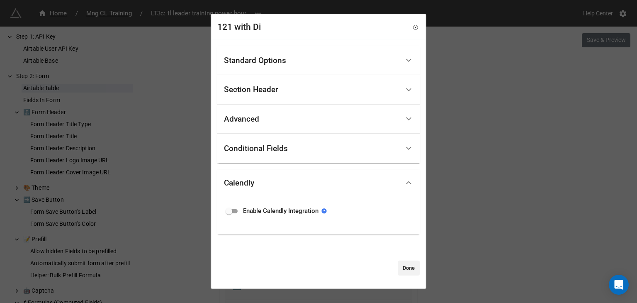
click at [225, 211] on input "checkbox" at bounding box center [229, 211] width 30 height 10
checkbox input "true"
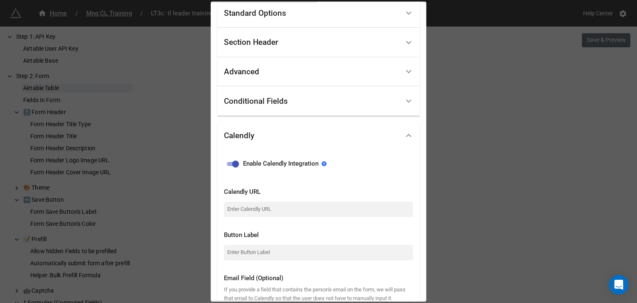
scroll to position [69, 0]
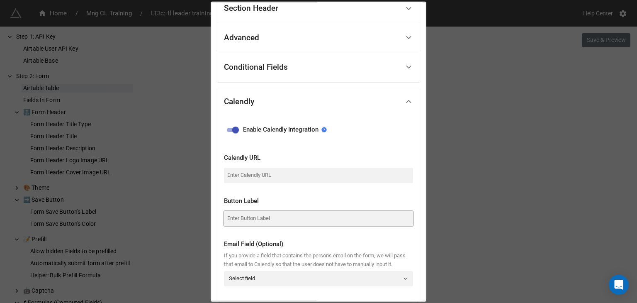
click at [268, 214] on input at bounding box center [318, 218] width 189 height 15
paste input "Book 121 with [PERSON_NAME] - view her Calendly here"
click at [262, 216] on input "Book 121 with [PERSON_NAME] - view her Calendly here" at bounding box center [318, 218] width 189 height 15
type input "Book 121 with Di - view her Calendly here"
click at [298, 178] on input at bounding box center [318, 175] width 189 height 15
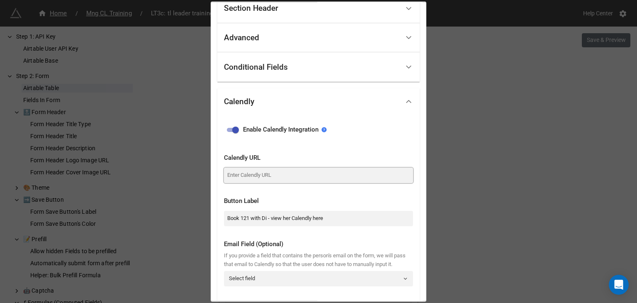
click at [309, 171] on input at bounding box center [318, 175] width 189 height 15
paste input "[URL][DOMAIN_NAME][PERSON_NAME]"
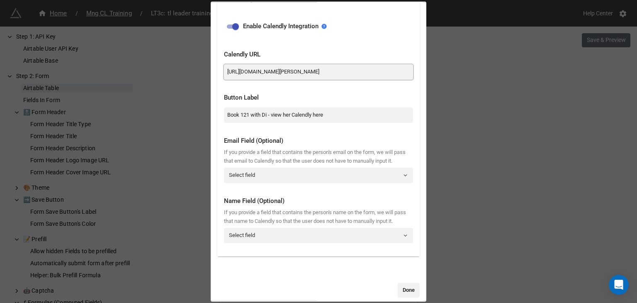
scroll to position [198, 0]
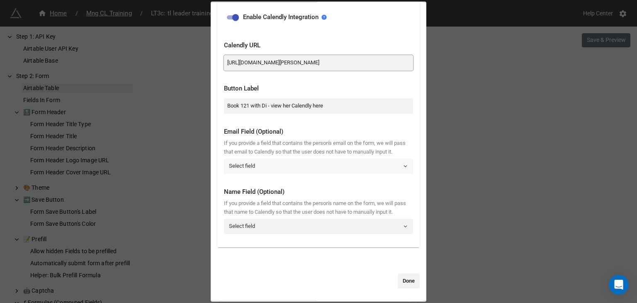
type input "[URL][DOMAIN_NAME][PERSON_NAME]"
click at [307, 162] on link "Select field" at bounding box center [318, 166] width 189 height 15
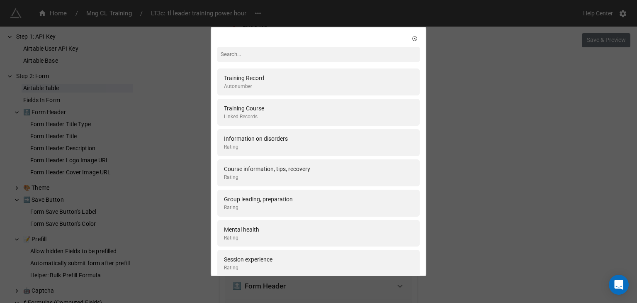
click at [307, 160] on div "Course information, tips, recovery Rating" at bounding box center [318, 172] width 203 height 27
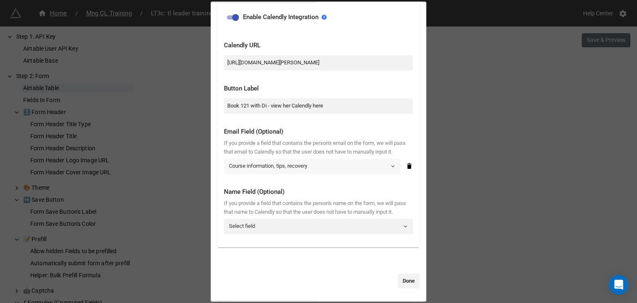
click at [307, 159] on link "Course information, tips, recovery" at bounding box center [312, 166] width 177 height 15
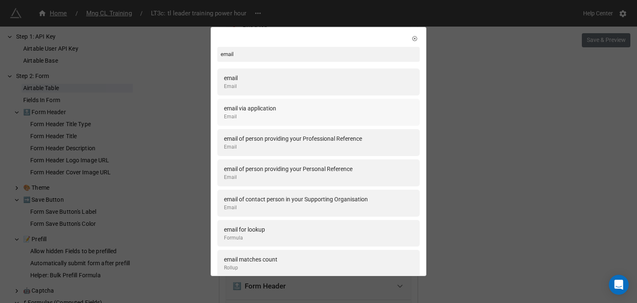
type input "email"
click at [315, 114] on div "email via application Email" at bounding box center [318, 112] width 189 height 17
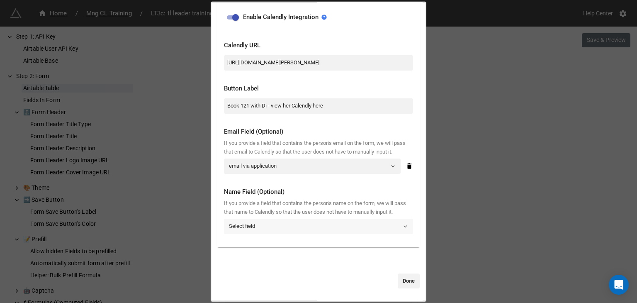
click at [275, 228] on link "Select field" at bounding box center [318, 226] width 189 height 15
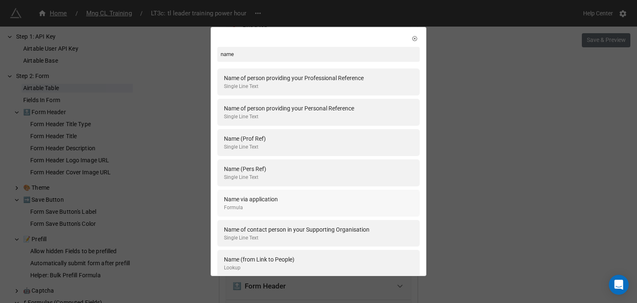
type input "name"
click at [271, 198] on div "Name via application" at bounding box center [251, 199] width 54 height 9
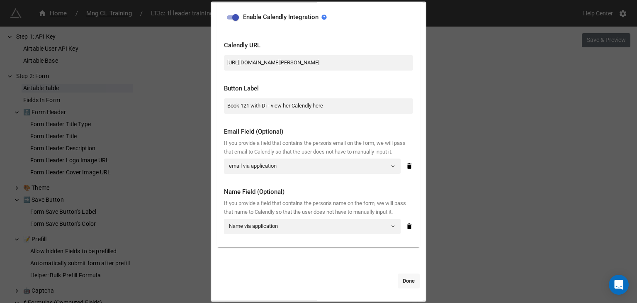
click at [406, 279] on link "Done" at bounding box center [409, 280] width 22 height 15
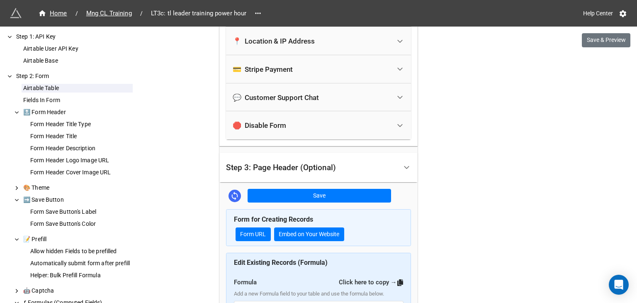
scroll to position [2208, 0]
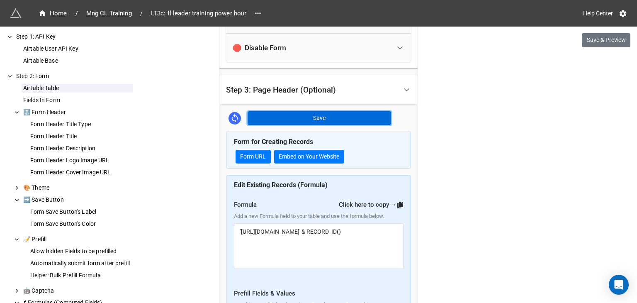
click at [292, 116] on button "Save" at bounding box center [320, 118] width 144 height 14
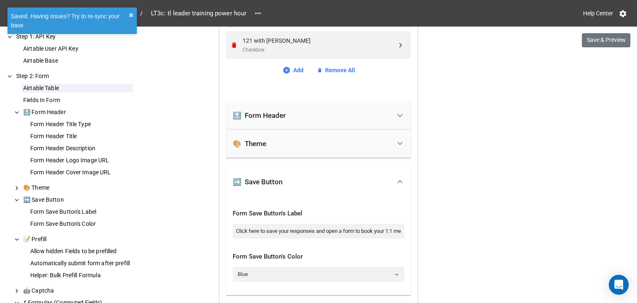
scroll to position [1654, 0]
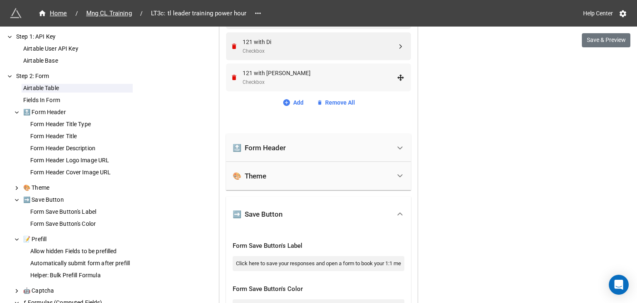
click at [258, 78] on div "Checkbox" at bounding box center [320, 82] width 154 height 8
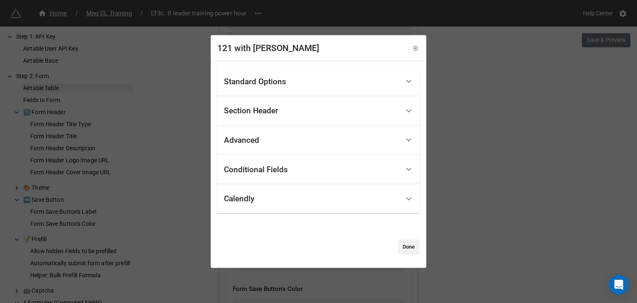
click at [256, 203] on div "Calendly" at bounding box center [312, 199] width 176 height 20
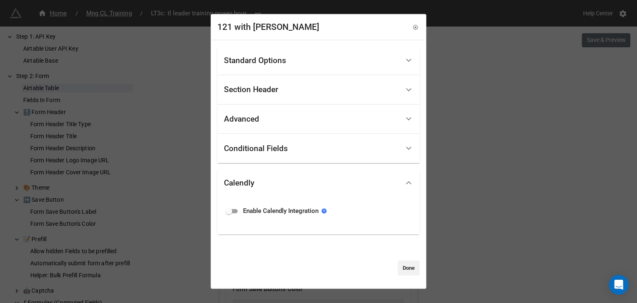
click at [231, 207] on input "checkbox" at bounding box center [229, 211] width 30 height 10
checkbox input "true"
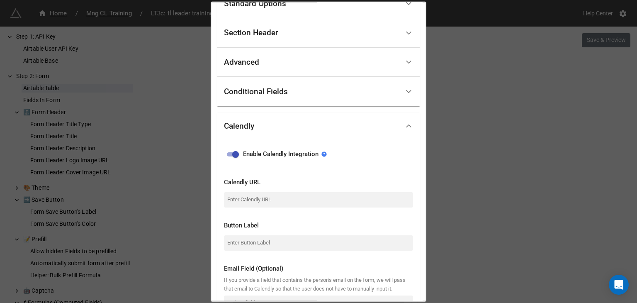
scroll to position [69, 0]
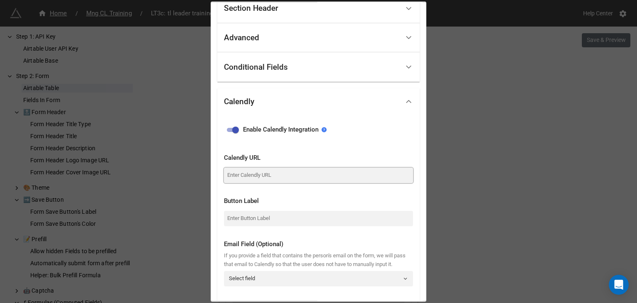
click at [248, 173] on input at bounding box center [318, 175] width 189 height 15
paste input "[URL][DOMAIN_NAME][PERSON_NAME]"
type input "[URL][DOMAIN_NAME][PERSON_NAME]"
click at [244, 220] on input at bounding box center [318, 218] width 189 height 15
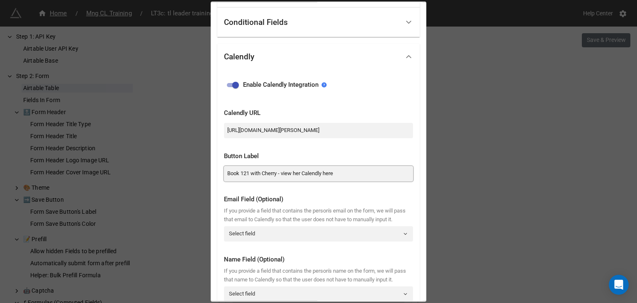
scroll to position [138, 0]
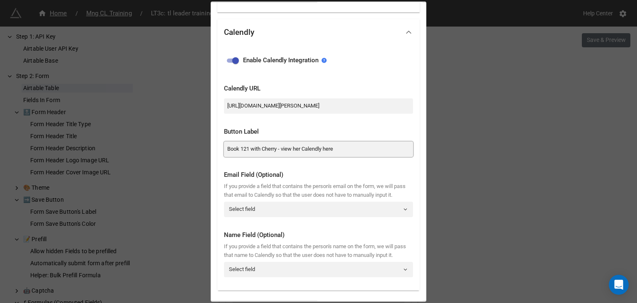
type input "Book 121 with Cherry - view her Calendly here"
click at [249, 199] on div "If you provide a field that contains the person's email on the form, we will pa…" at bounding box center [318, 190] width 189 height 17
click at [247, 213] on link "Select field" at bounding box center [318, 209] width 189 height 15
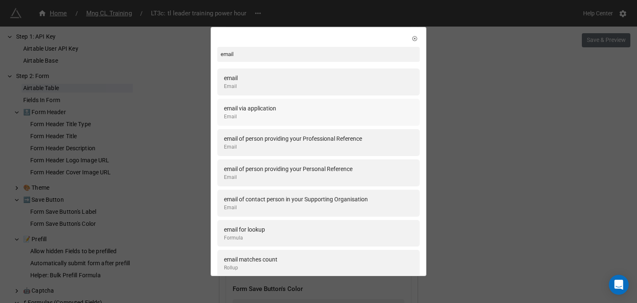
type input "email"
click at [254, 110] on div "email via application" at bounding box center [250, 108] width 52 height 9
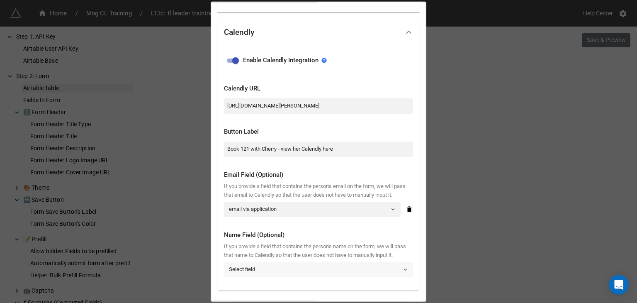
click at [251, 277] on link "Select field" at bounding box center [318, 269] width 189 height 15
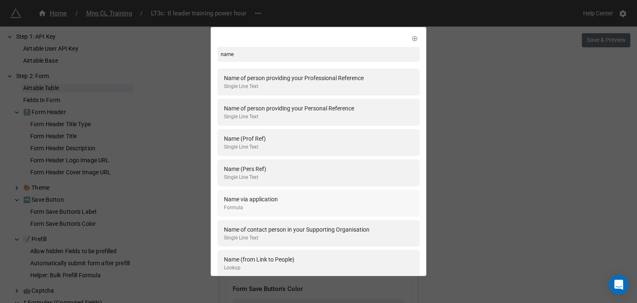
type input "name"
click at [263, 196] on div "Name via application" at bounding box center [251, 199] width 54 height 9
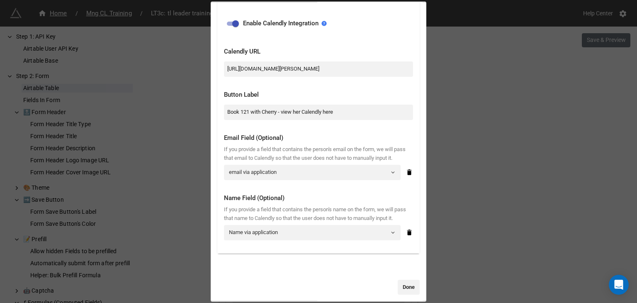
scroll to position [198, 0]
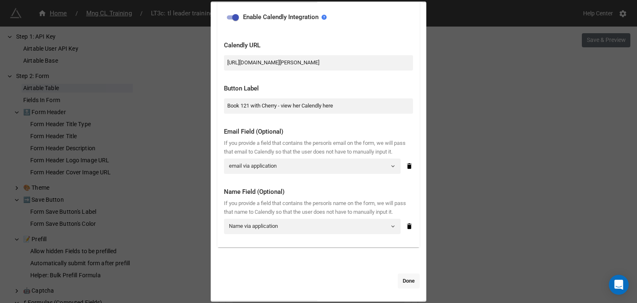
click at [398, 280] on link "Done" at bounding box center [409, 280] width 22 height 15
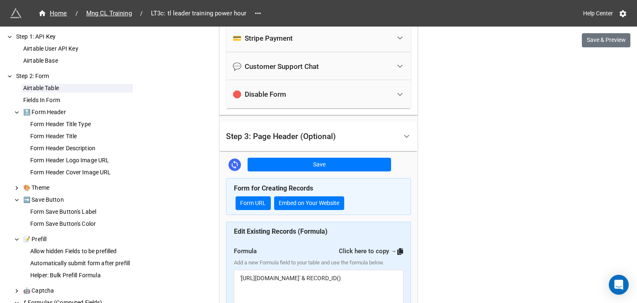
scroll to position [2208, 0]
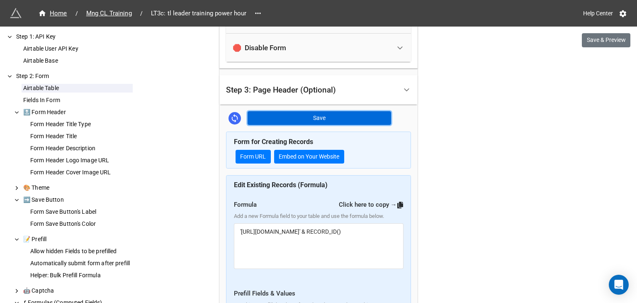
click at [314, 118] on button "Save" at bounding box center [320, 118] width 144 height 14
